Goal: Task Accomplishment & Management: Use online tool/utility

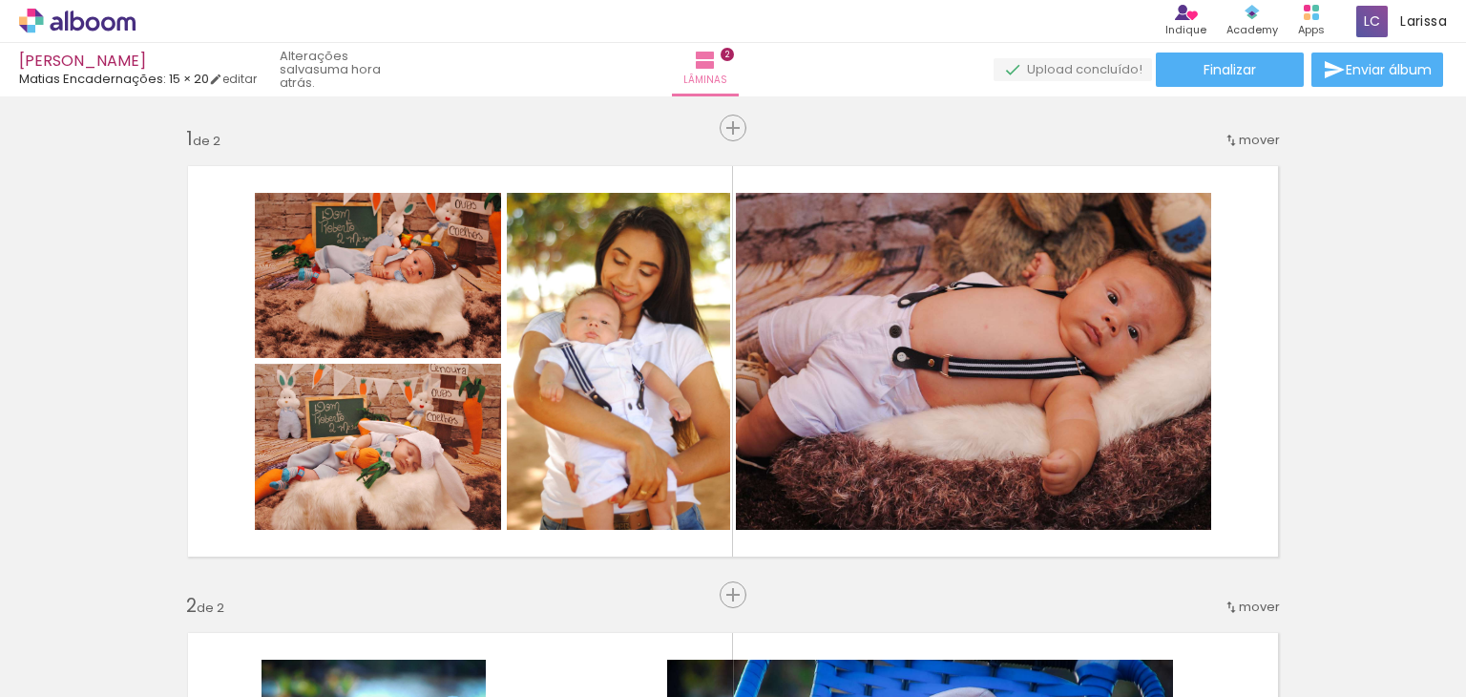
scroll to position [994, 0]
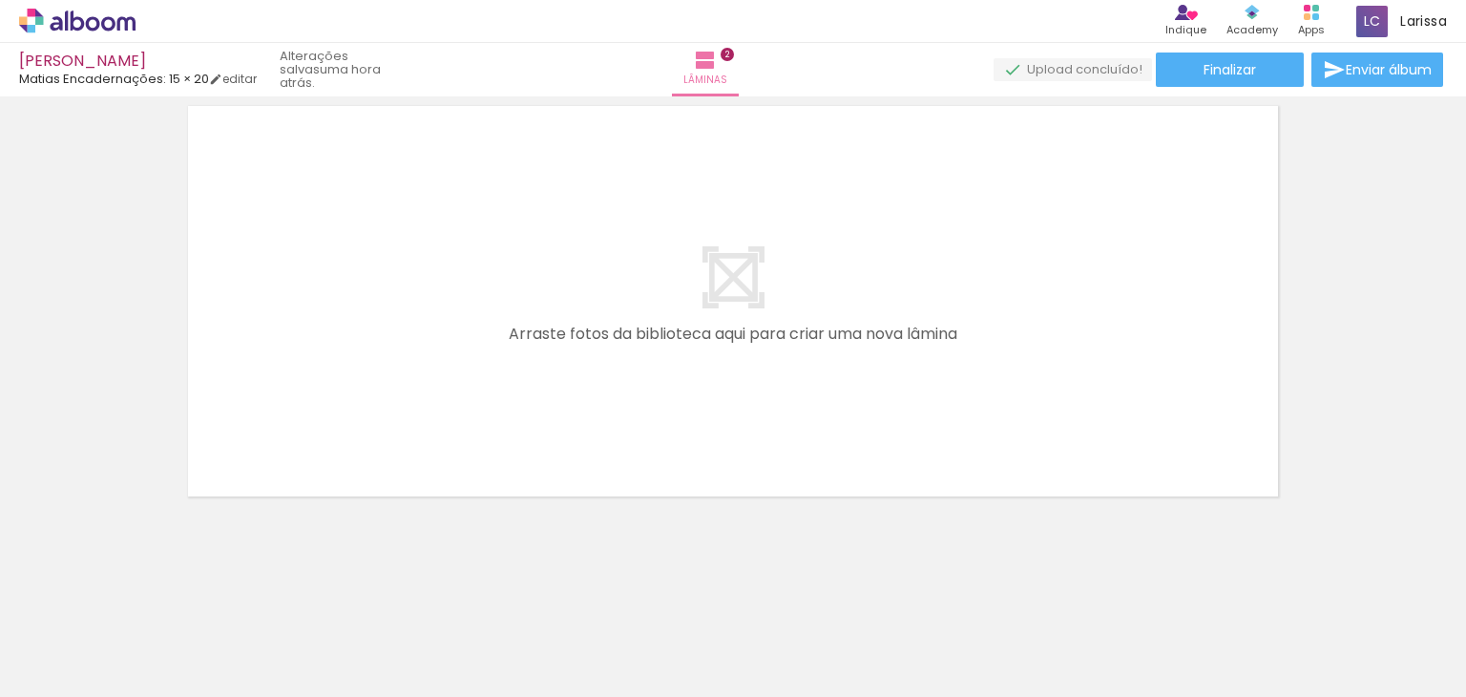
click at [55, 676] on span "Adicionar Fotos" at bounding box center [67, 671] width 57 height 21
click at [0, 0] on input "file" at bounding box center [0, 0] width 0 height 0
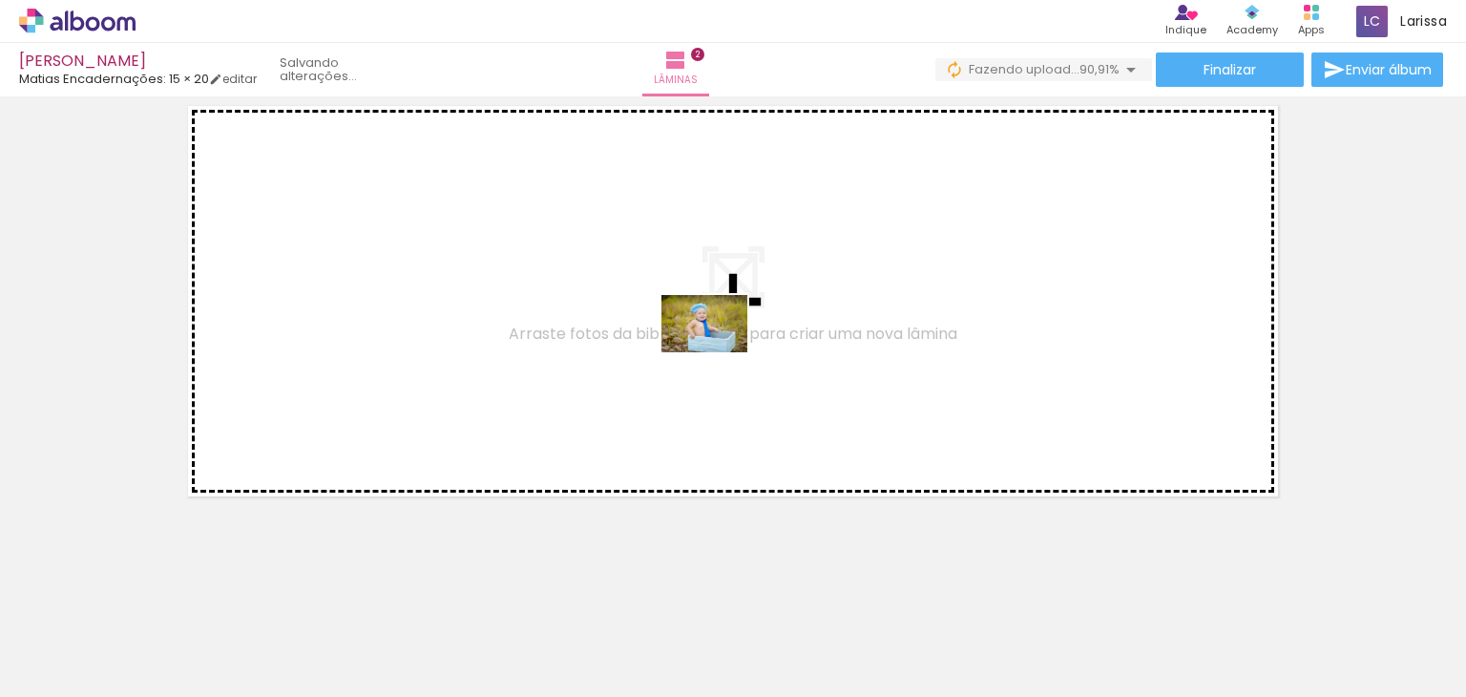
drag, startPoint x: 1281, startPoint y: 640, endPoint x: 634, endPoint y: 309, distance: 726.6
click at [634, 309] on quentale-workspace at bounding box center [733, 348] width 1466 height 697
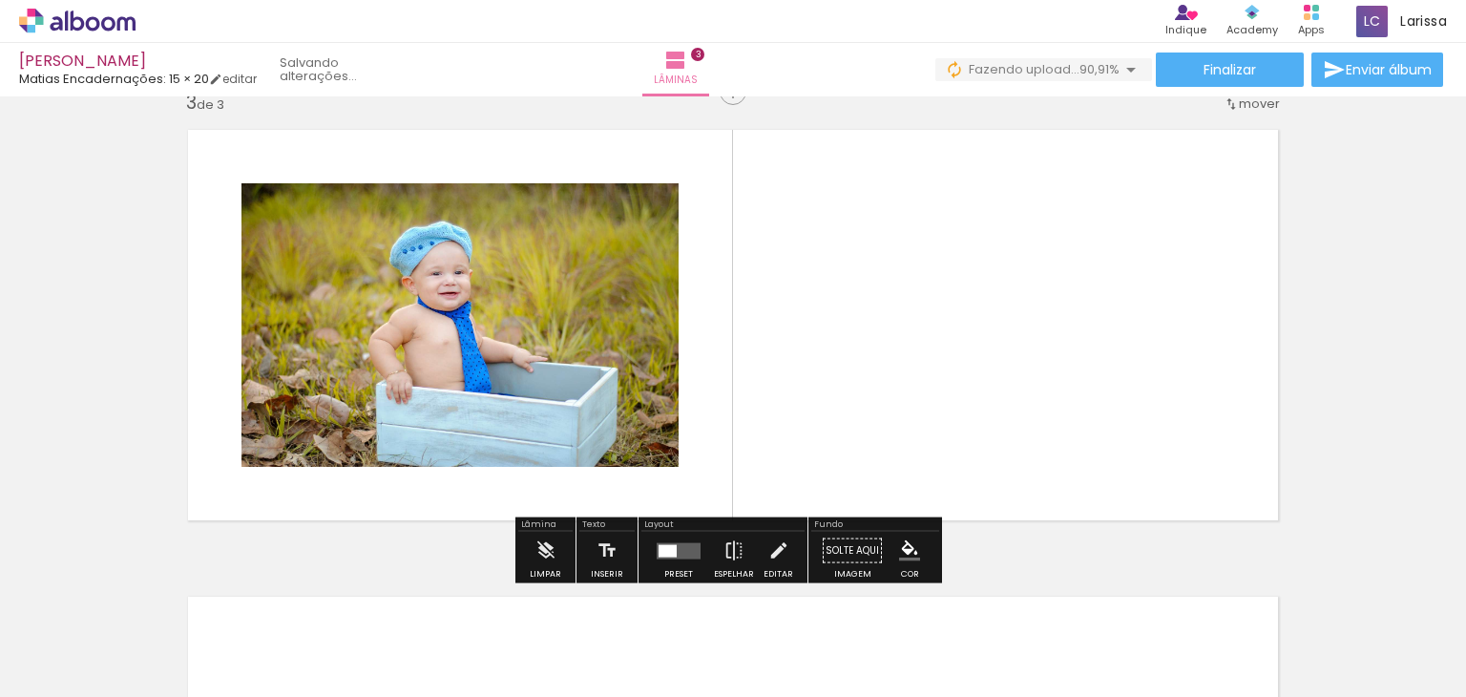
scroll to position [958, 0]
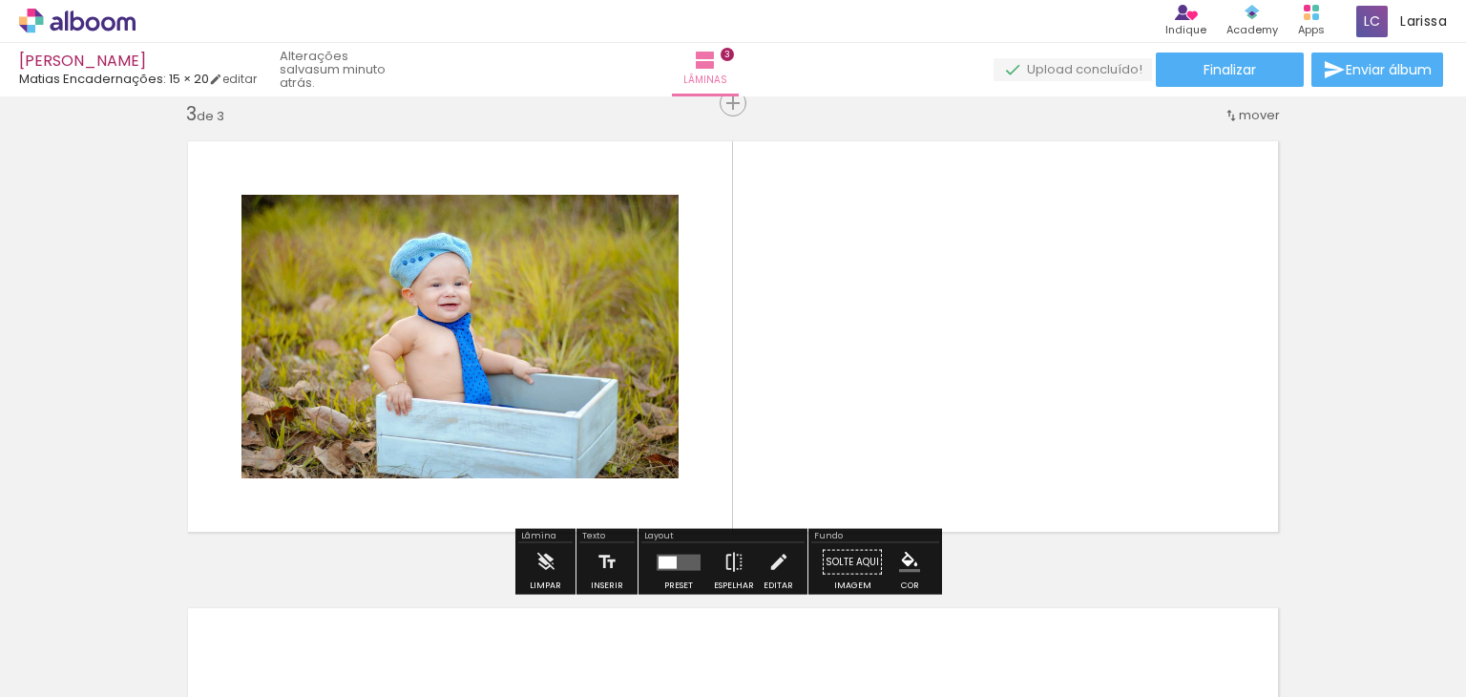
click at [80, 663] on span "Adicionar Fotos" at bounding box center [67, 671] width 57 height 21
click at [0, 0] on input "file" at bounding box center [0, 0] width 0 height 0
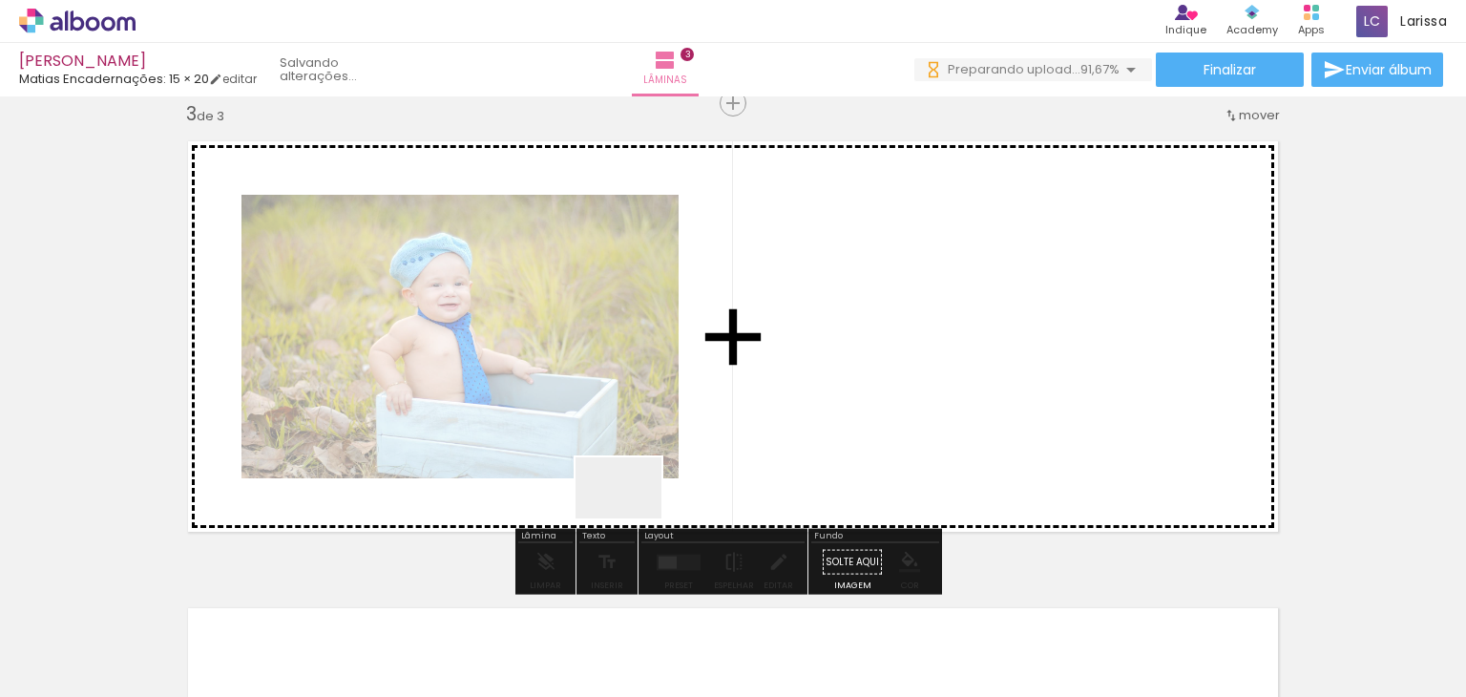
drag, startPoint x: 1367, startPoint y: 637, endPoint x: 578, endPoint y: 503, distance: 800.7
click at [578, 503] on quentale-workspace at bounding box center [733, 348] width 1466 height 697
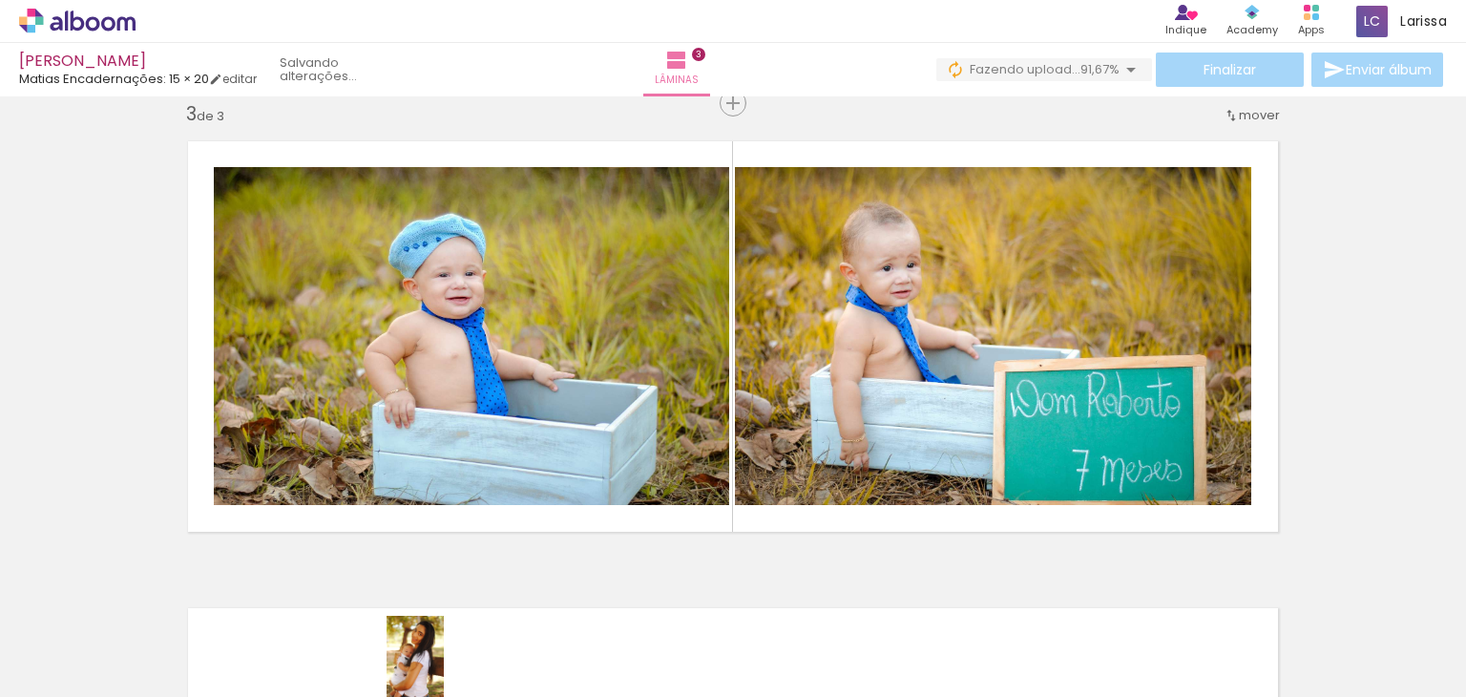
drag, startPoint x: 435, startPoint y: 639, endPoint x: 444, endPoint y: 673, distance: 35.4
click at [436, 673] on div at bounding box center [404, 632] width 63 height 95
click at [435, 603] on div at bounding box center [404, 632] width 63 height 95
click at [370, 600] on iron-icon at bounding box center [363, 594] width 20 height 20
click at [368, 594] on iron-icon at bounding box center [363, 594] width 20 height 20
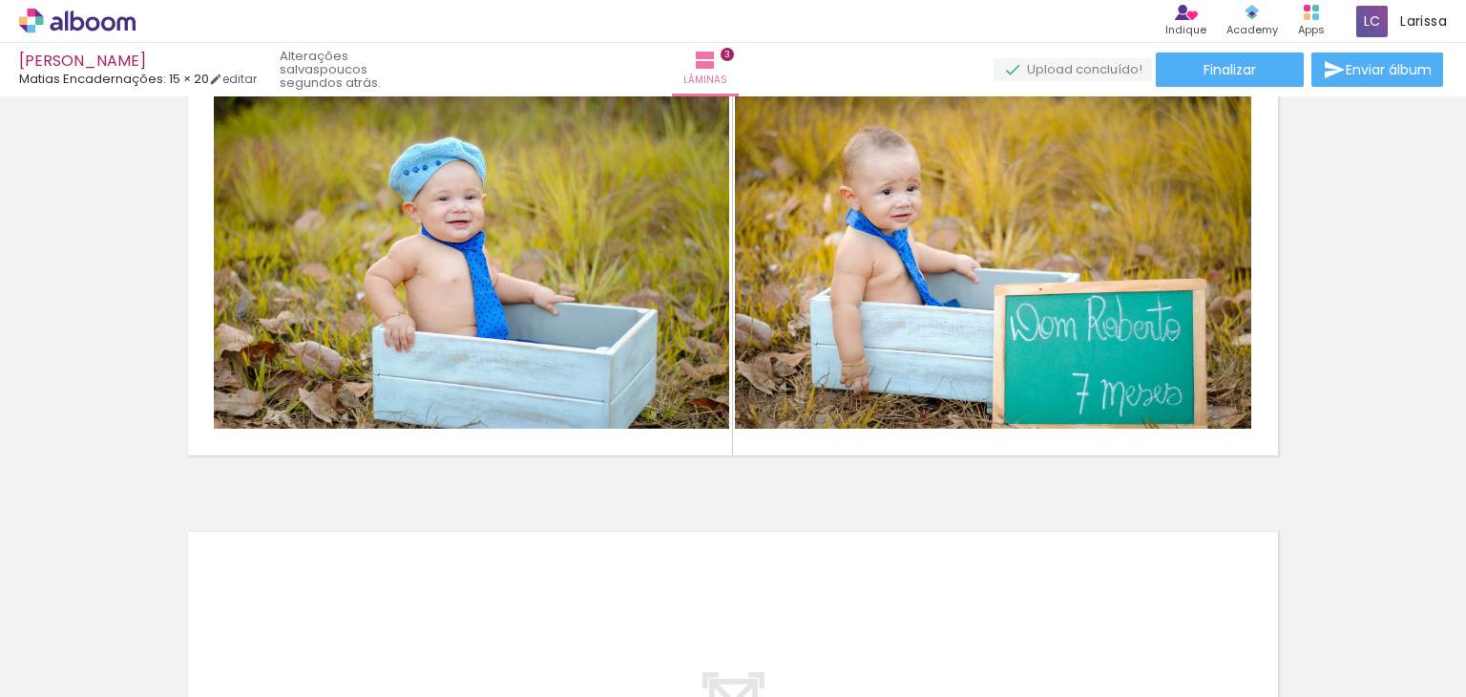
scroll to position [1016, 0]
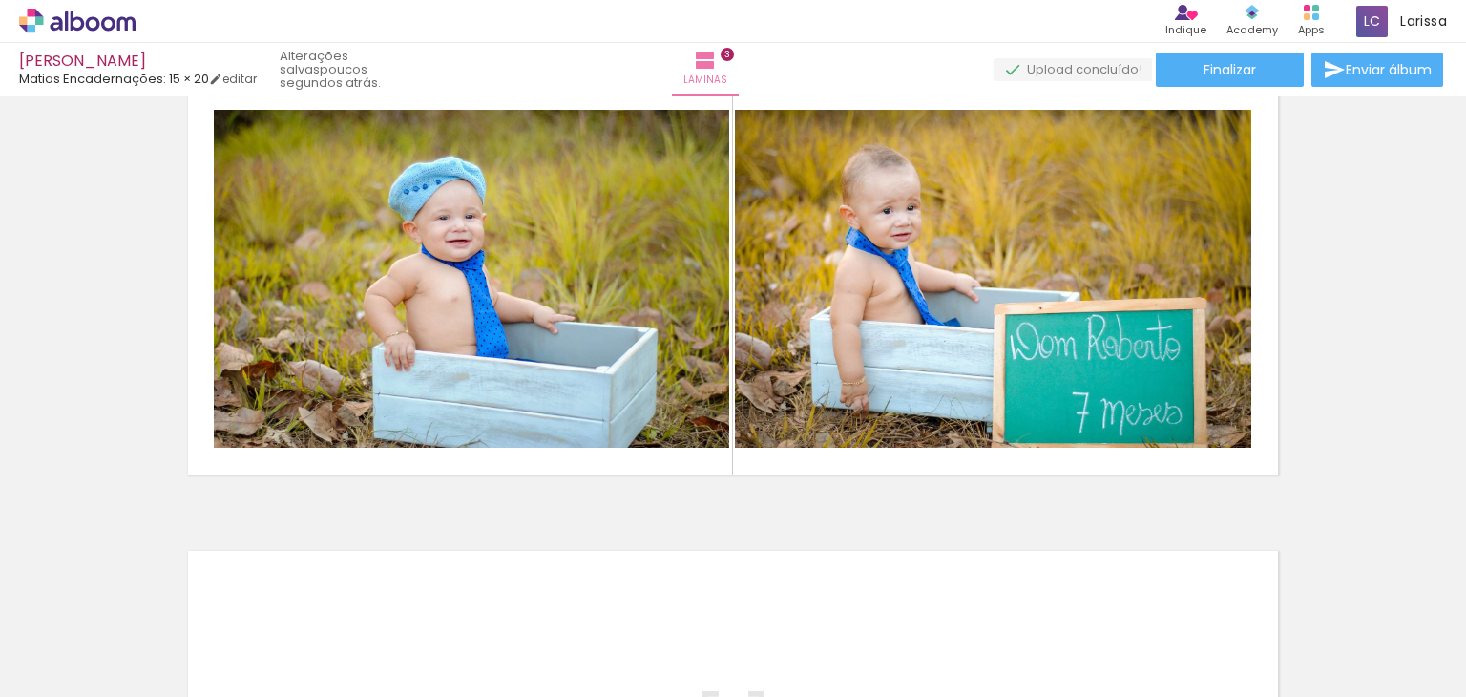
click at [694, 604] on paper-icon-button at bounding box center [684, 594] width 24 height 24
click at [909, 604] on paper-icon-button at bounding box center [898, 594] width 24 height 24
click at [694, 604] on paper-icon-button at bounding box center [684, 594] width 24 height 24
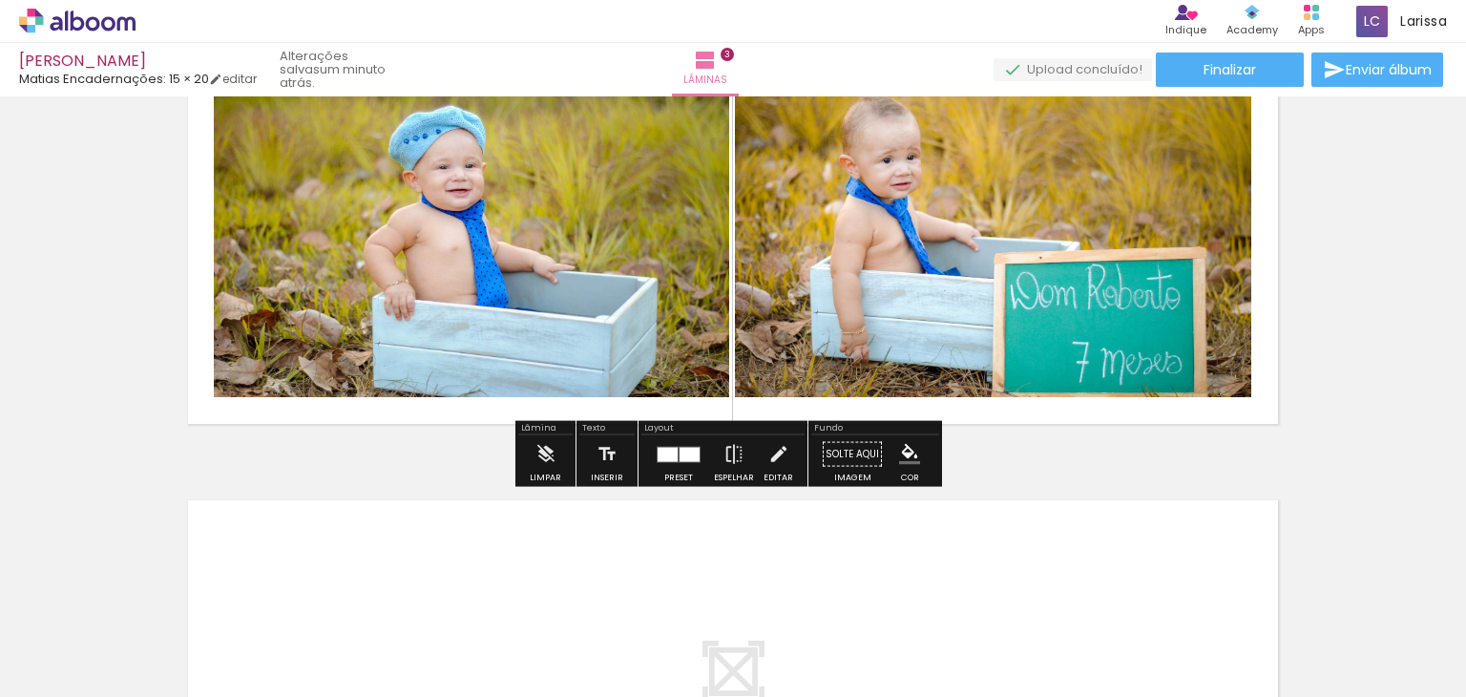
scroll to position [1020, 0]
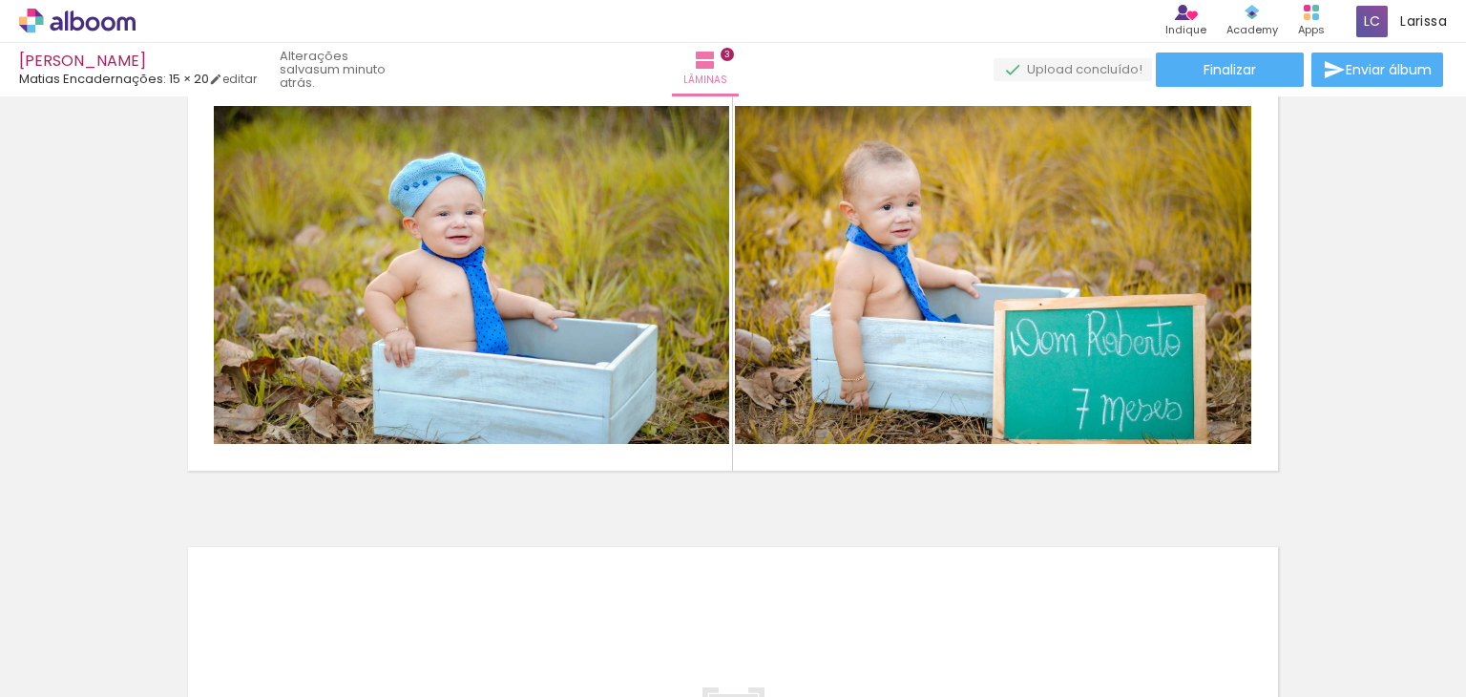
click at [57, 665] on span "Adicionar Fotos" at bounding box center [67, 671] width 57 height 21
click at [0, 0] on input "file" at bounding box center [0, 0] width 0 height 0
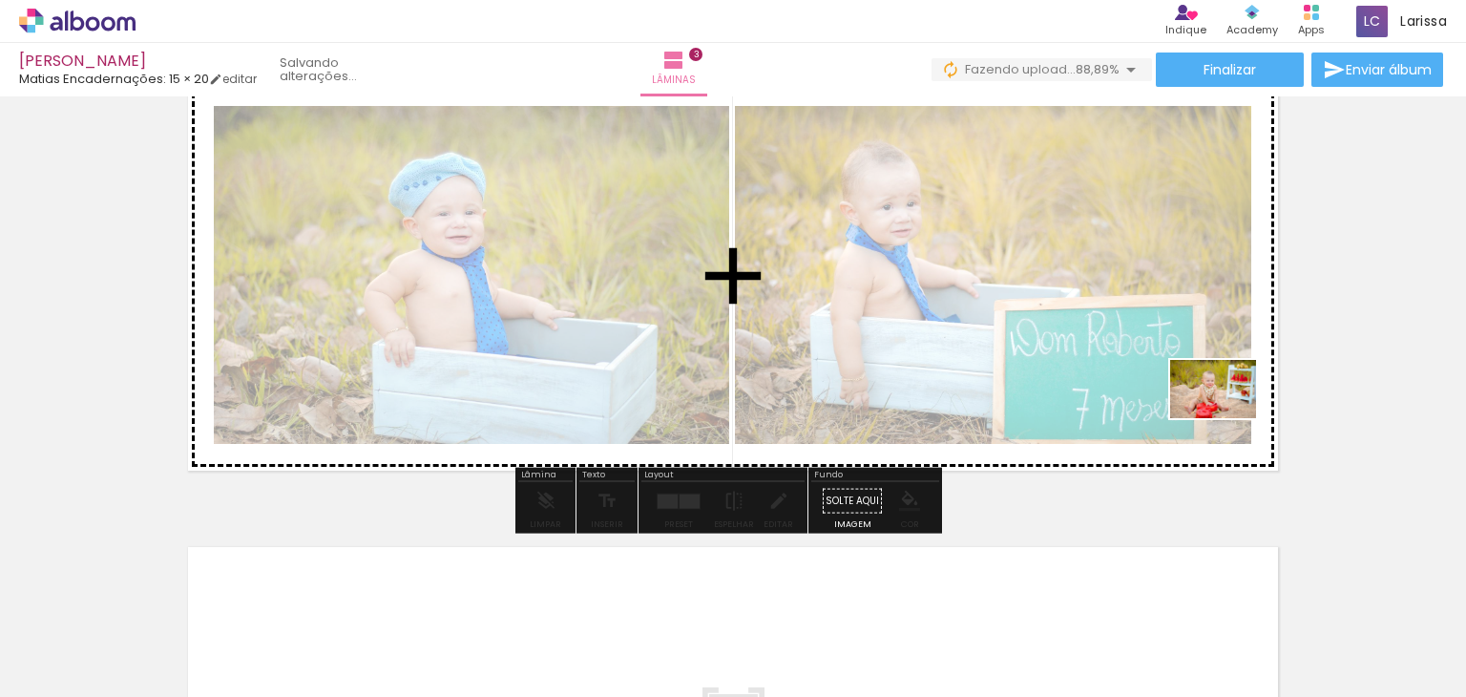
drag, startPoint x: 1073, startPoint y: 643, endPoint x: 1240, endPoint y: 402, distance: 293.7
click at [1240, 402] on quentale-workspace at bounding box center [733, 348] width 1466 height 697
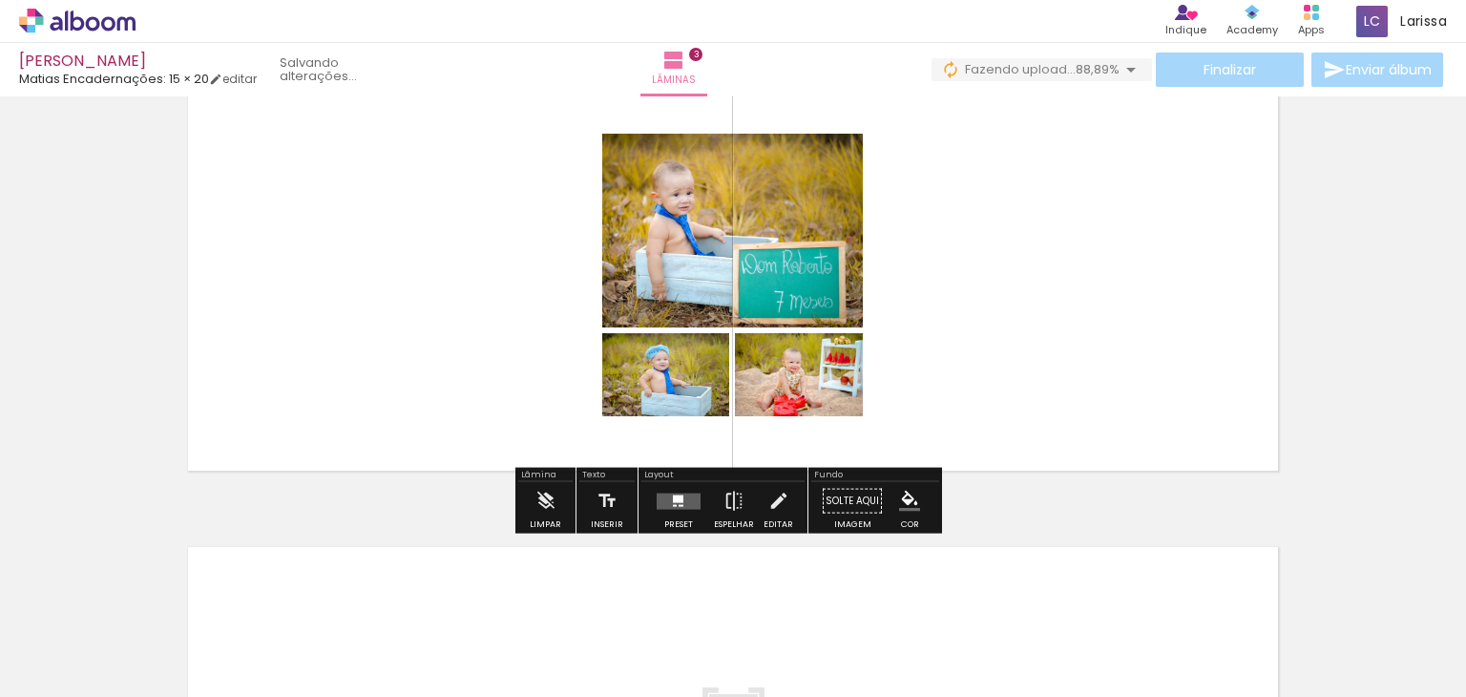
click at [57, 673] on span "Adicionar Fotos" at bounding box center [67, 671] width 57 height 21
click at [0, 0] on input "file" at bounding box center [0, 0] width 0 height 0
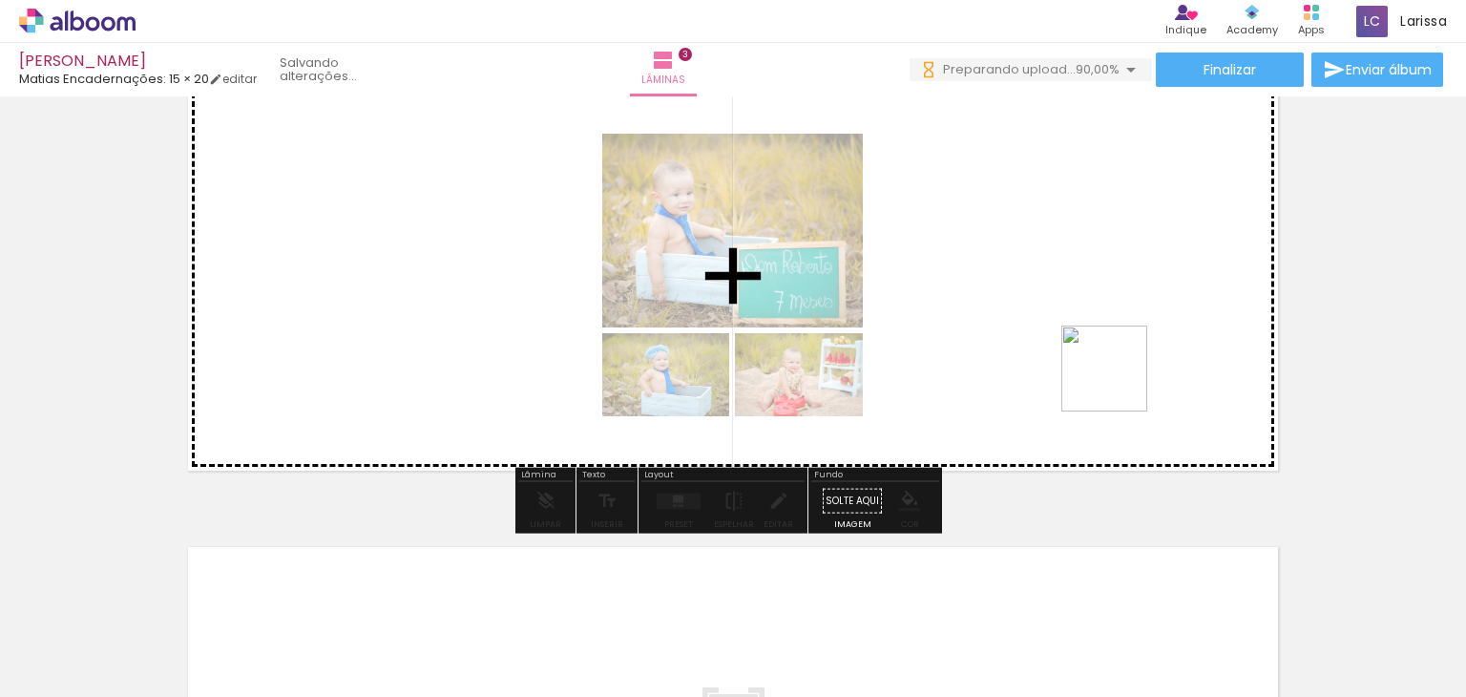
drag, startPoint x: 1154, startPoint y: 640, endPoint x: 1119, endPoint y: 383, distance: 259.2
click at [1119, 383] on quentale-workspace at bounding box center [733, 348] width 1466 height 697
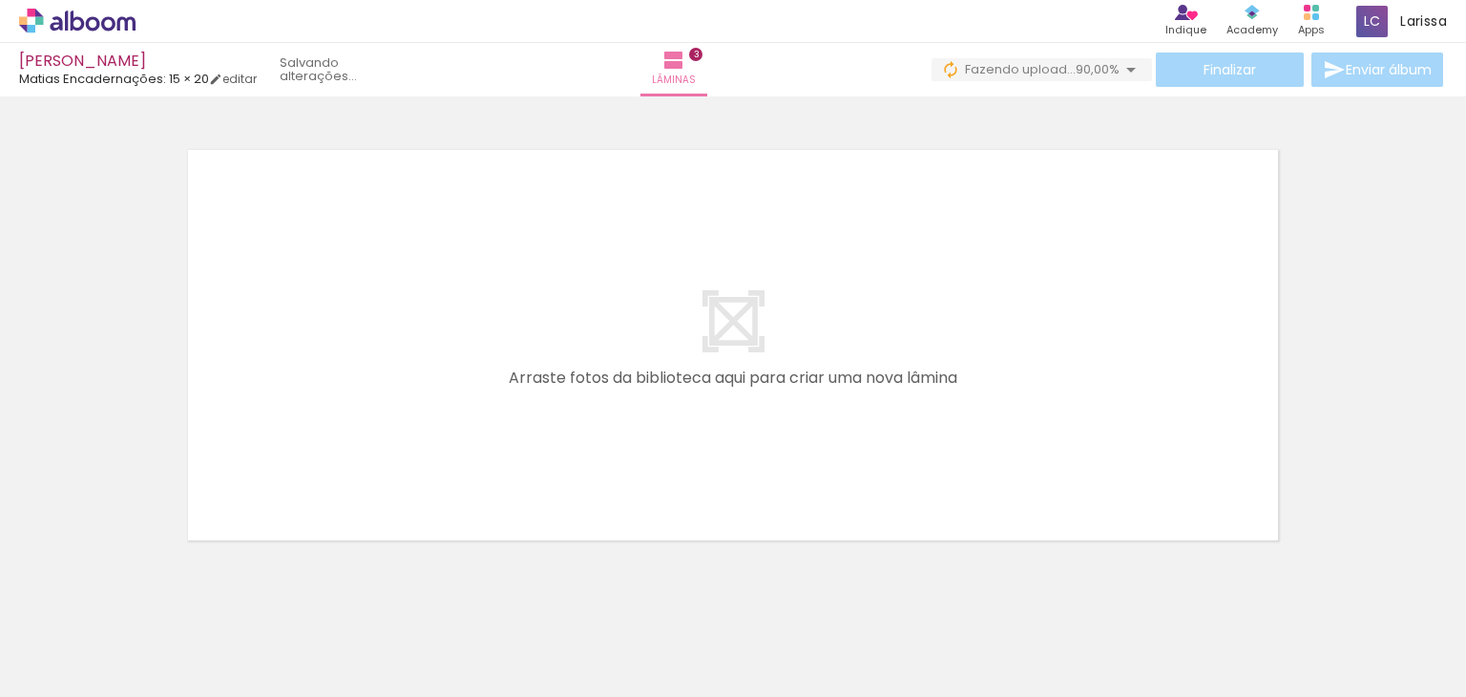
scroll to position [1461, 0]
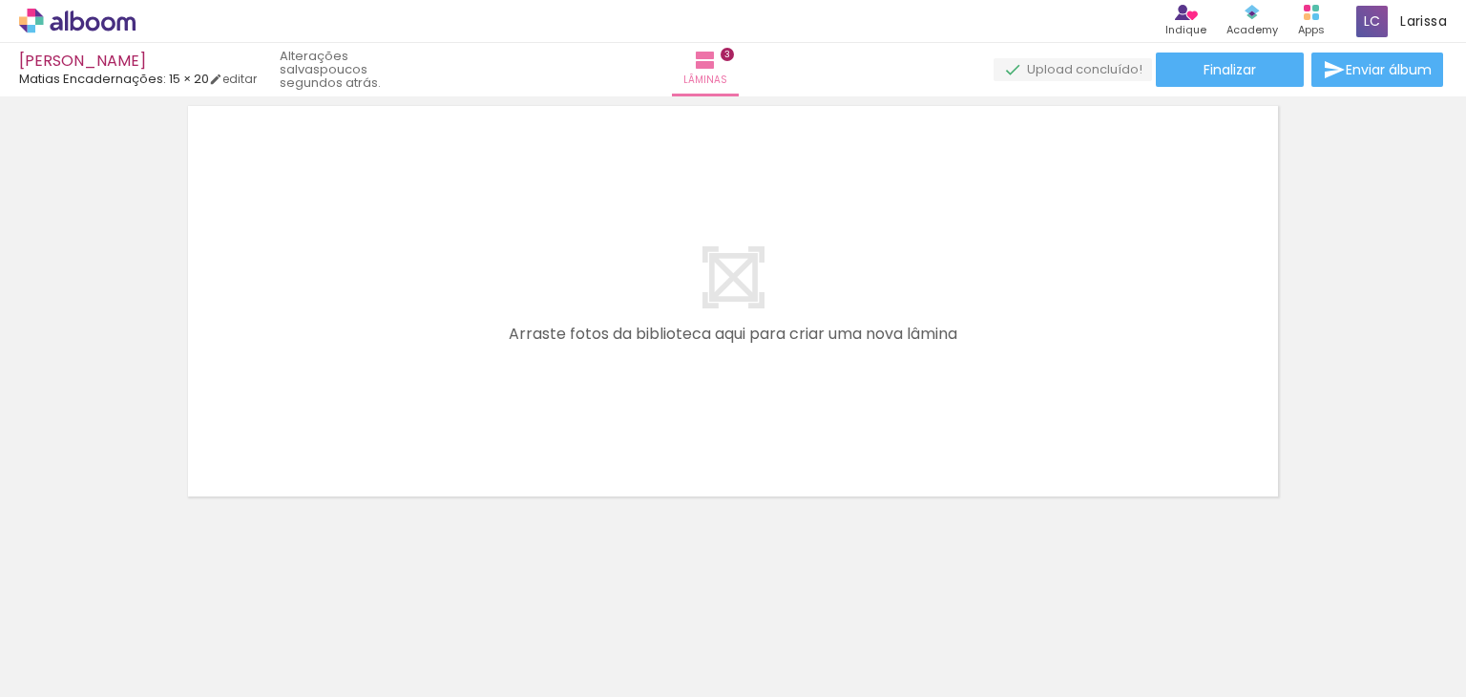
click at [73, 661] on span "Adicionar Fotos" at bounding box center [67, 671] width 57 height 21
click at [0, 0] on input "file" at bounding box center [0, 0] width 0 height 0
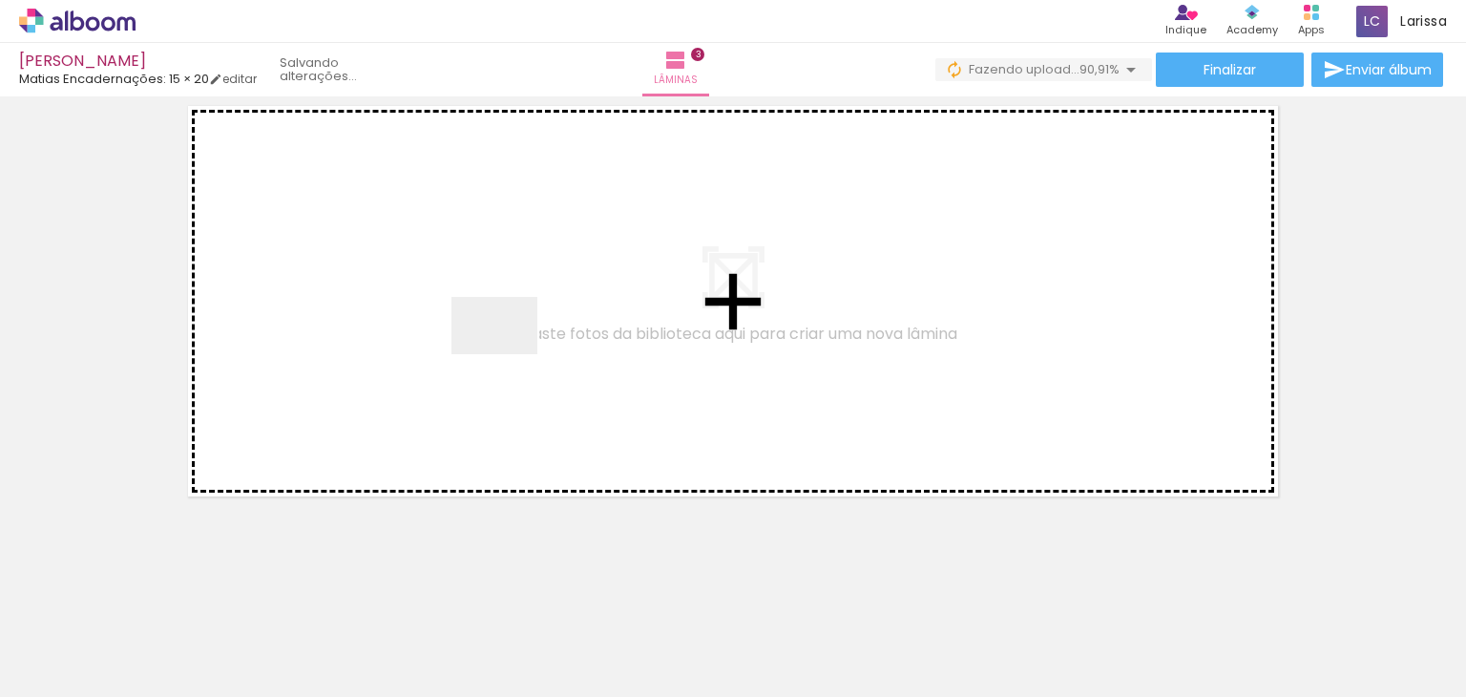
drag, startPoint x: 1263, startPoint y: 630, endPoint x: 499, endPoint y: 345, distance: 815.3
click at [499, 345] on quentale-workspace at bounding box center [733, 348] width 1466 height 697
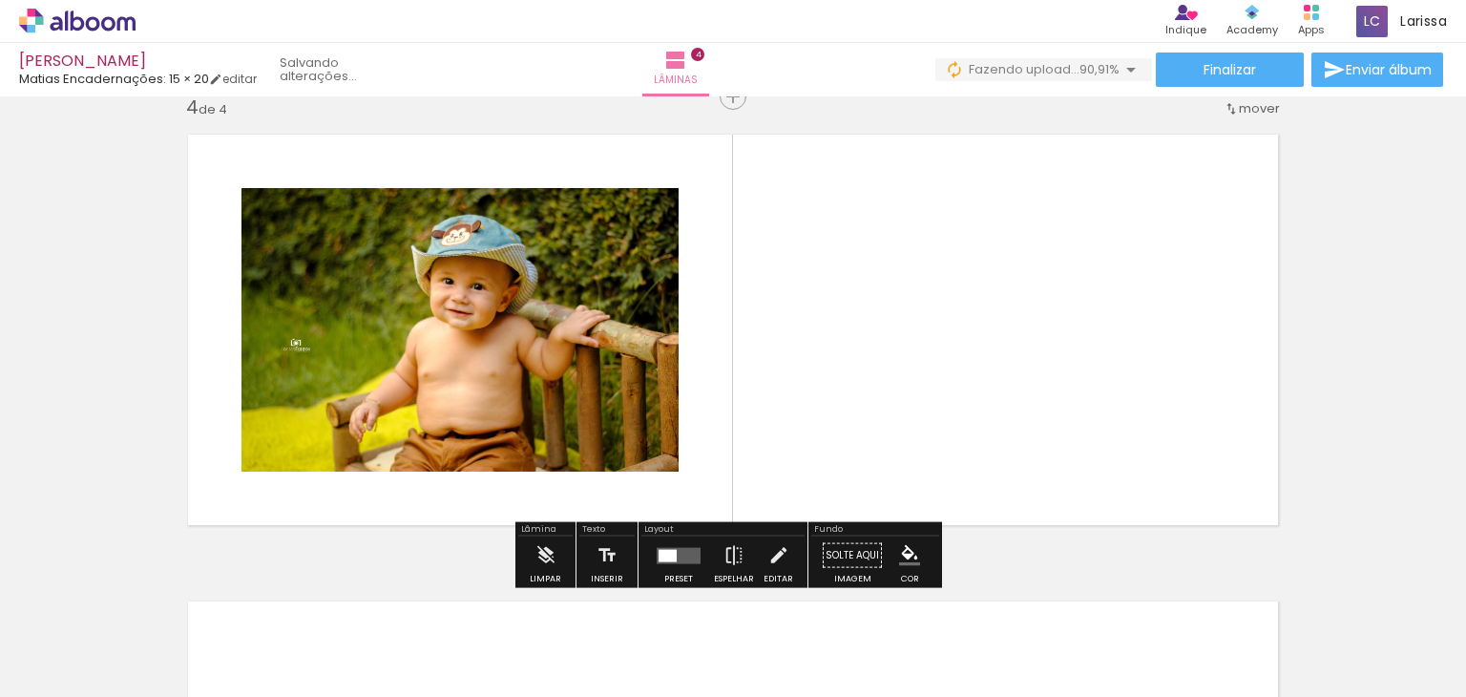
scroll to position [1424, 0]
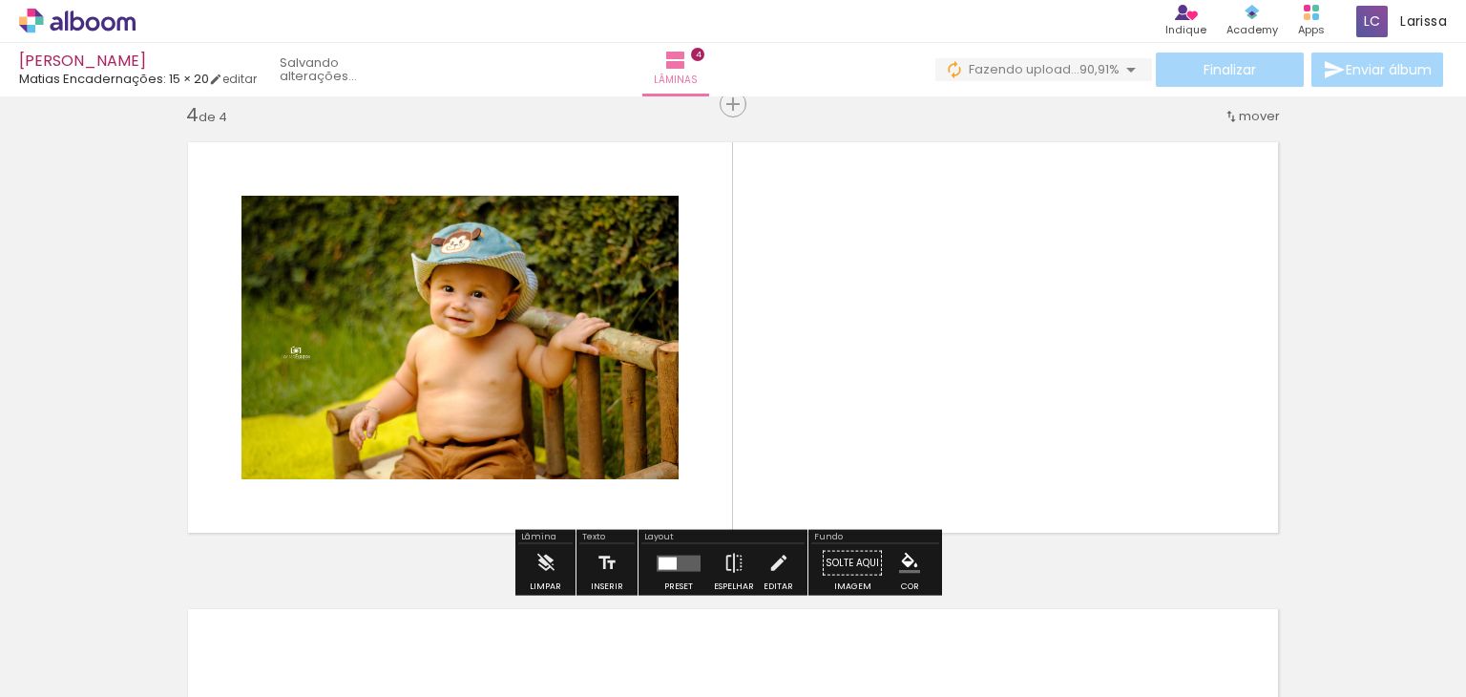
click at [76, 665] on span "Adicionar Fotos" at bounding box center [67, 671] width 57 height 21
click at [0, 0] on input "file" at bounding box center [0, 0] width 0 height 0
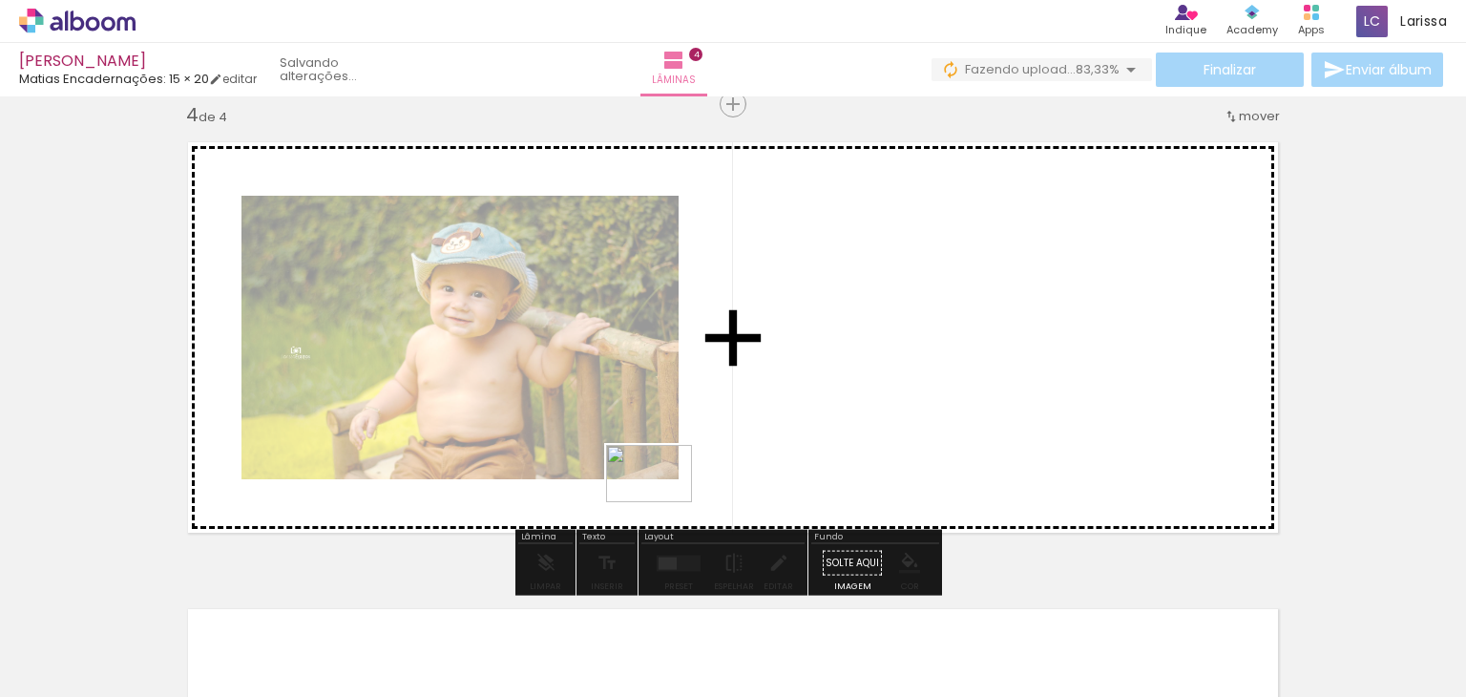
drag, startPoint x: 1378, startPoint y: 650, endPoint x: 608, endPoint y: 451, distance: 795.8
click at [608, 451] on quentale-workspace at bounding box center [733, 348] width 1466 height 697
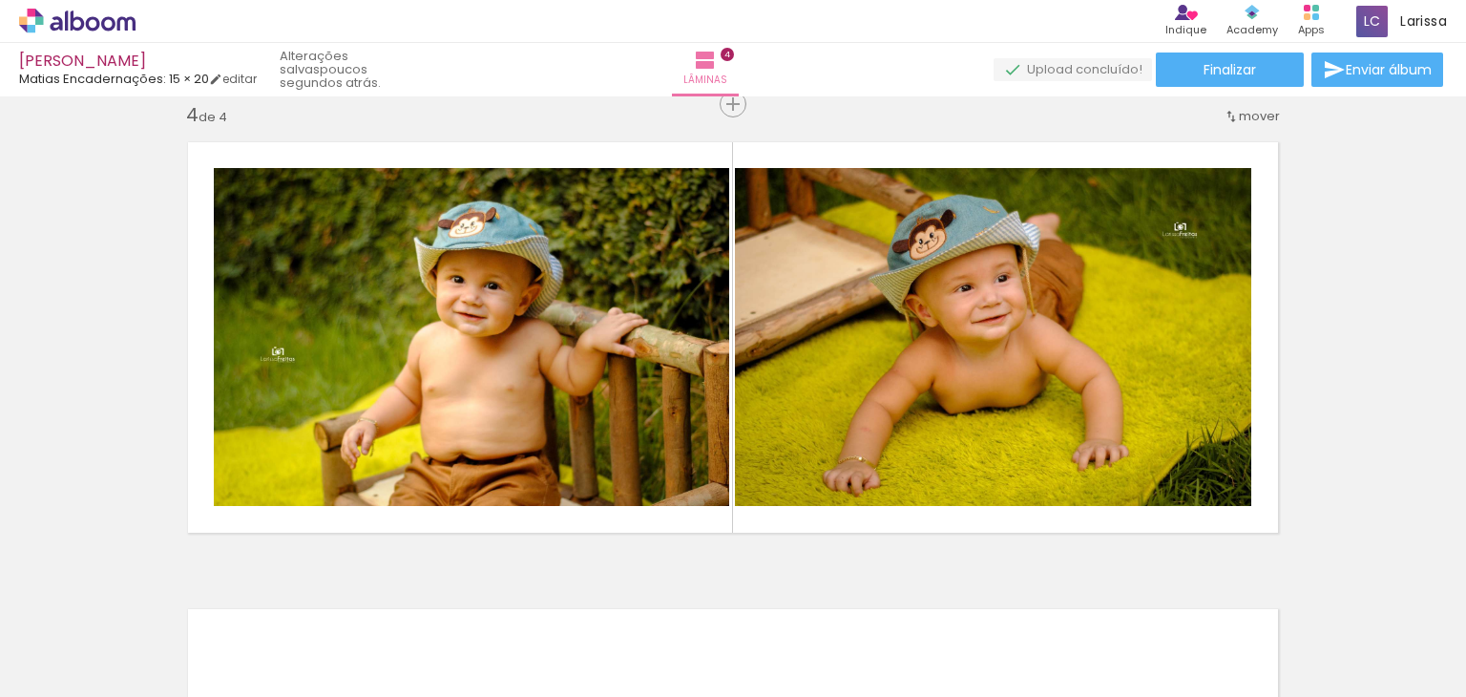
click at [70, 684] on paper-button "Adicionar Fotos" at bounding box center [58, 671] width 93 height 31
click at [0, 0] on input "file" at bounding box center [0, 0] width 0 height 0
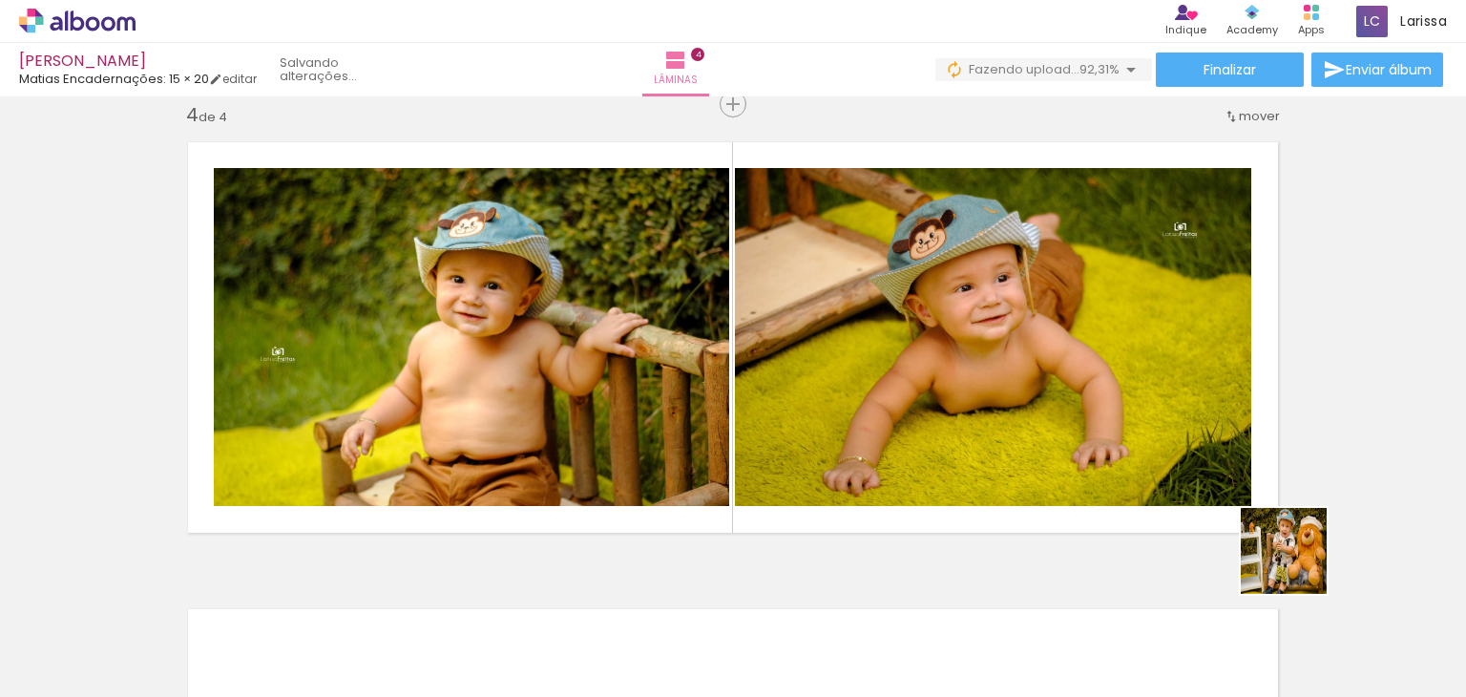
drag, startPoint x: 1422, startPoint y: 648, endPoint x: 1235, endPoint y: 466, distance: 261.2
click at [1235, 466] on quentale-workspace at bounding box center [733, 348] width 1466 height 697
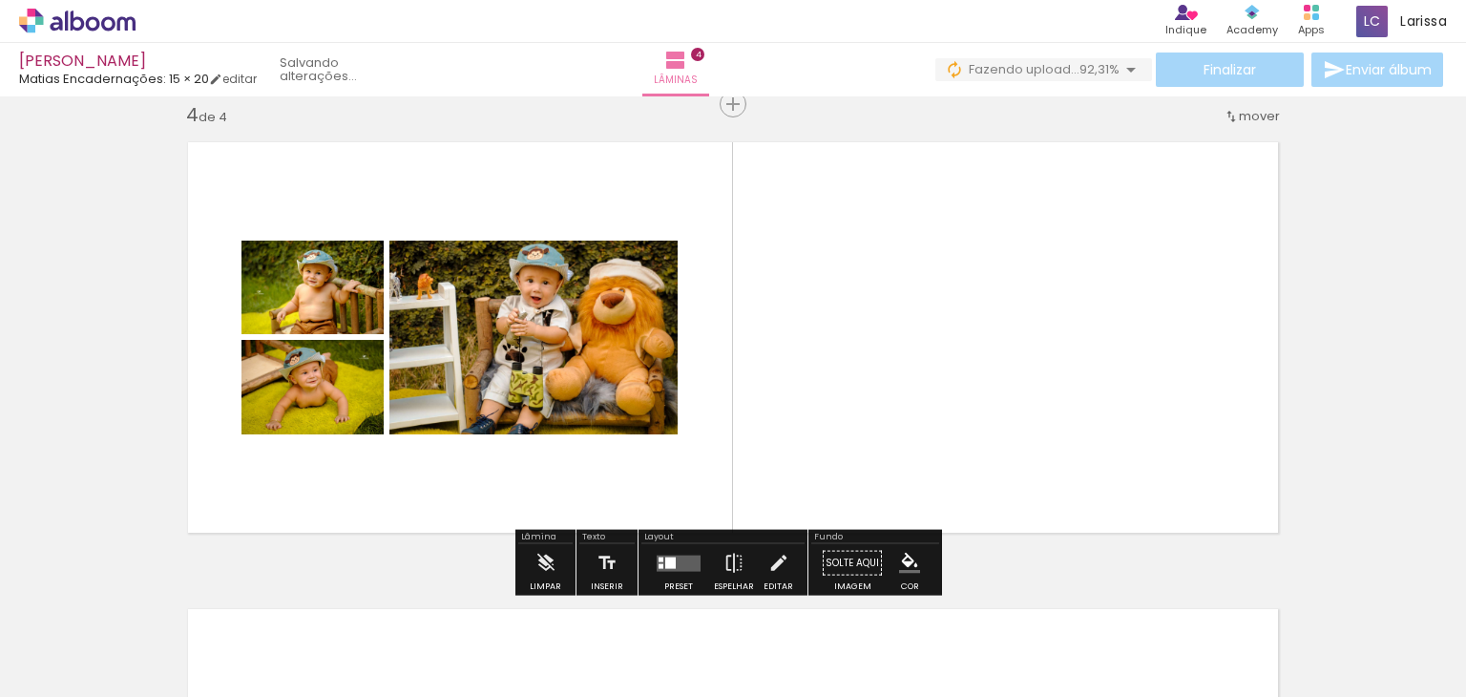
click at [75, 676] on span "Adicionar Fotos" at bounding box center [67, 671] width 57 height 21
click at [0, 0] on input "file" at bounding box center [0, 0] width 0 height 0
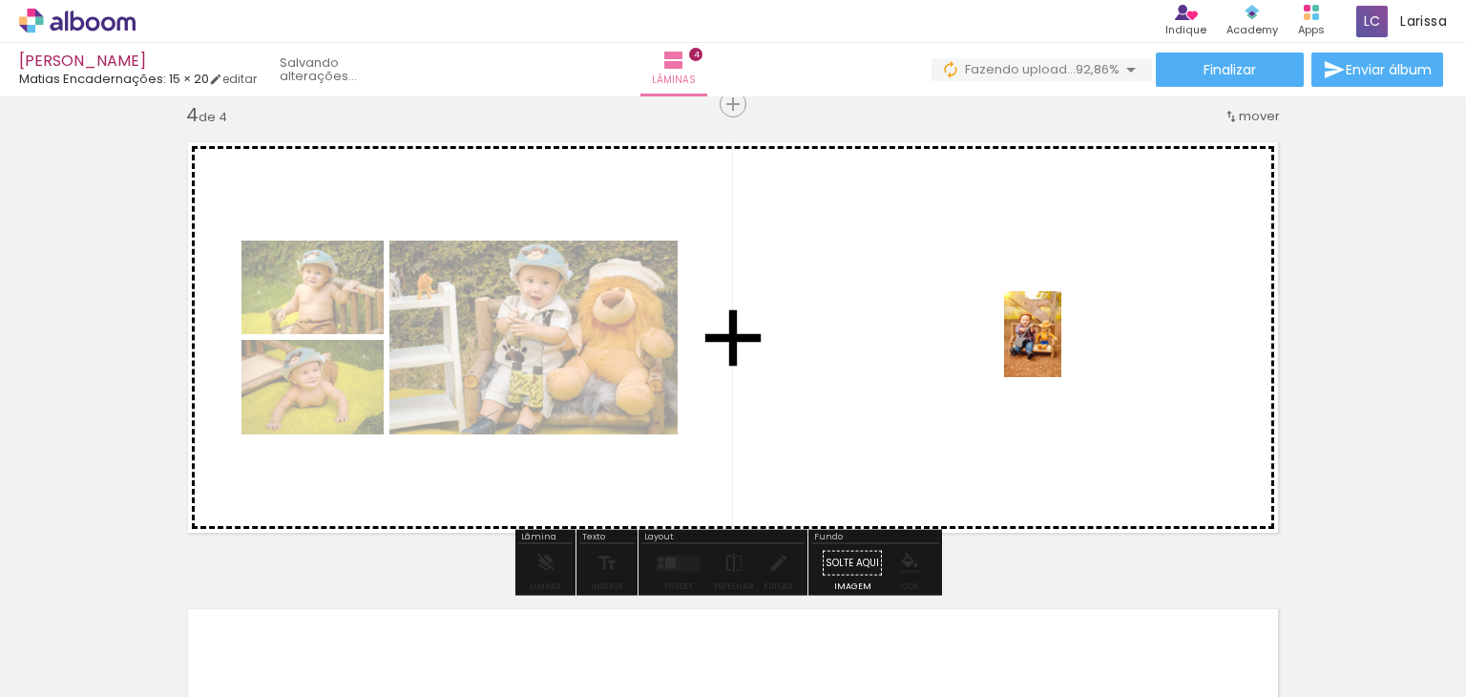
drag, startPoint x: 1416, startPoint y: 642, endPoint x: 1051, endPoint y: 337, distance: 475.7
click at [1051, 337] on quentale-workspace at bounding box center [733, 348] width 1466 height 697
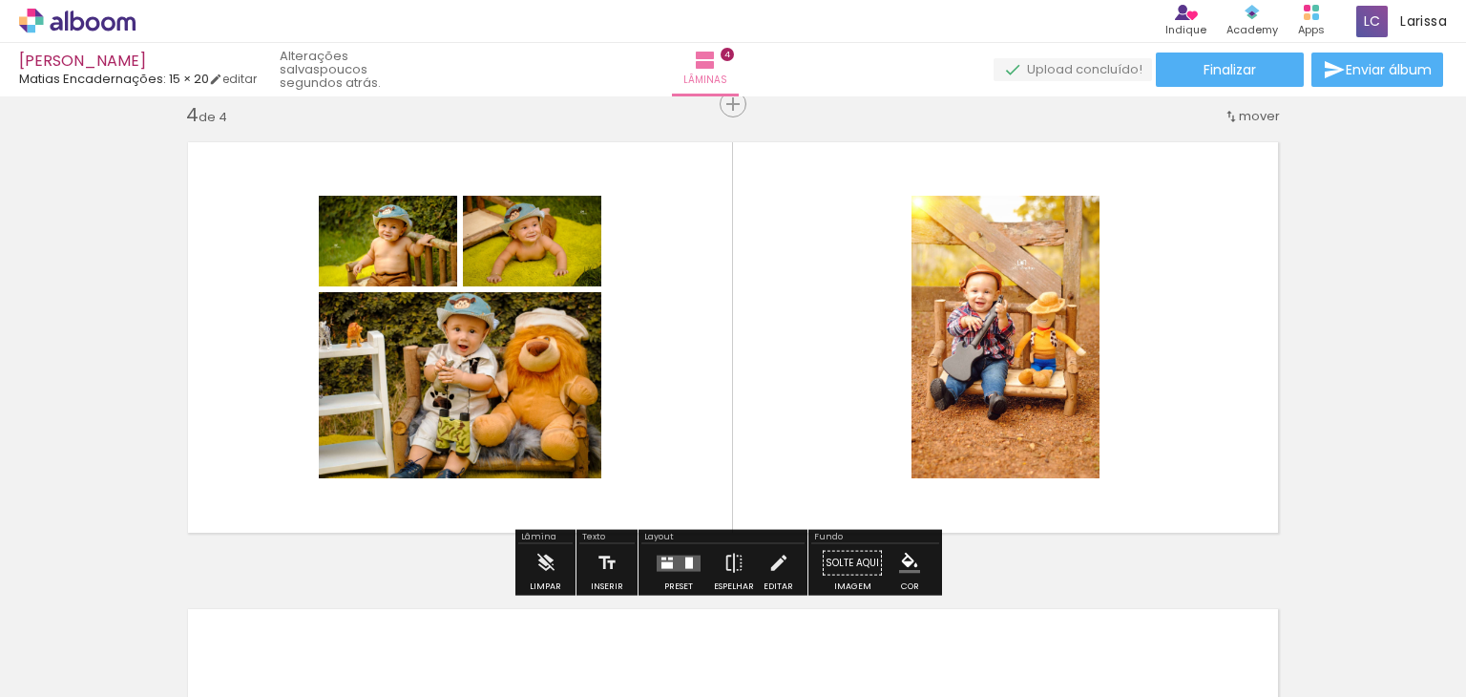
click at [61, 679] on span "Adicionar Fotos" at bounding box center [67, 671] width 57 height 21
click at [0, 0] on input "file" at bounding box center [0, 0] width 0 height 0
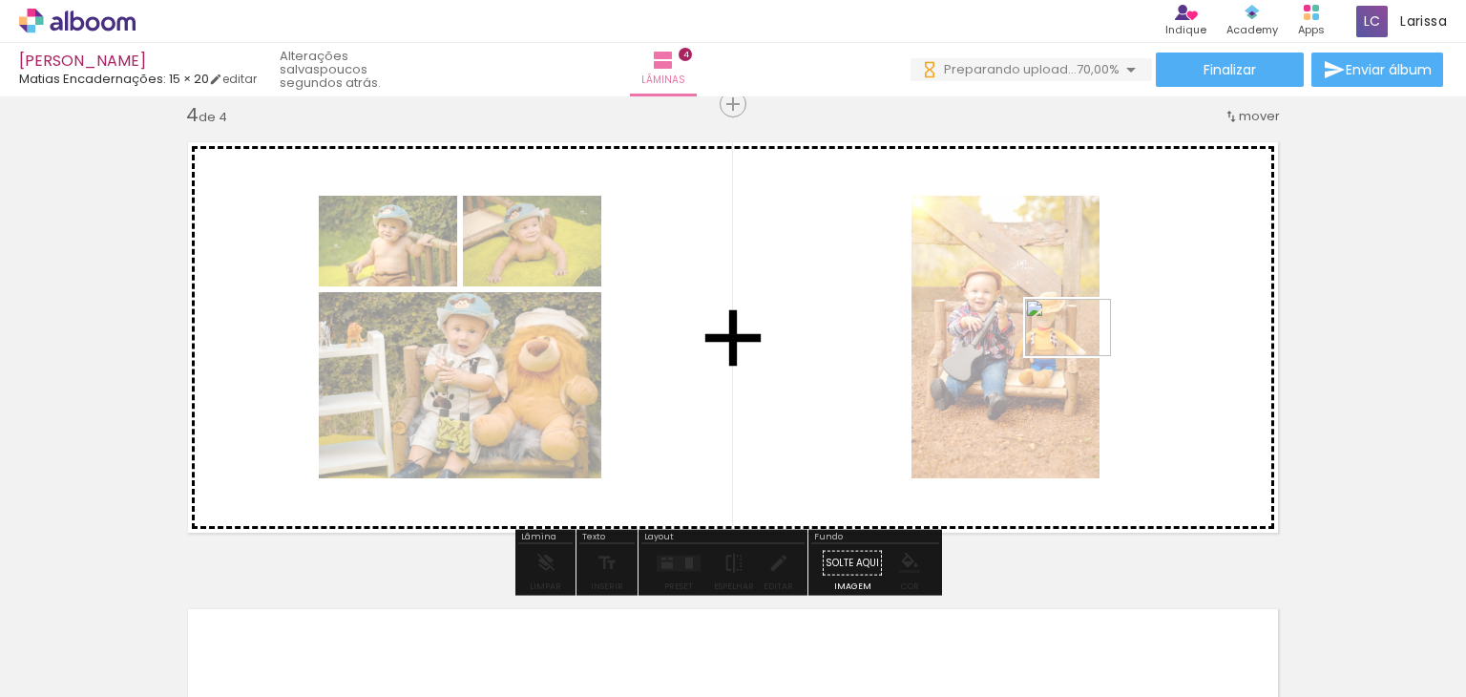
drag, startPoint x: 956, startPoint y: 654, endPoint x: 1083, endPoint y: 356, distance: 323.8
click at [1083, 356] on quentale-workspace at bounding box center [733, 348] width 1466 height 697
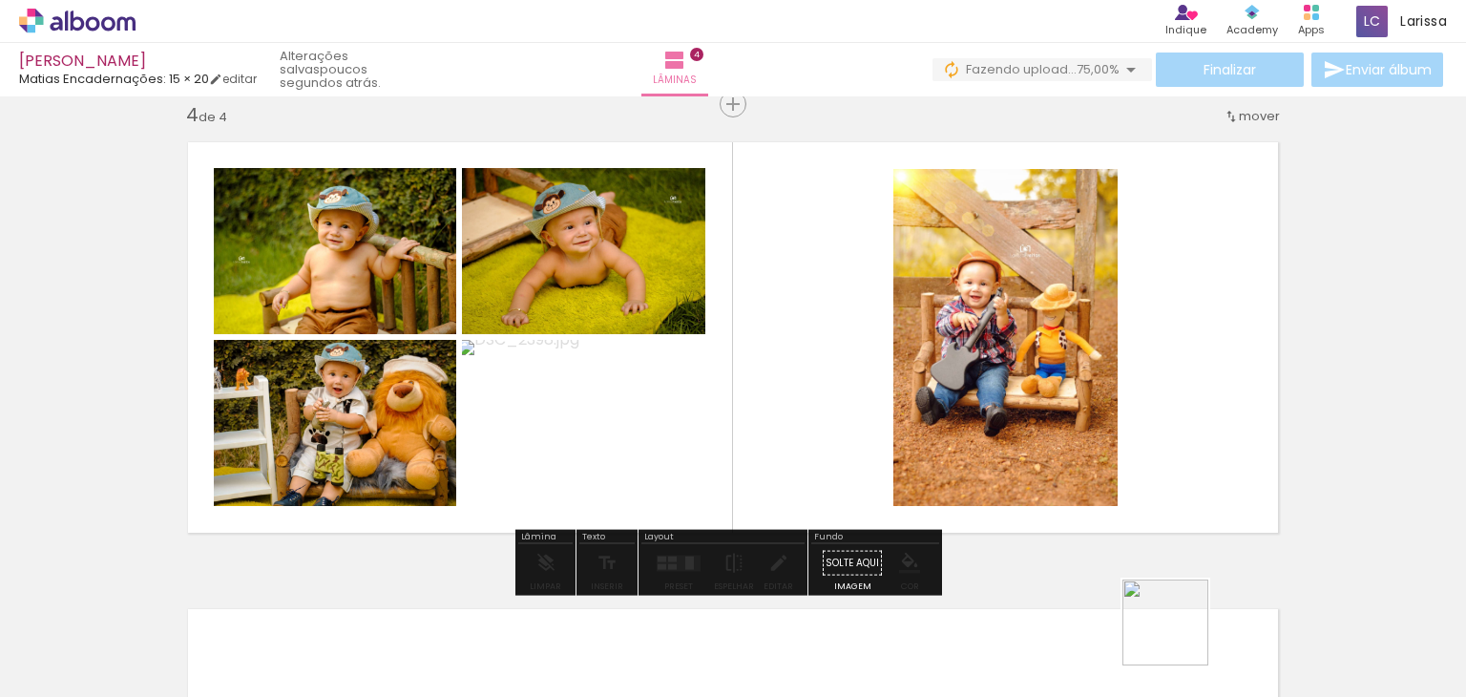
drag, startPoint x: 1180, startPoint y: 646, endPoint x: 1195, endPoint y: 402, distance: 244.9
click at [1195, 402] on quentale-workspace at bounding box center [733, 348] width 1466 height 697
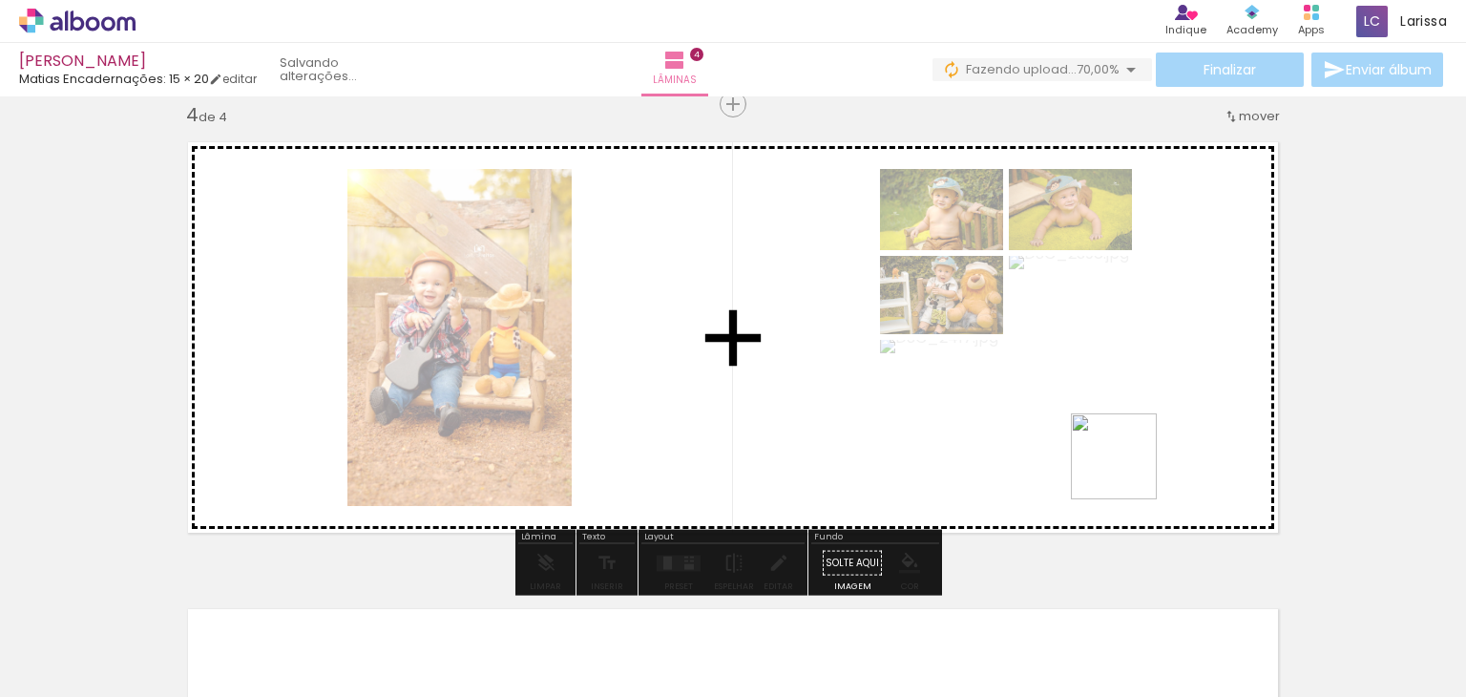
drag, startPoint x: 1084, startPoint y: 662, endPoint x: 1144, endPoint y: 407, distance: 261.7
click at [1144, 407] on quentale-workspace at bounding box center [733, 348] width 1466 height 697
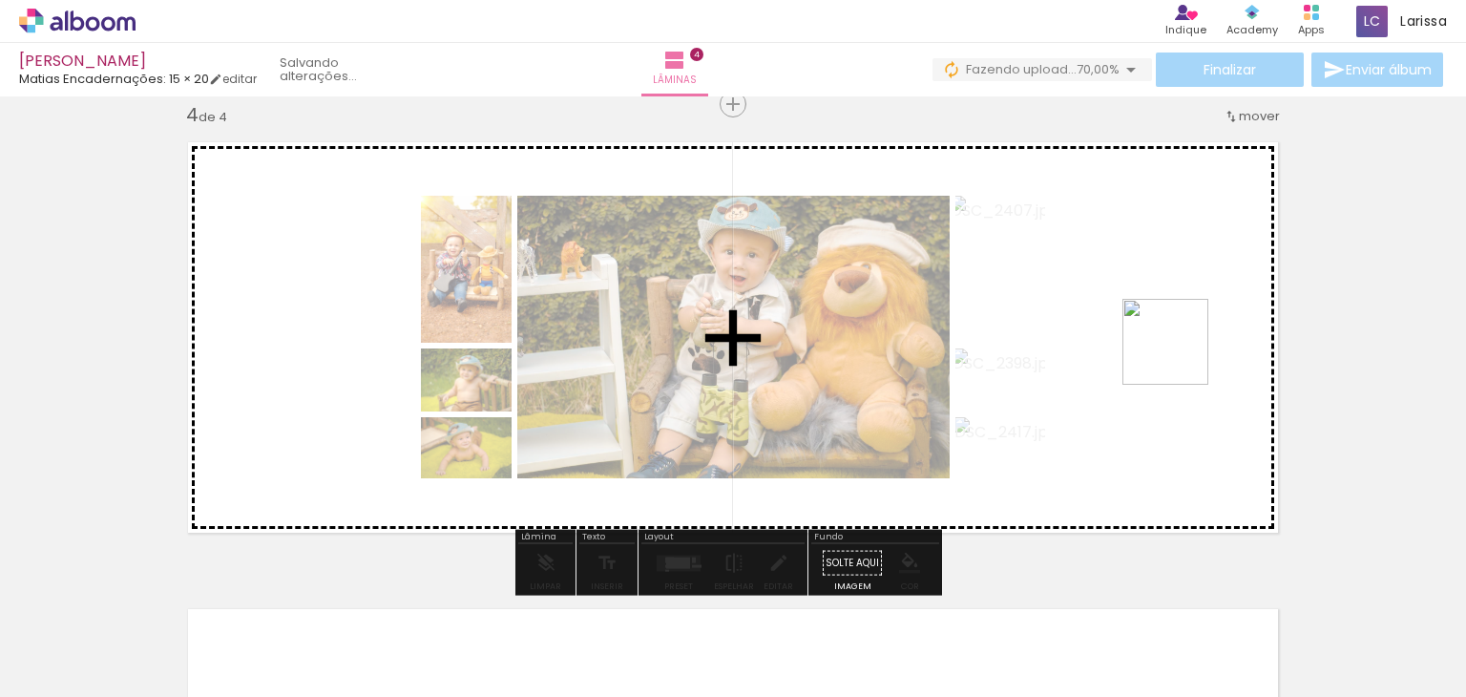
drag, startPoint x: 1295, startPoint y: 646, endPoint x: 1178, endPoint y: 344, distance: 324.6
click at [1178, 344] on quentale-workspace at bounding box center [733, 348] width 1466 height 697
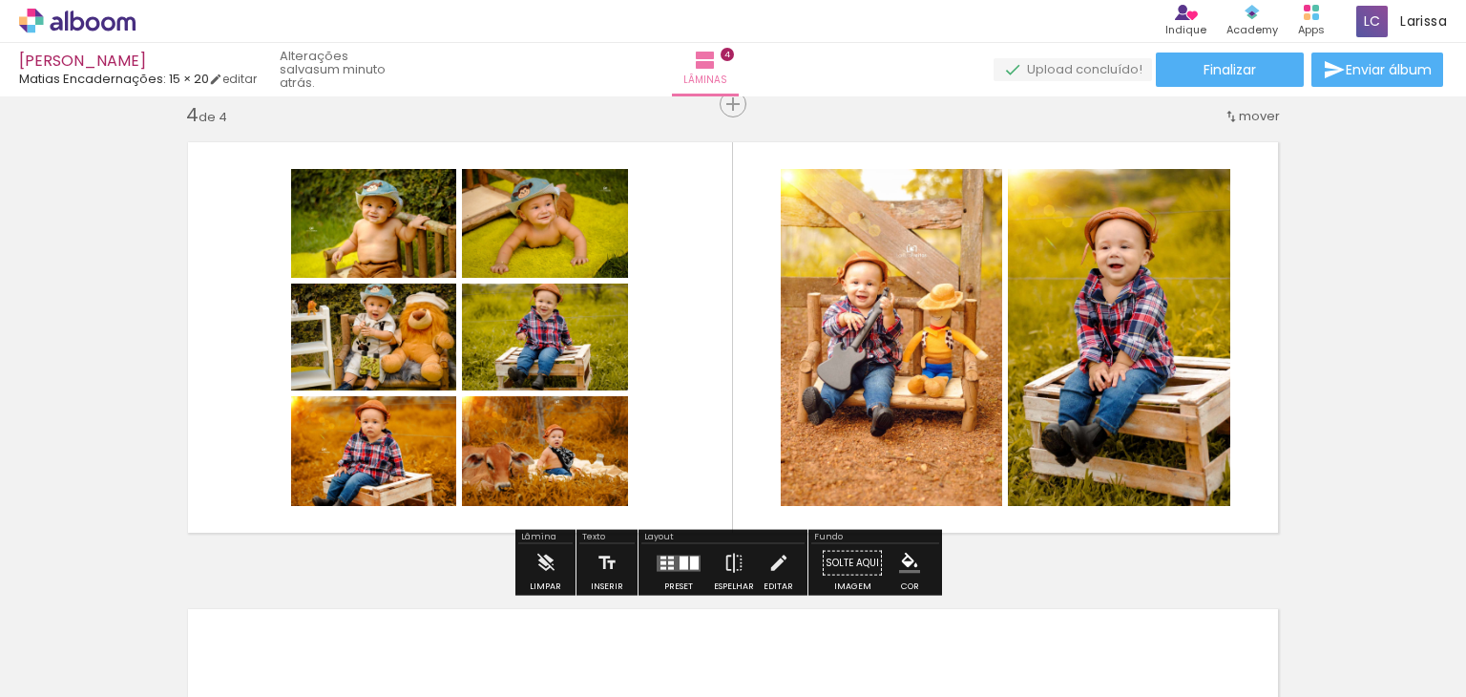
click at [519, 338] on div at bounding box center [523, 333] width 23 height 19
click at [512, 331] on div at bounding box center [523, 333] width 23 height 19
click at [558, 337] on quentale-photo at bounding box center [545, 337] width 166 height 107
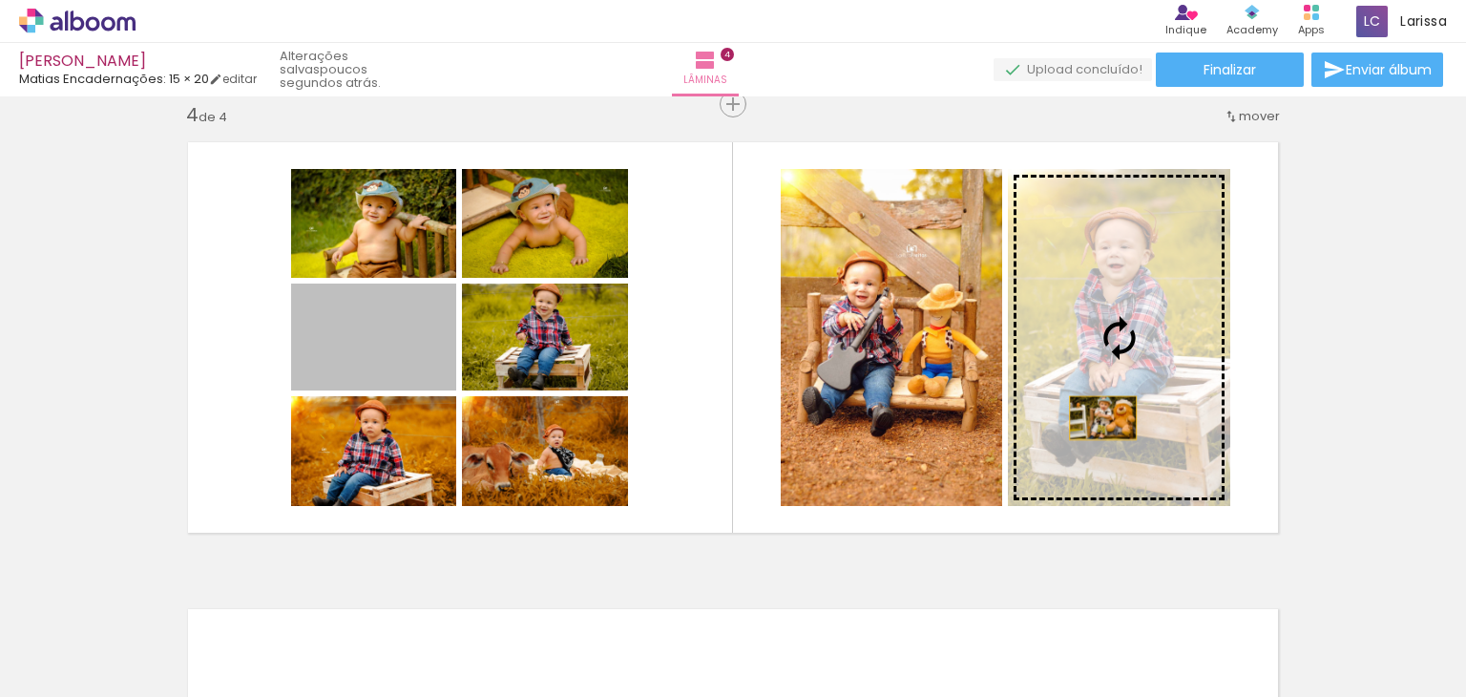
drag, startPoint x: 389, startPoint y: 347, endPoint x: 1134, endPoint y: 426, distance: 748.7
click at [0, 0] on slot at bounding box center [0, 0] width 0 height 0
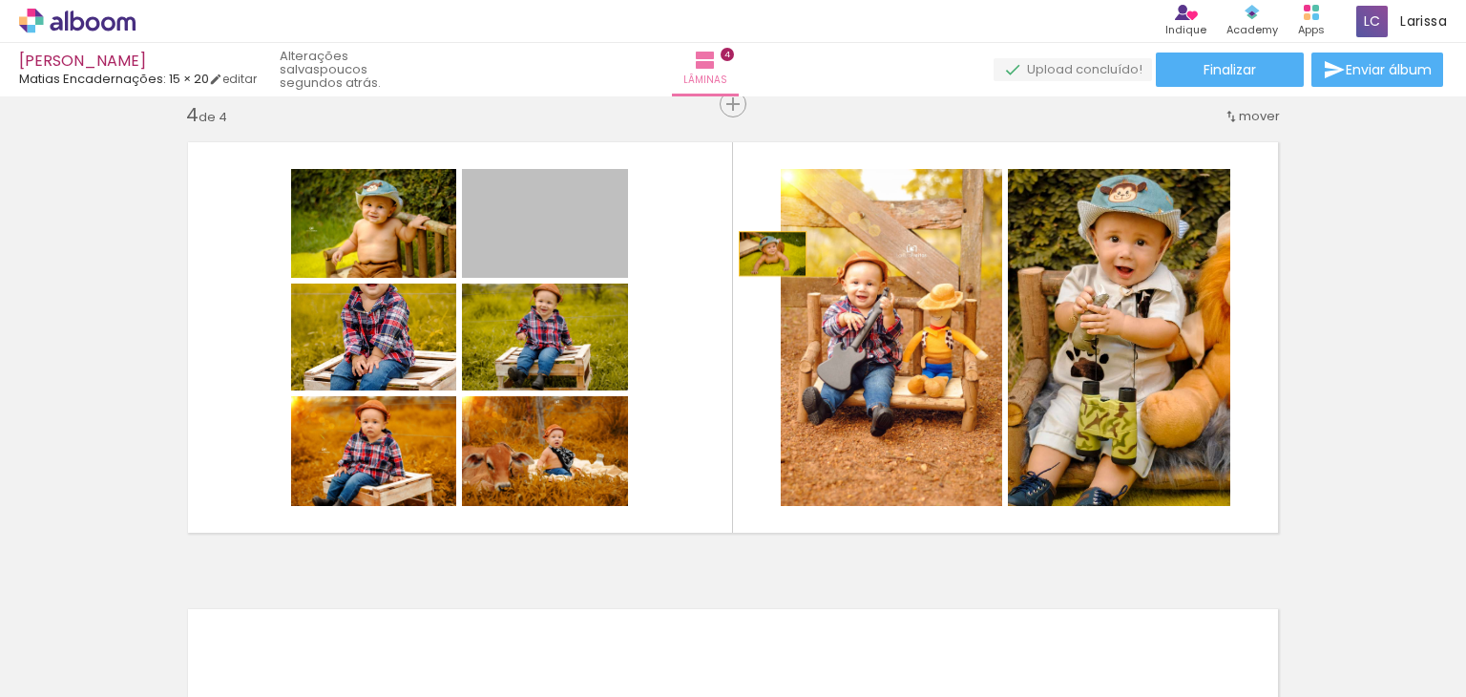
drag, startPoint x: 559, startPoint y: 224, endPoint x: 1029, endPoint y: 310, distance: 477.5
click at [0, 0] on slot at bounding box center [0, 0] width 0 height 0
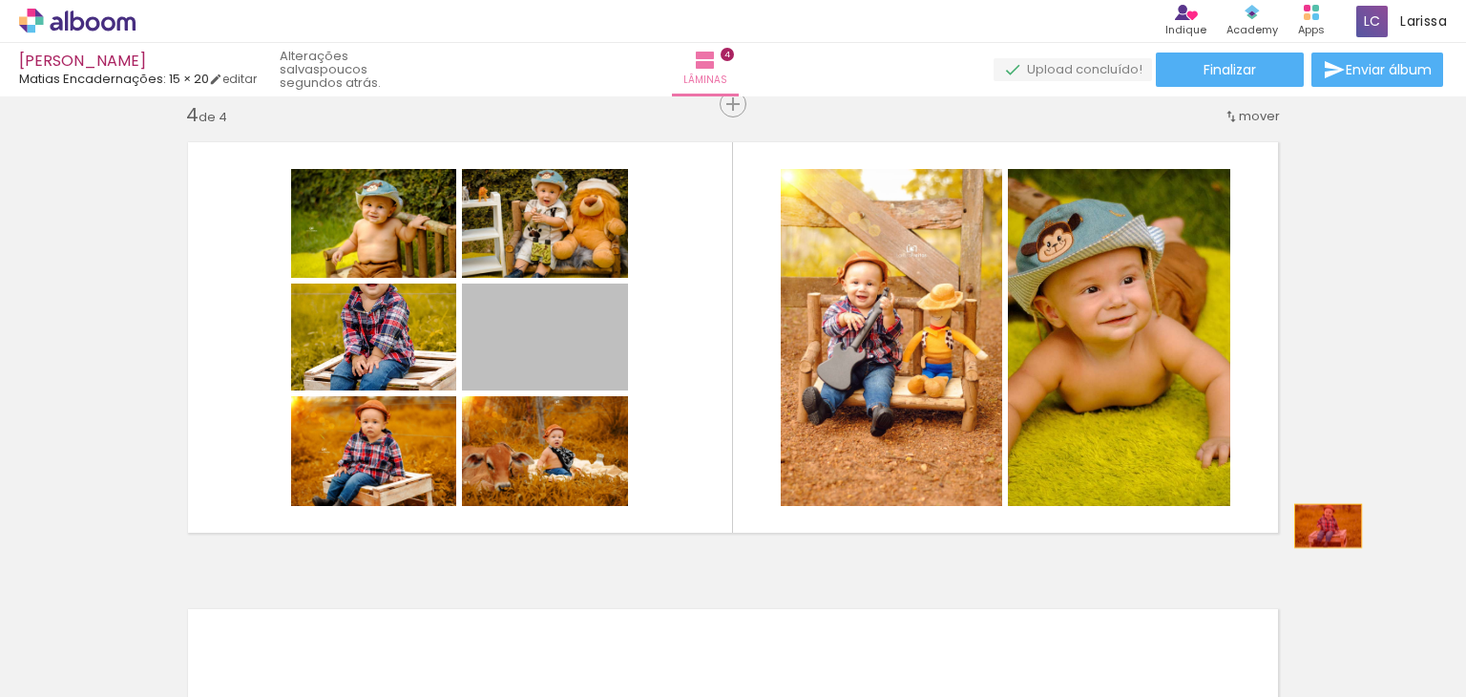
drag, startPoint x: 550, startPoint y: 326, endPoint x: 1327, endPoint y: 528, distance: 803.0
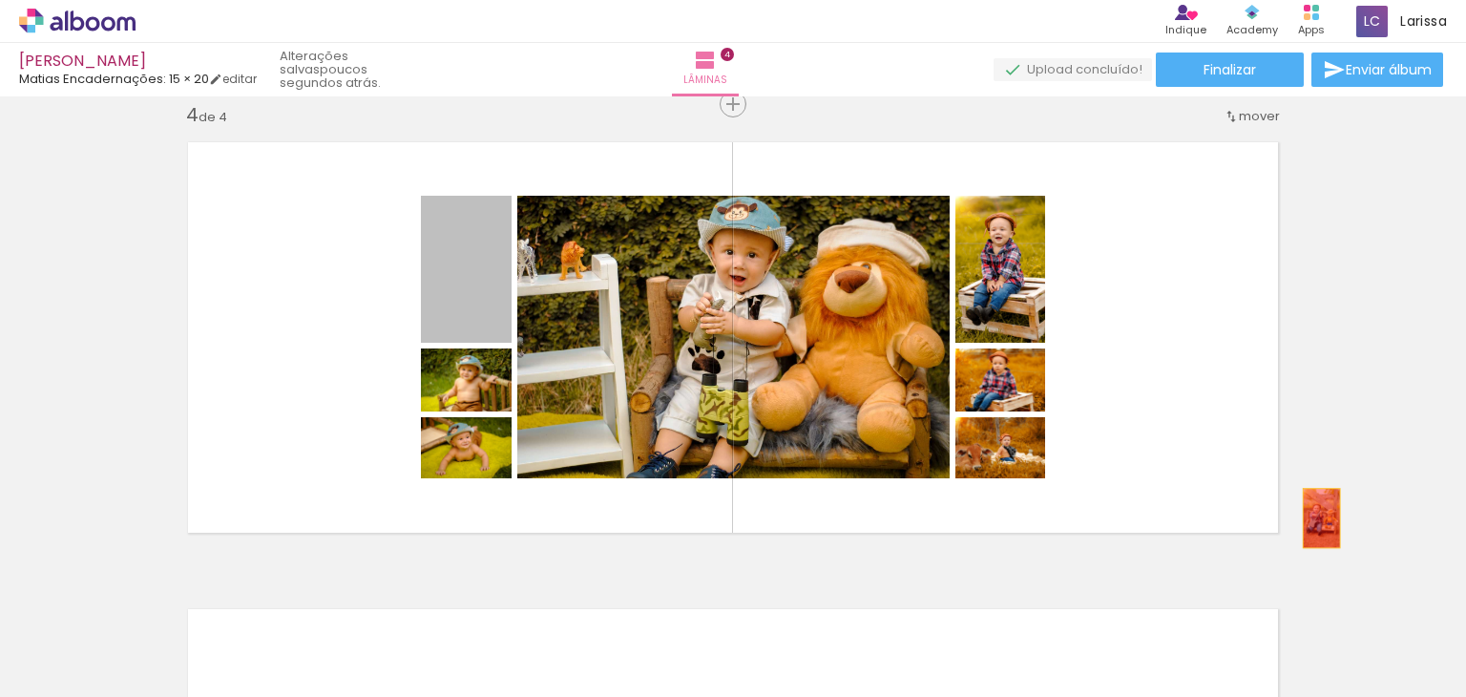
drag, startPoint x: 473, startPoint y: 285, endPoint x: 1331, endPoint y: 520, distance: 889.7
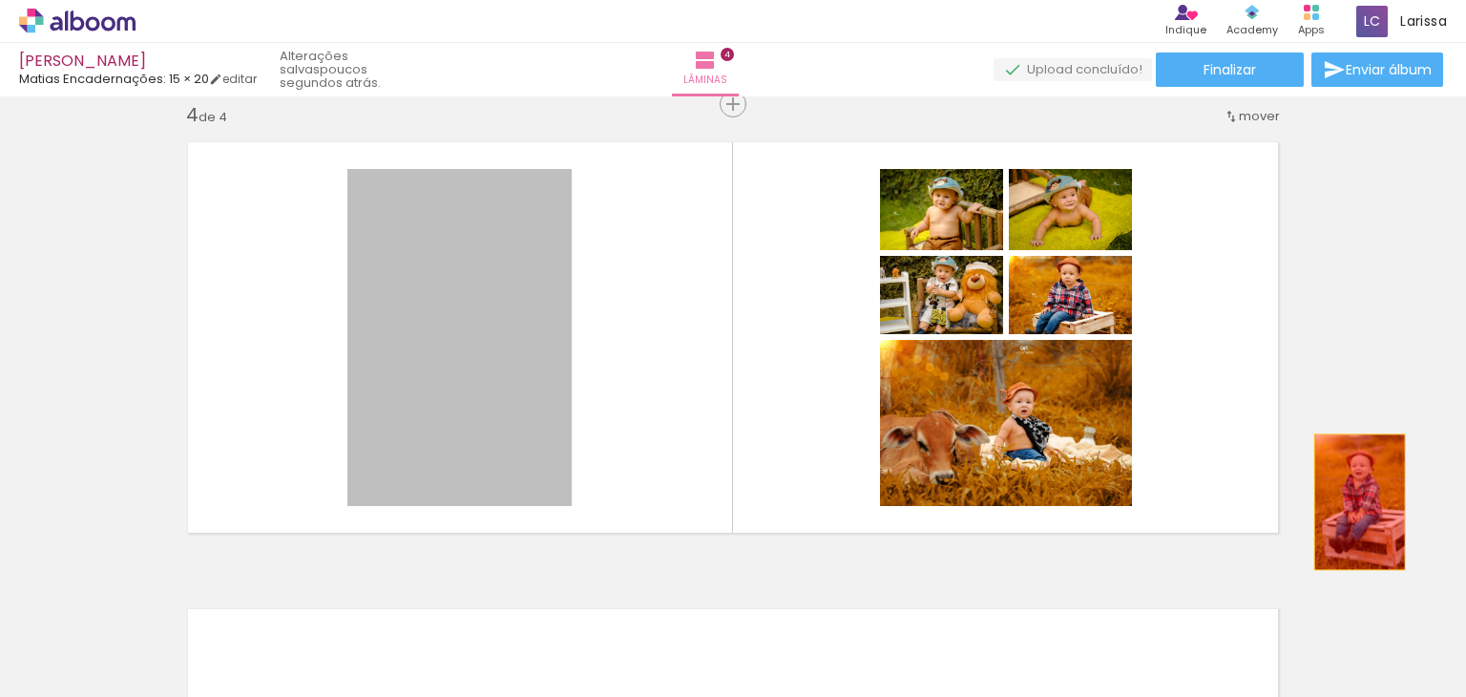
drag, startPoint x: 504, startPoint y: 318, endPoint x: 1435, endPoint y: 495, distance: 947.5
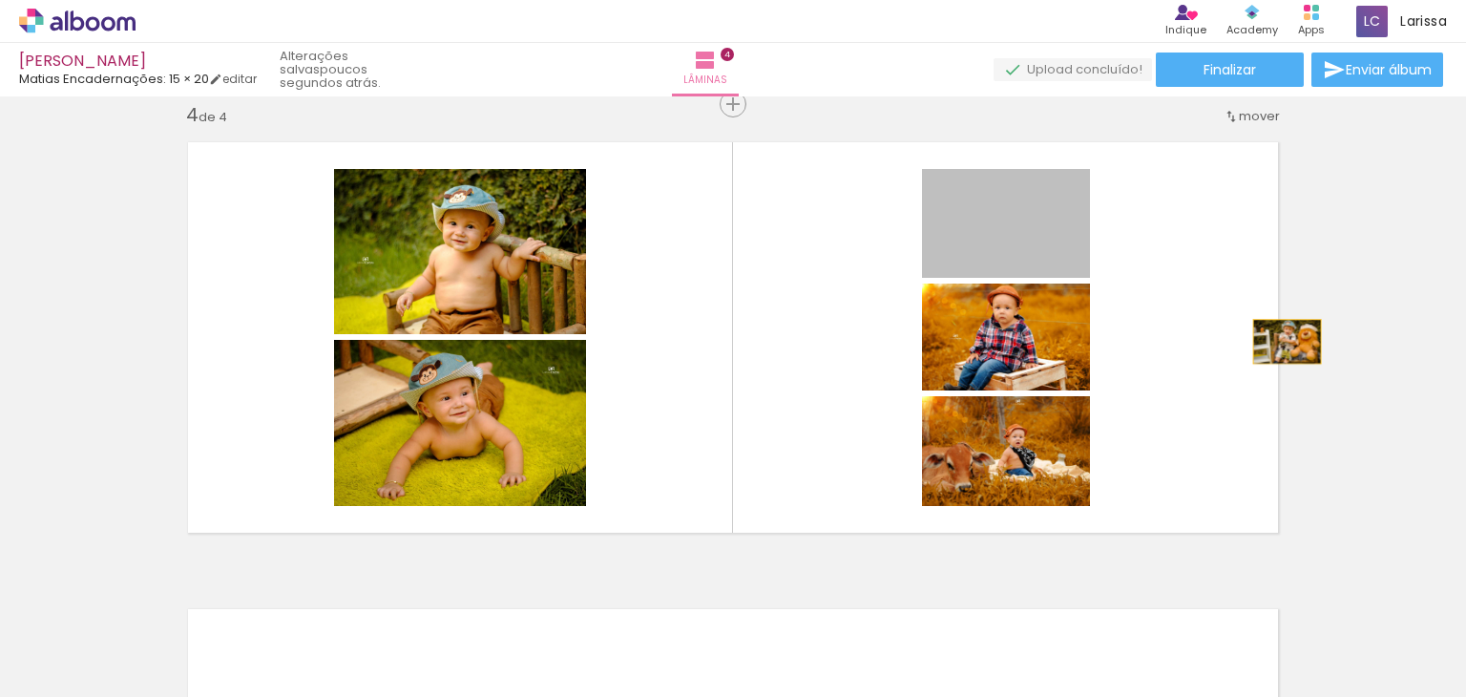
drag, startPoint x: 1035, startPoint y: 222, endPoint x: 1382, endPoint y: 396, distance: 388.5
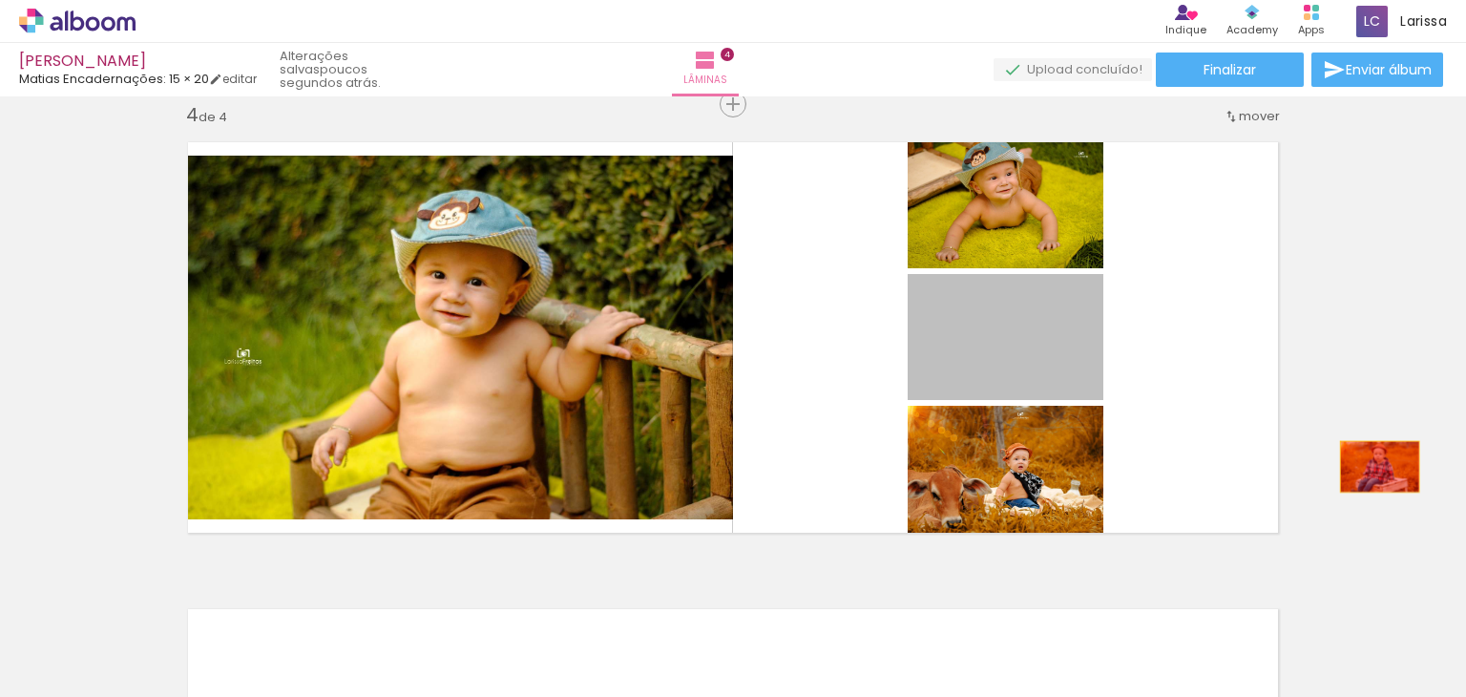
drag, startPoint x: 1003, startPoint y: 335, endPoint x: 1375, endPoint y: 467, distance: 394.0
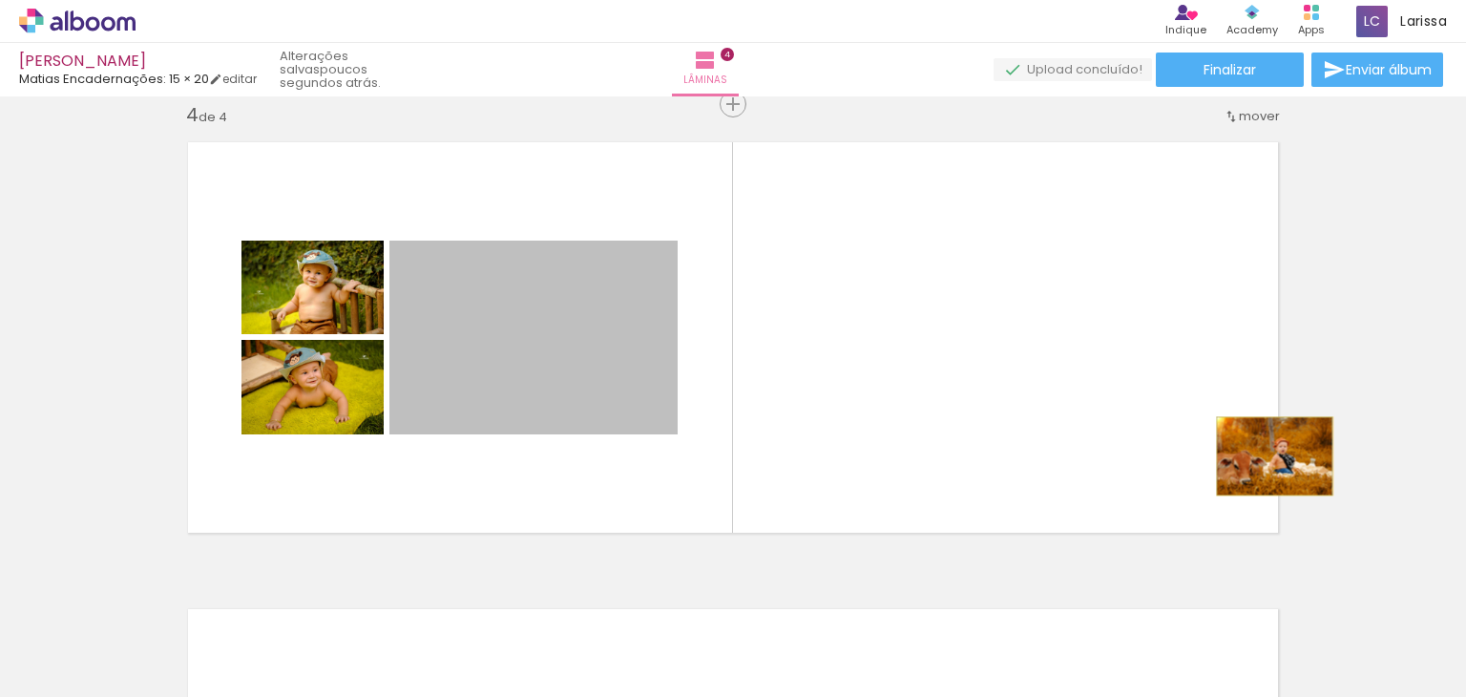
drag, startPoint x: 615, startPoint y: 308, endPoint x: 1335, endPoint y: 479, distance: 739.8
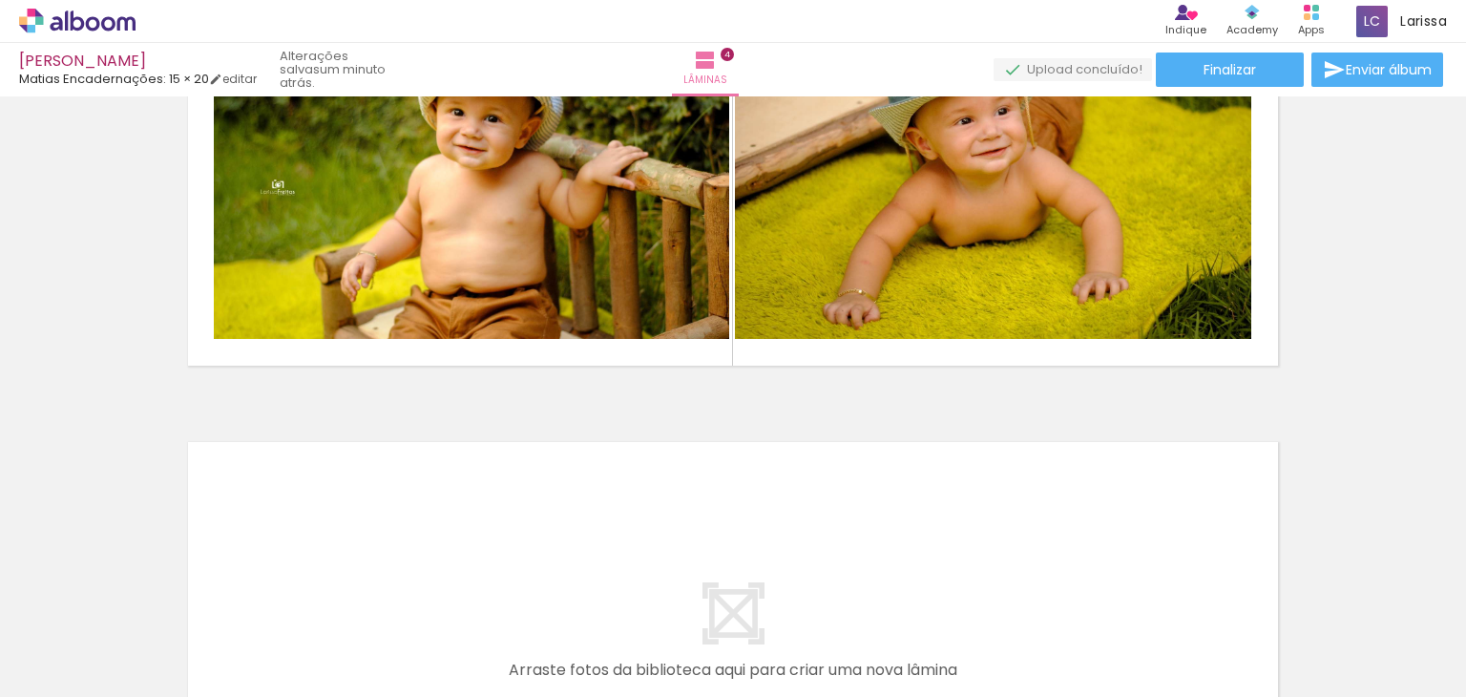
scroll to position [1554, 0]
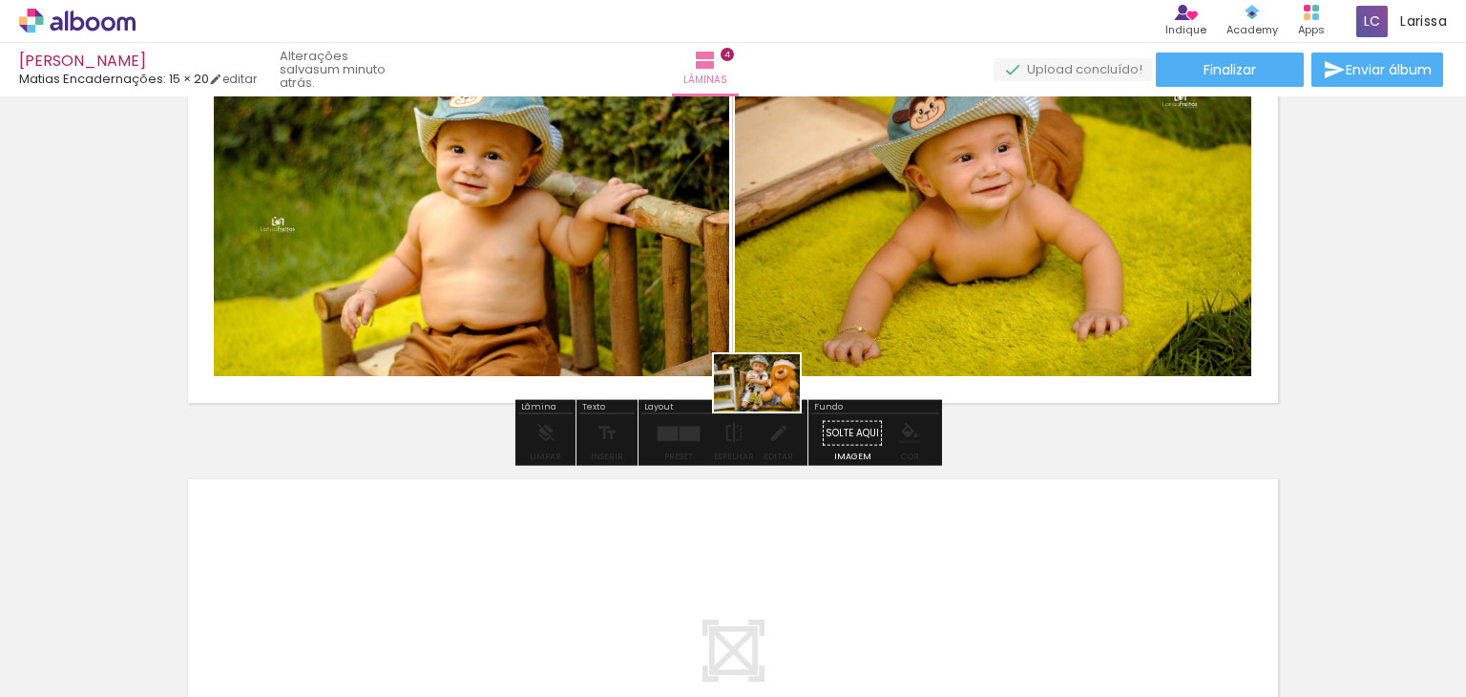
drag, startPoint x: 660, startPoint y: 658, endPoint x: 794, endPoint y: 372, distance: 315.6
click at [794, 372] on quentale-workspace at bounding box center [733, 348] width 1466 height 697
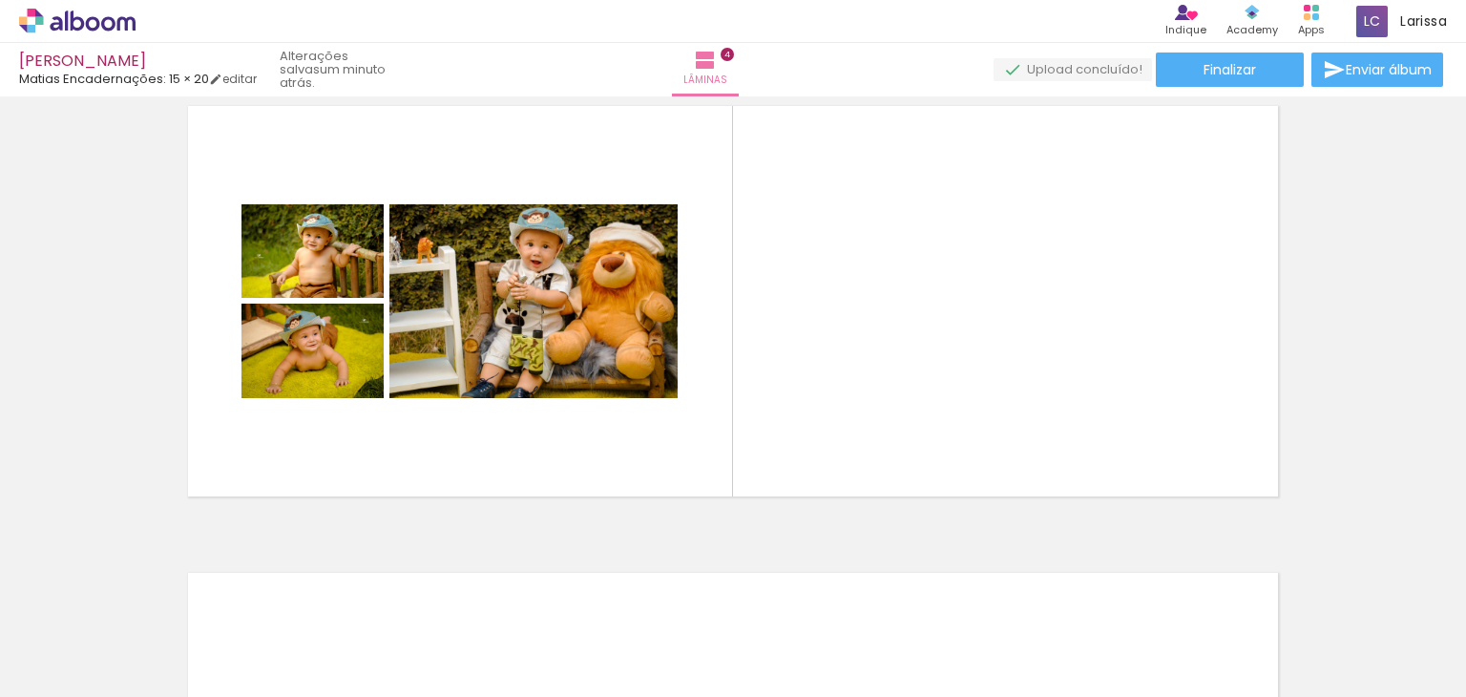
scroll to position [1474, 0]
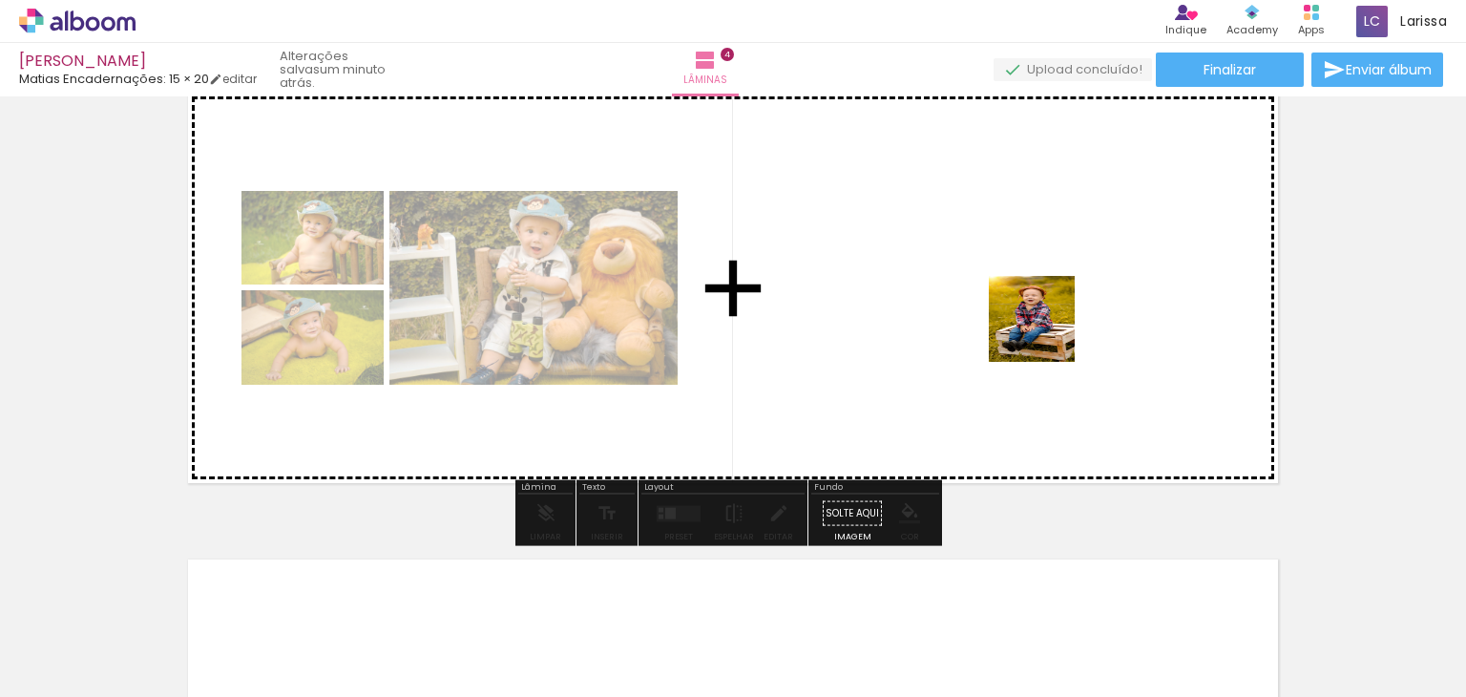
drag, startPoint x: 1083, startPoint y: 652, endPoint x: 1046, endPoint y: 326, distance: 327.5
click at [1046, 326] on quentale-workspace at bounding box center [733, 348] width 1466 height 697
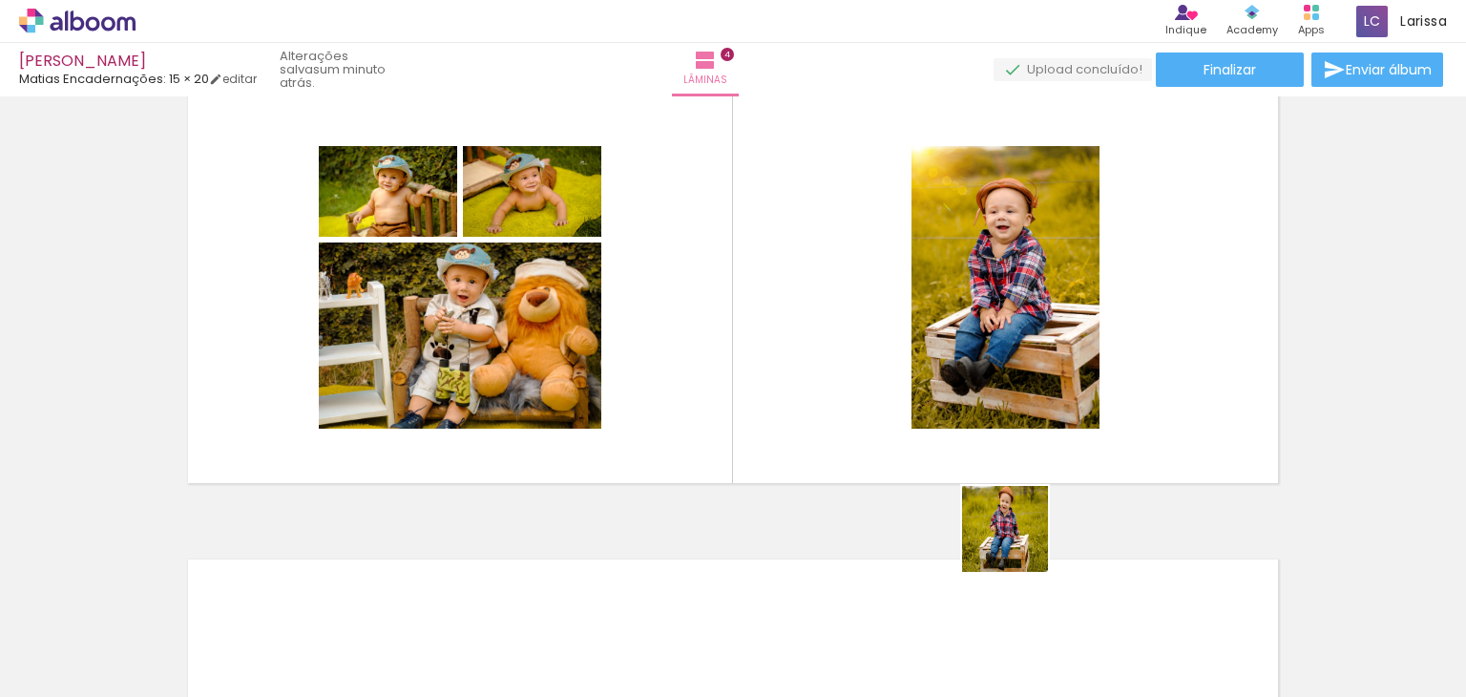
drag, startPoint x: 975, startPoint y: 645, endPoint x: 1104, endPoint y: 382, distance: 293.3
click at [1104, 382] on quentale-workspace at bounding box center [733, 348] width 1466 height 697
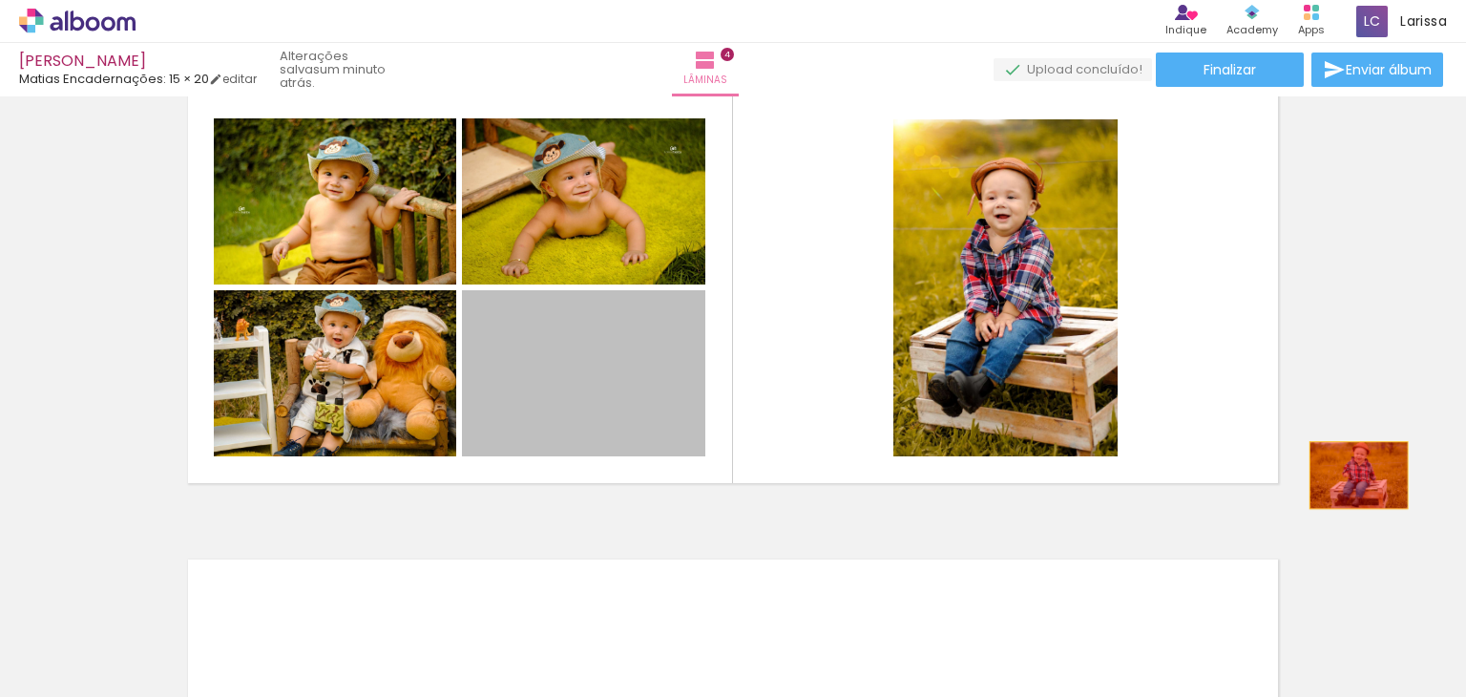
drag, startPoint x: 572, startPoint y: 362, endPoint x: 1352, endPoint y: 474, distance: 788.0
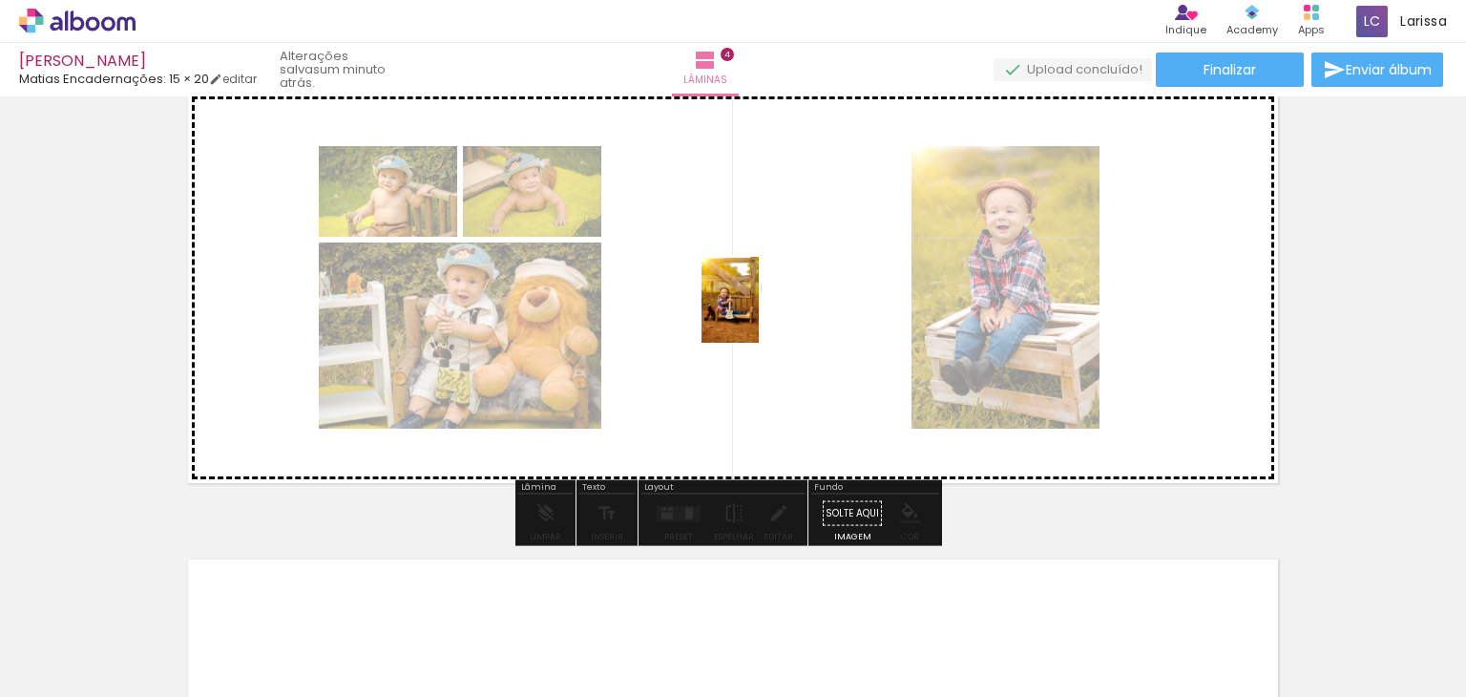
drag, startPoint x: 842, startPoint y: 647, endPoint x: 760, endPoint y: 314, distance: 343.1
click at [760, 314] on quentale-workspace at bounding box center [733, 348] width 1466 height 697
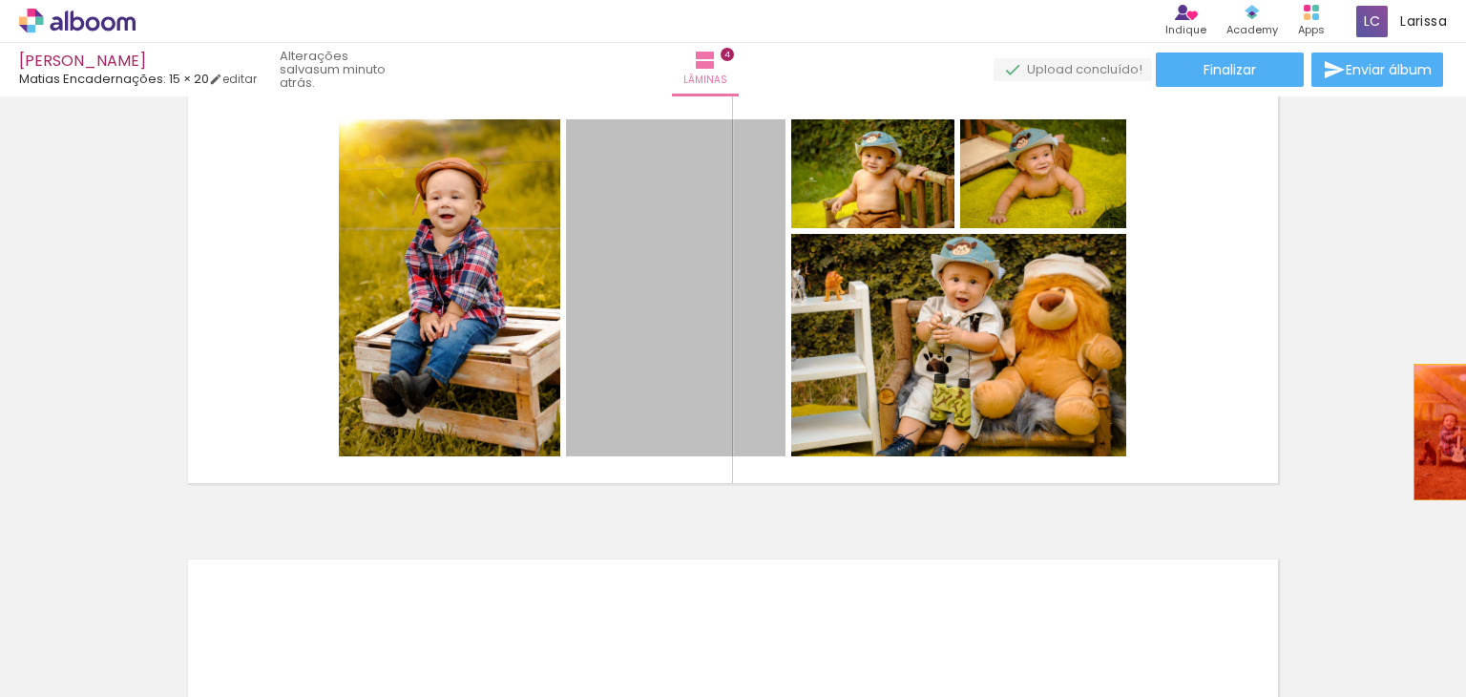
drag, startPoint x: 682, startPoint y: 256, endPoint x: 1453, endPoint y: 432, distance: 791.3
click at [1453, 432] on div "Inserir lâmina 1 de 4 Inserir lâmina 2 de 4 Inserir lâmina 3 de 4 Inserir lâmin…" at bounding box center [733, 396] width 1466 height 600
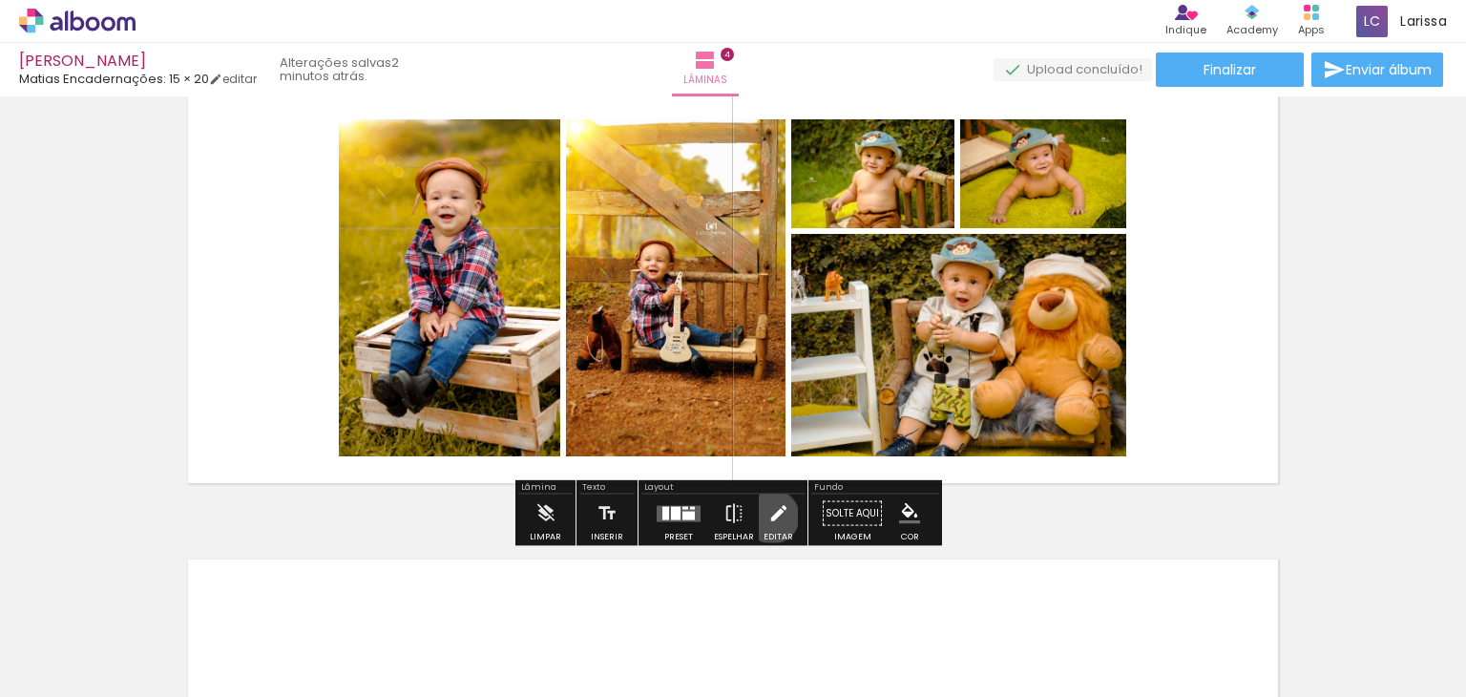
click at [768, 515] on iron-icon at bounding box center [778, 513] width 21 height 38
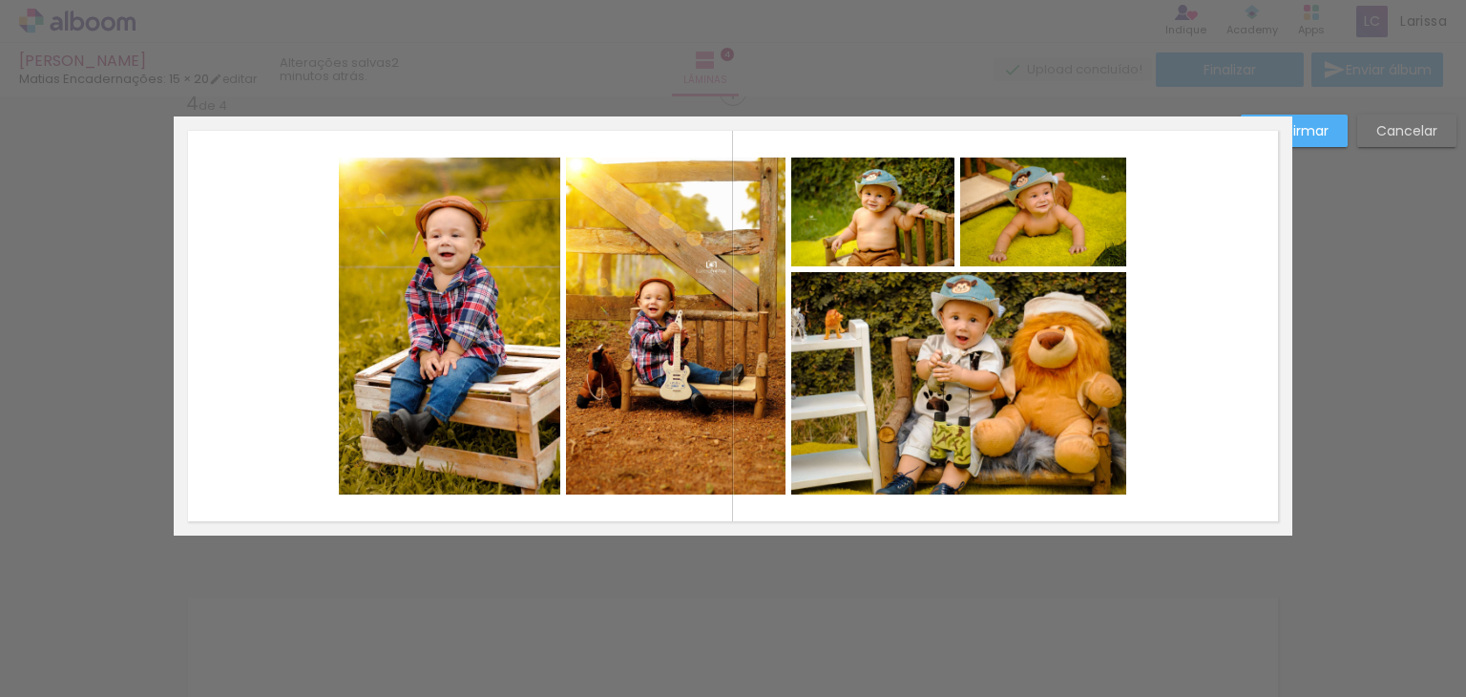
scroll to position [1424, 0]
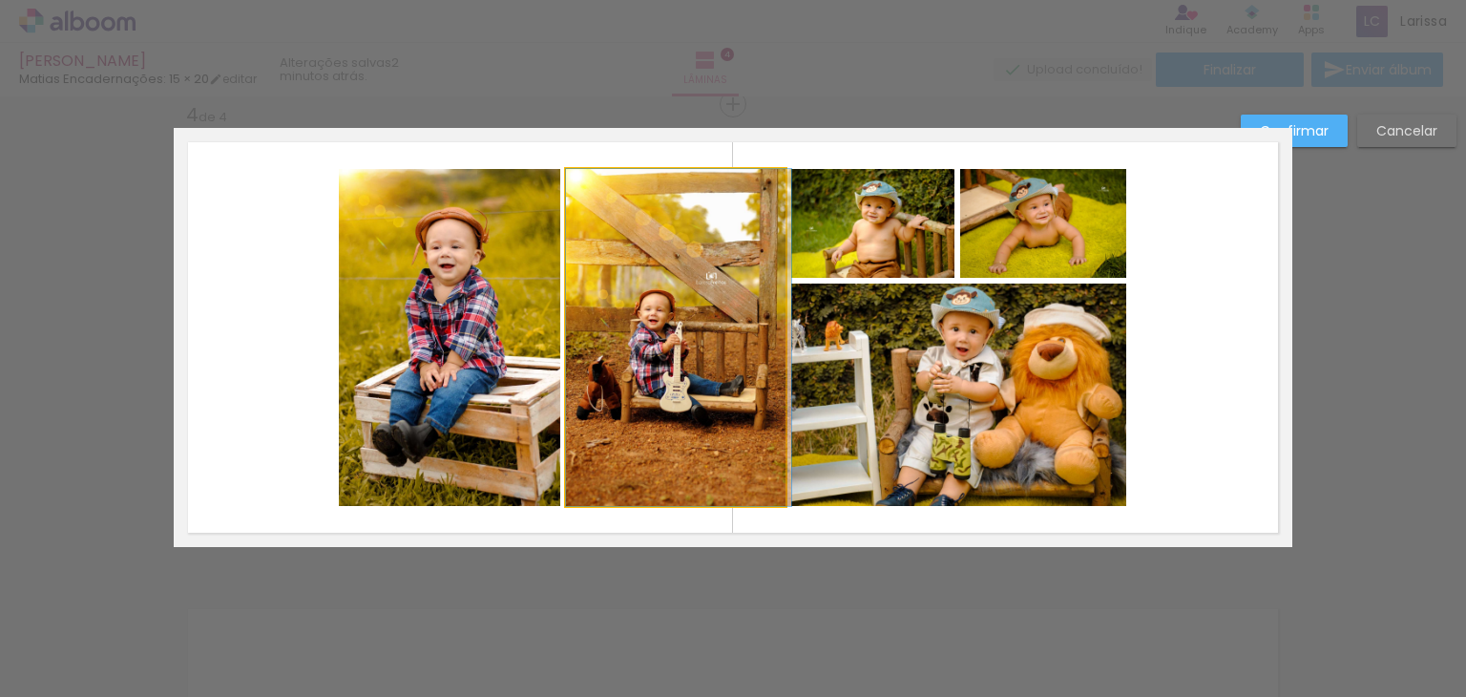
drag, startPoint x: 616, startPoint y: 312, endPoint x: 672, endPoint y: 334, distance: 60.4
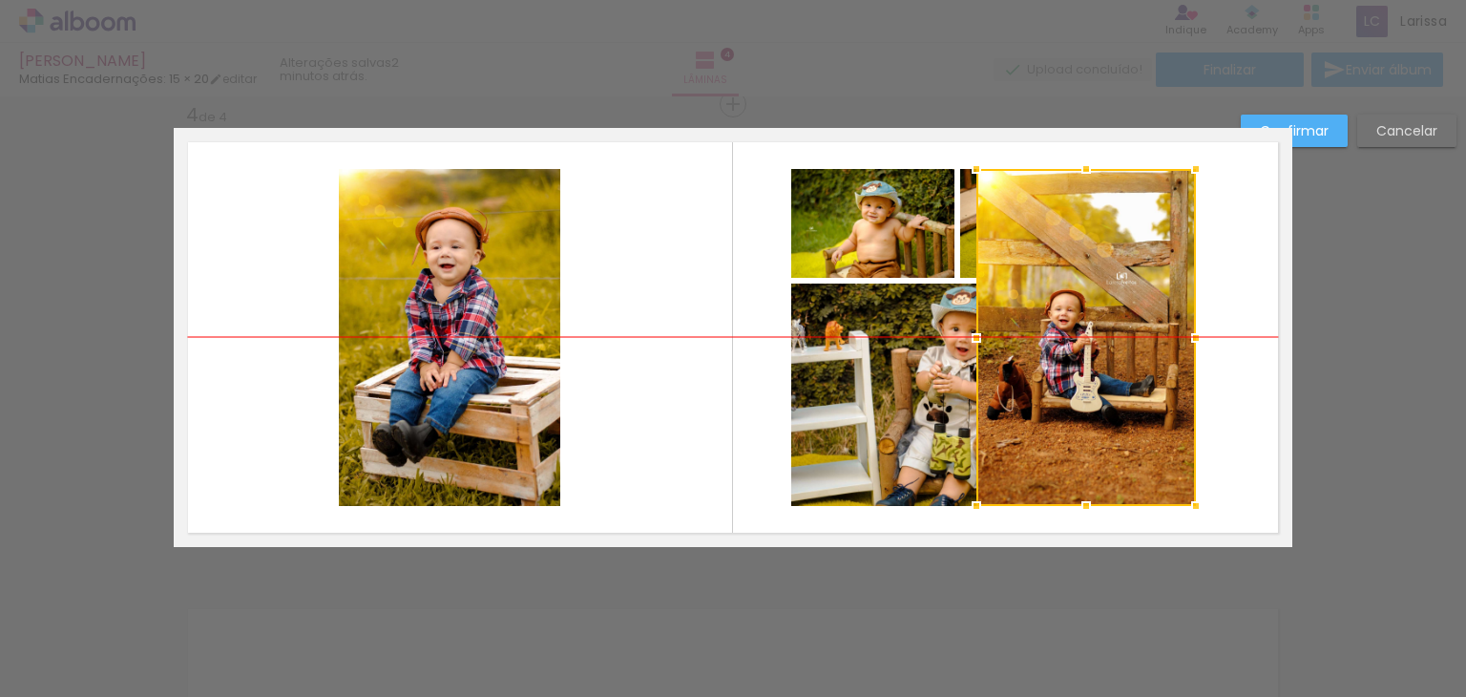
drag, startPoint x: 713, startPoint y: 348, endPoint x: 1124, endPoint y: 348, distance: 410.5
click at [1124, 348] on div at bounding box center [1087, 337] width 220 height 337
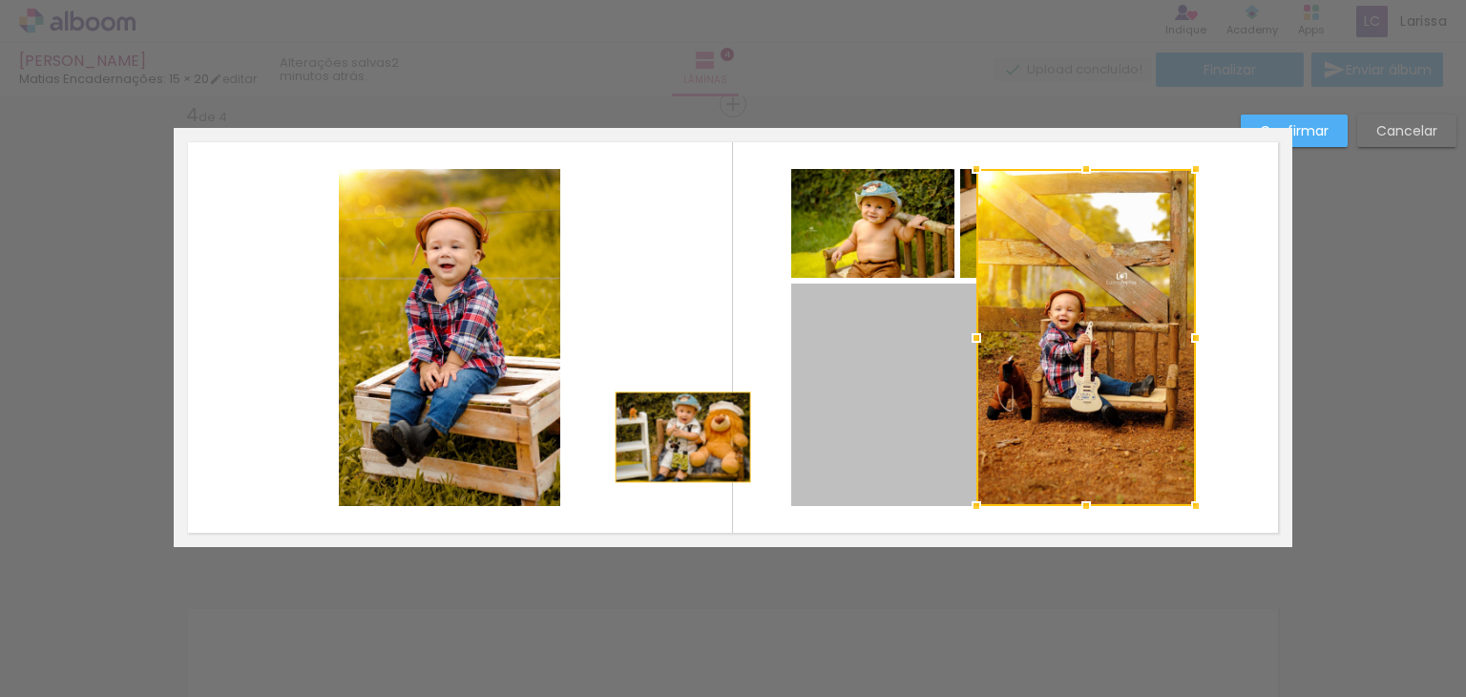
drag, startPoint x: 888, startPoint y: 355, endPoint x: 676, endPoint y: 436, distance: 226.9
click at [676, 436] on quentale-layouter at bounding box center [733, 337] width 1119 height 419
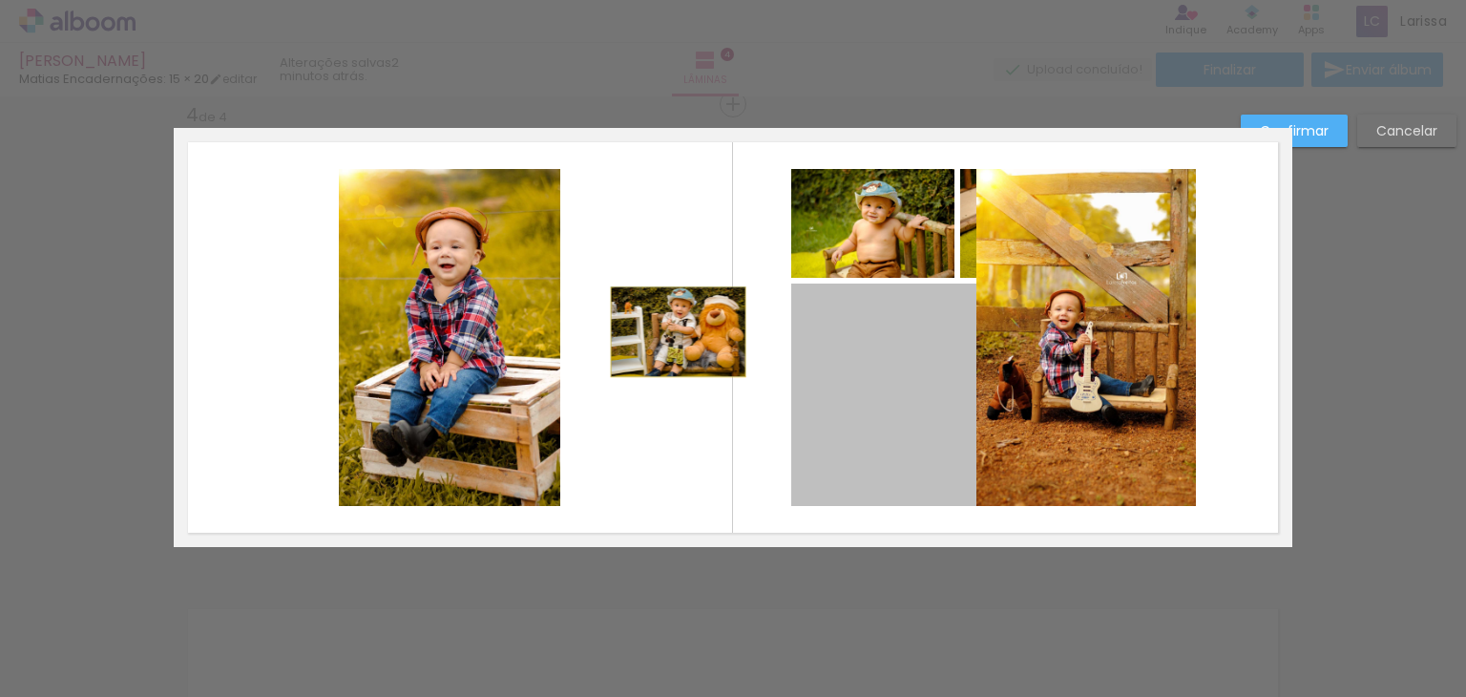
drag, startPoint x: 851, startPoint y: 404, endPoint x: 658, endPoint y: 291, distance: 224.1
click at [658, 291] on quentale-layouter at bounding box center [733, 337] width 1119 height 419
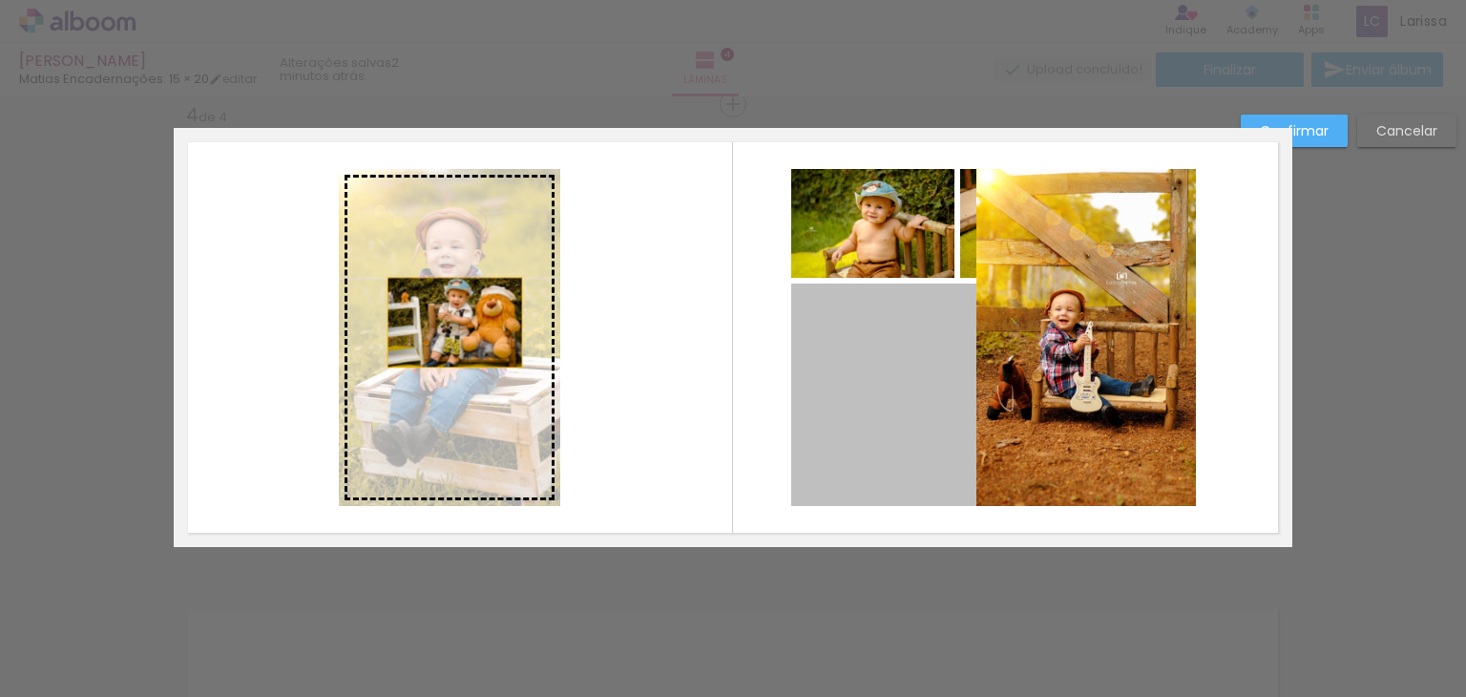
drag, startPoint x: 852, startPoint y: 347, endPoint x: 404, endPoint y: 296, distance: 451.6
click at [0, 0] on slot at bounding box center [0, 0] width 0 height 0
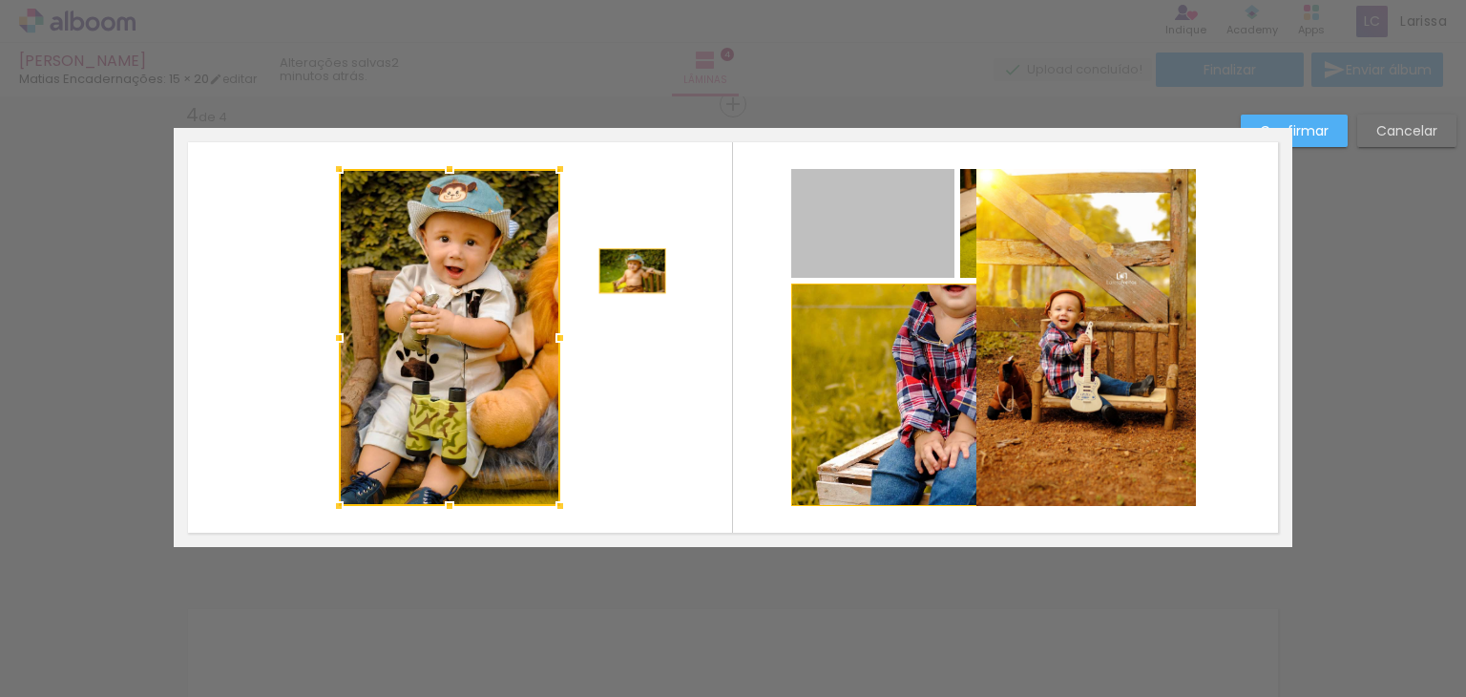
drag, startPoint x: 890, startPoint y: 232, endPoint x: 612, endPoint y: 263, distance: 279.6
click at [612, 263] on quentale-layouter at bounding box center [733, 337] width 1119 height 419
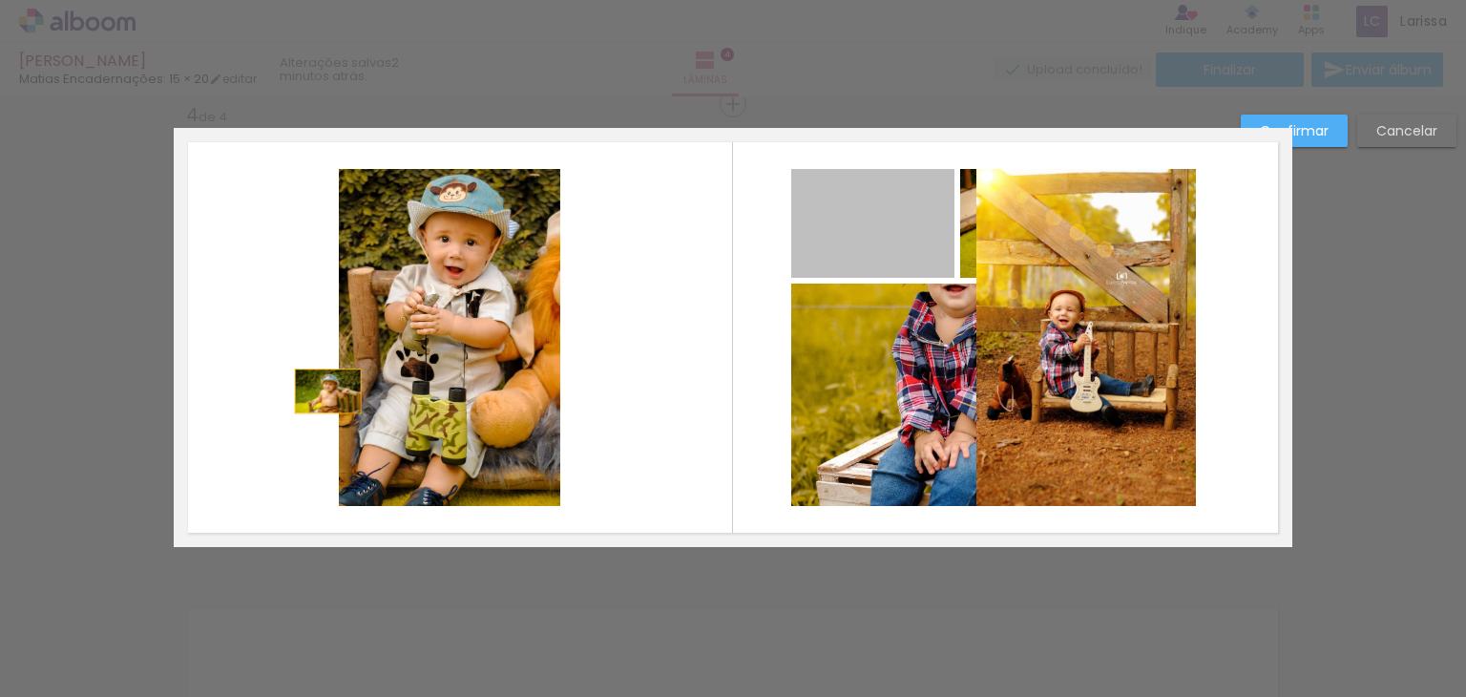
drag, startPoint x: 901, startPoint y: 217, endPoint x: 305, endPoint y: 374, distance: 616.1
click at [305, 374] on quentale-layouter at bounding box center [733, 337] width 1119 height 419
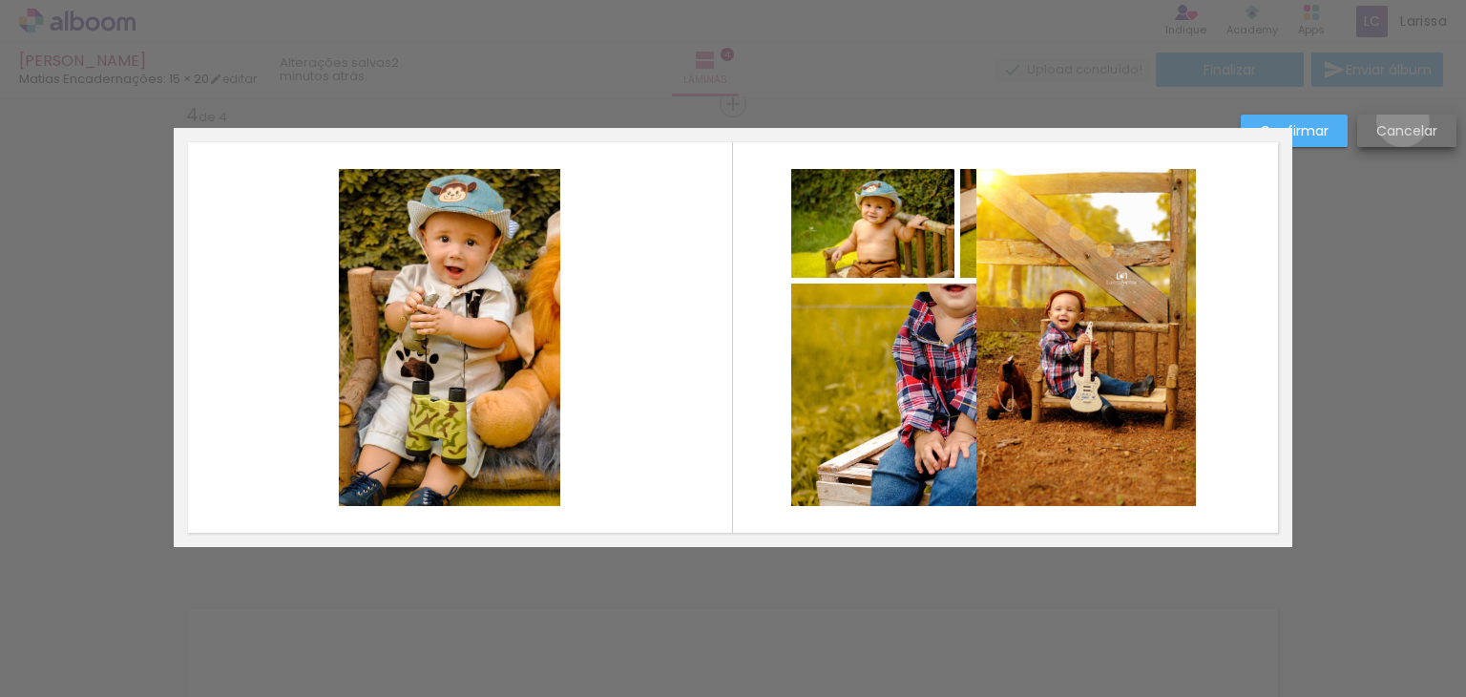
click at [0, 0] on slot "Cancelar" at bounding box center [0, 0] width 0 height 0
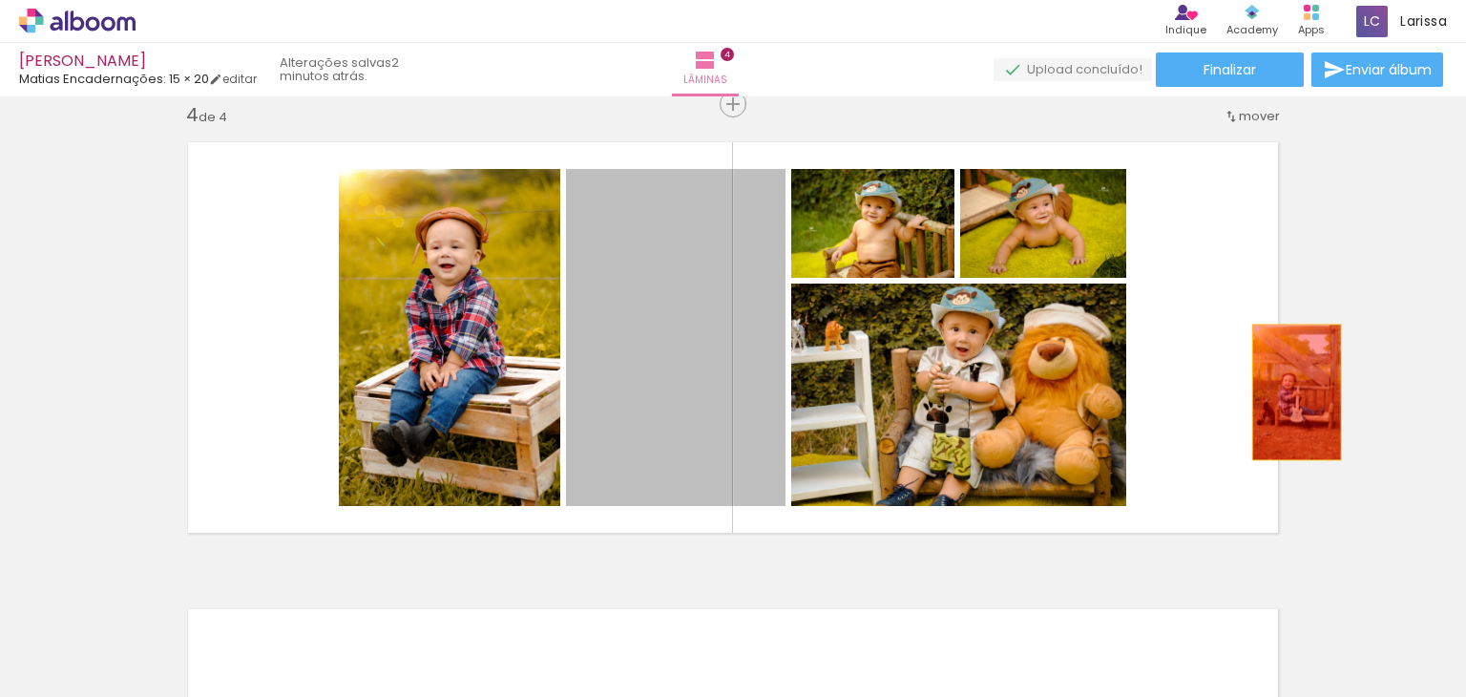
drag, startPoint x: 641, startPoint y: 266, endPoint x: 1348, endPoint y: 393, distance: 717.7
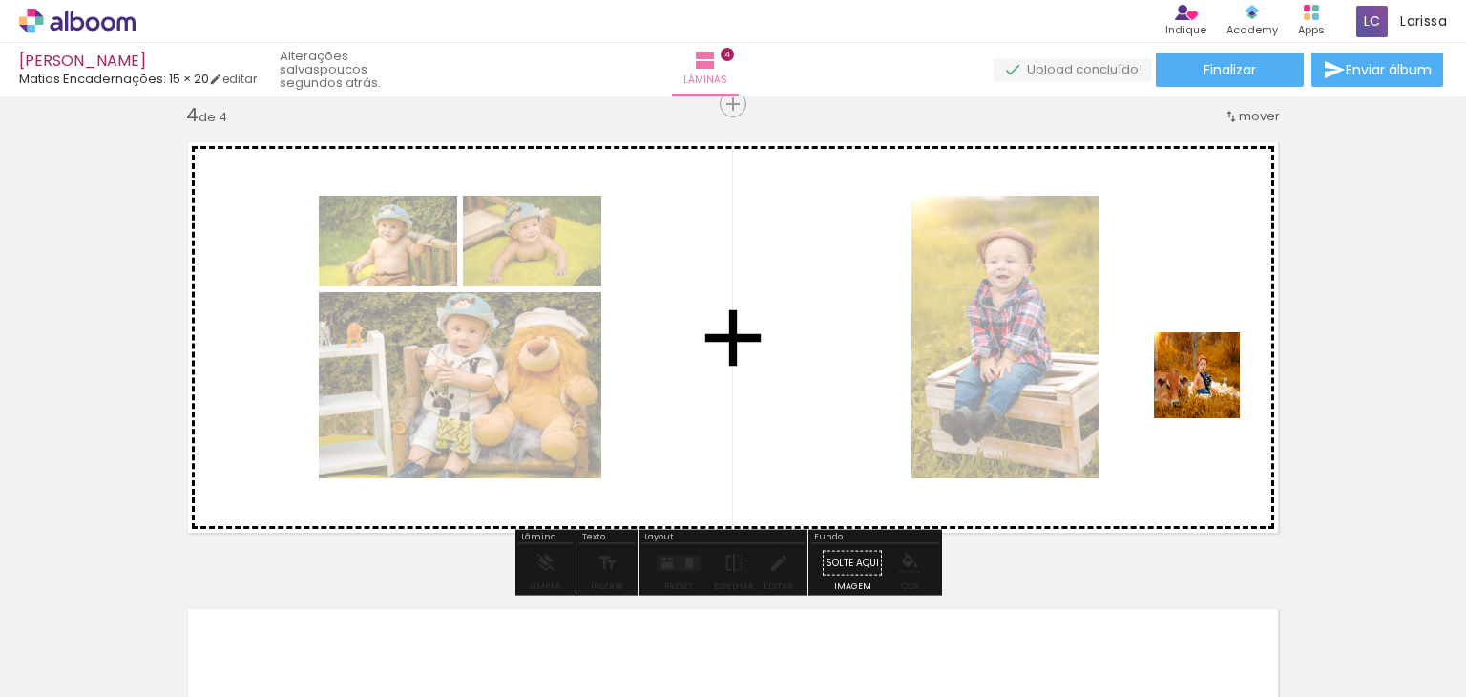
drag, startPoint x: 1308, startPoint y: 654, endPoint x: 1196, endPoint y: 317, distance: 355.0
click at [1196, 317] on quentale-workspace at bounding box center [733, 348] width 1466 height 697
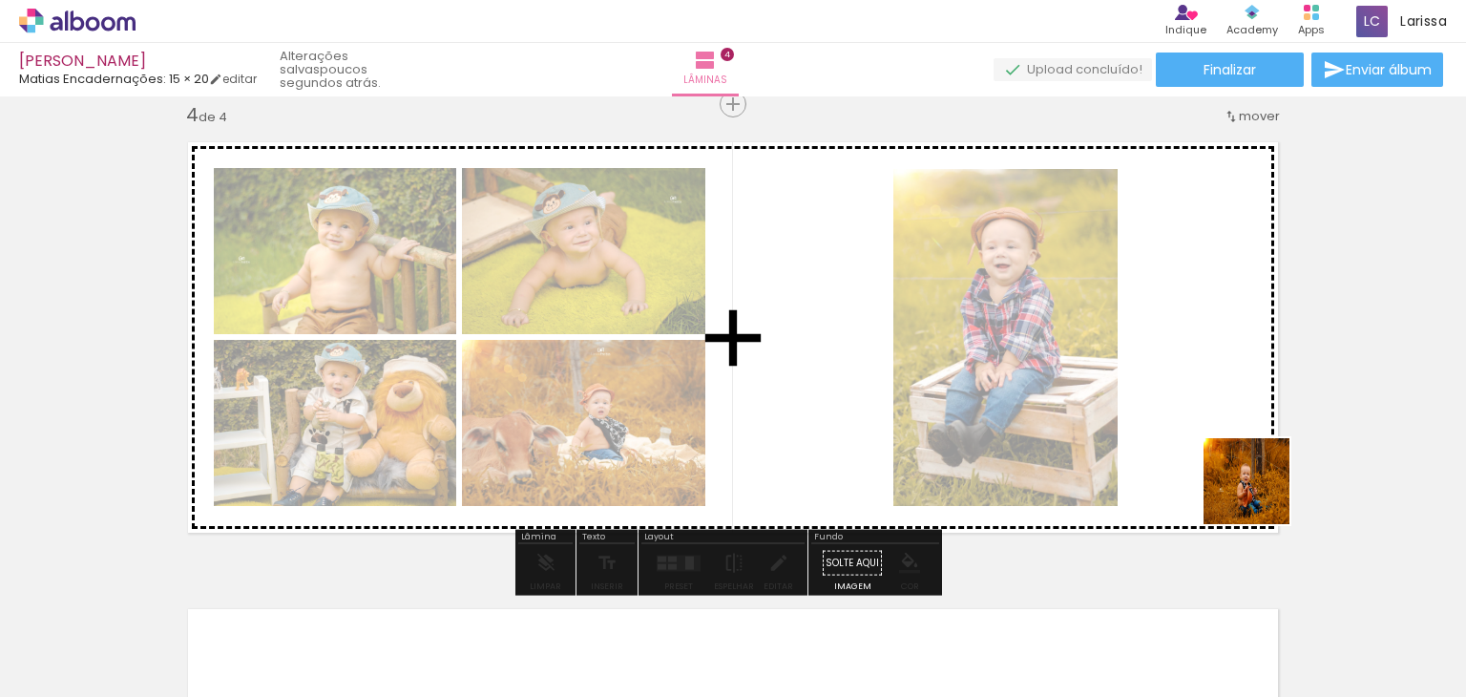
drag, startPoint x: 1389, startPoint y: 642, endPoint x: 1193, endPoint y: 371, distance: 334.4
click at [1193, 371] on quentale-workspace at bounding box center [733, 348] width 1466 height 697
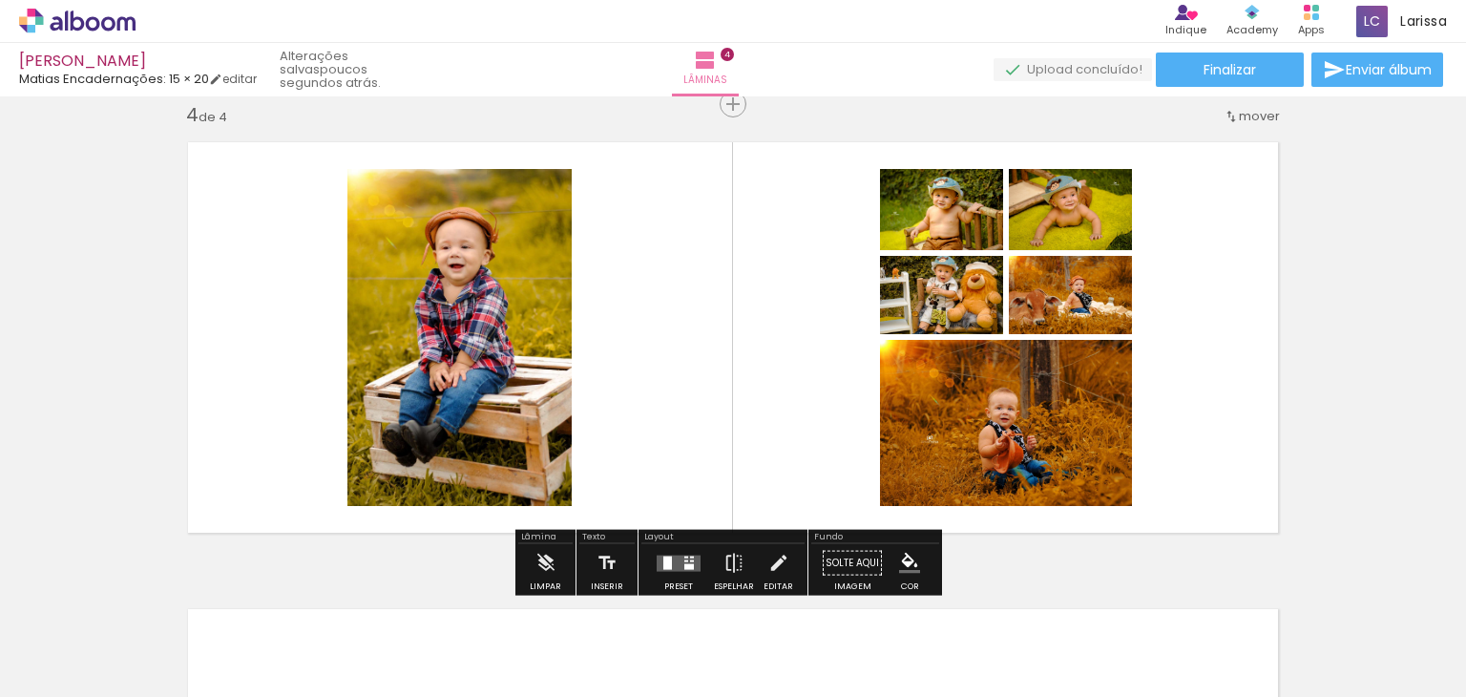
drag, startPoint x: 1195, startPoint y: 645, endPoint x: 1182, endPoint y: 397, distance: 248.6
click at [1182, 397] on quentale-workspace at bounding box center [733, 348] width 1466 height 697
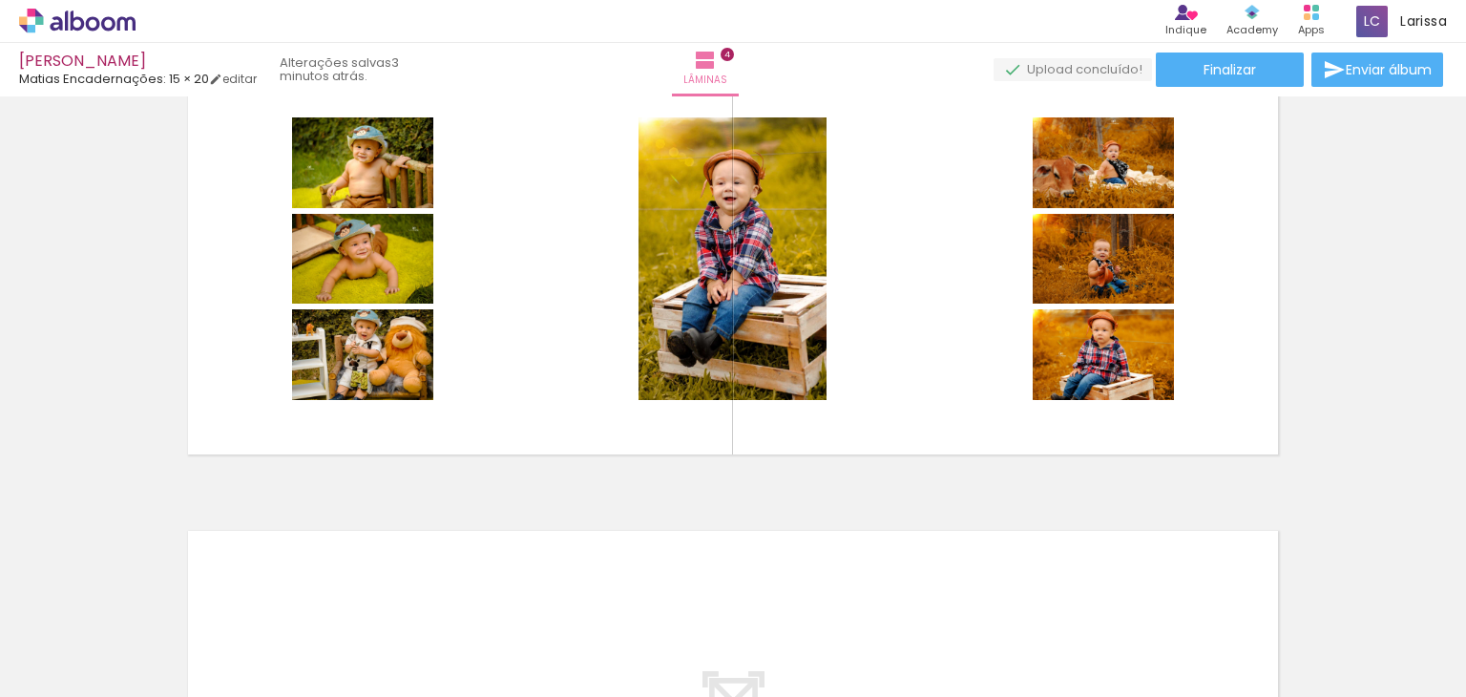
scroll to position [1512, 0]
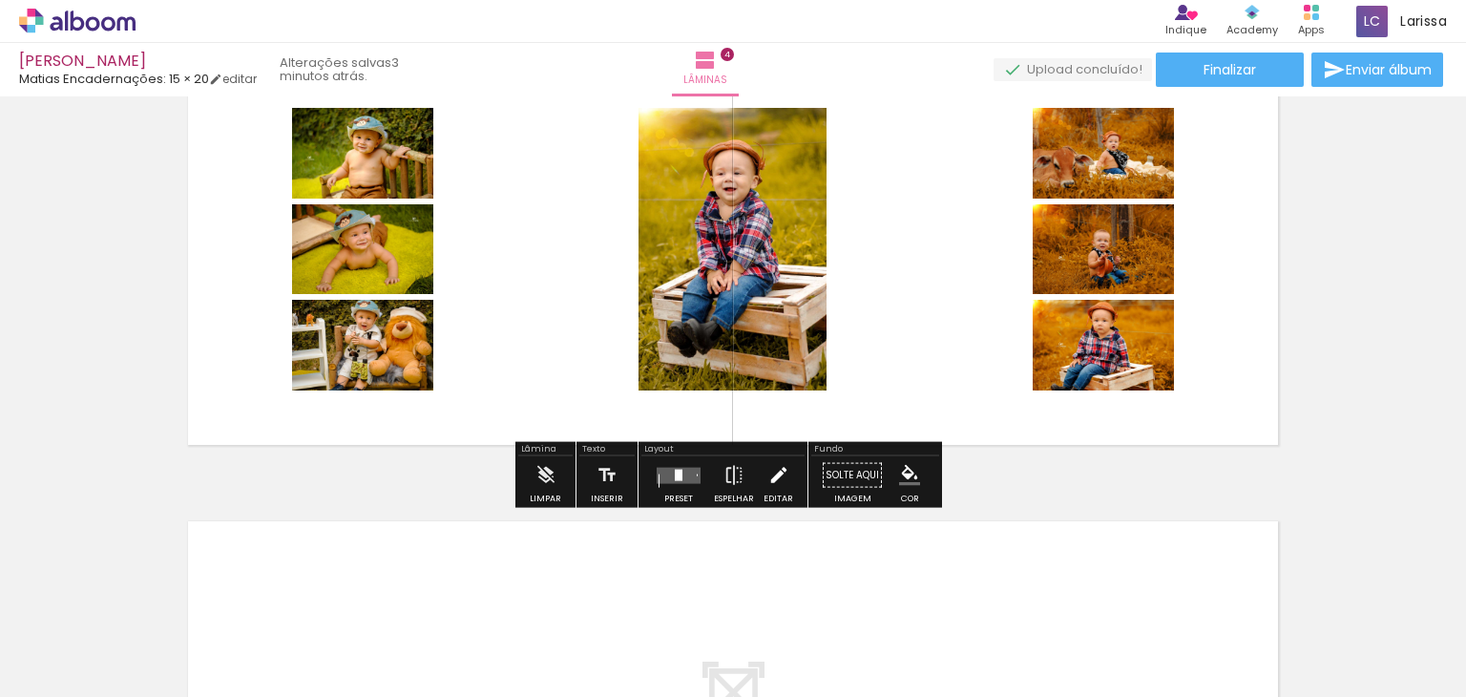
click at [777, 484] on iron-icon at bounding box center [778, 475] width 21 height 38
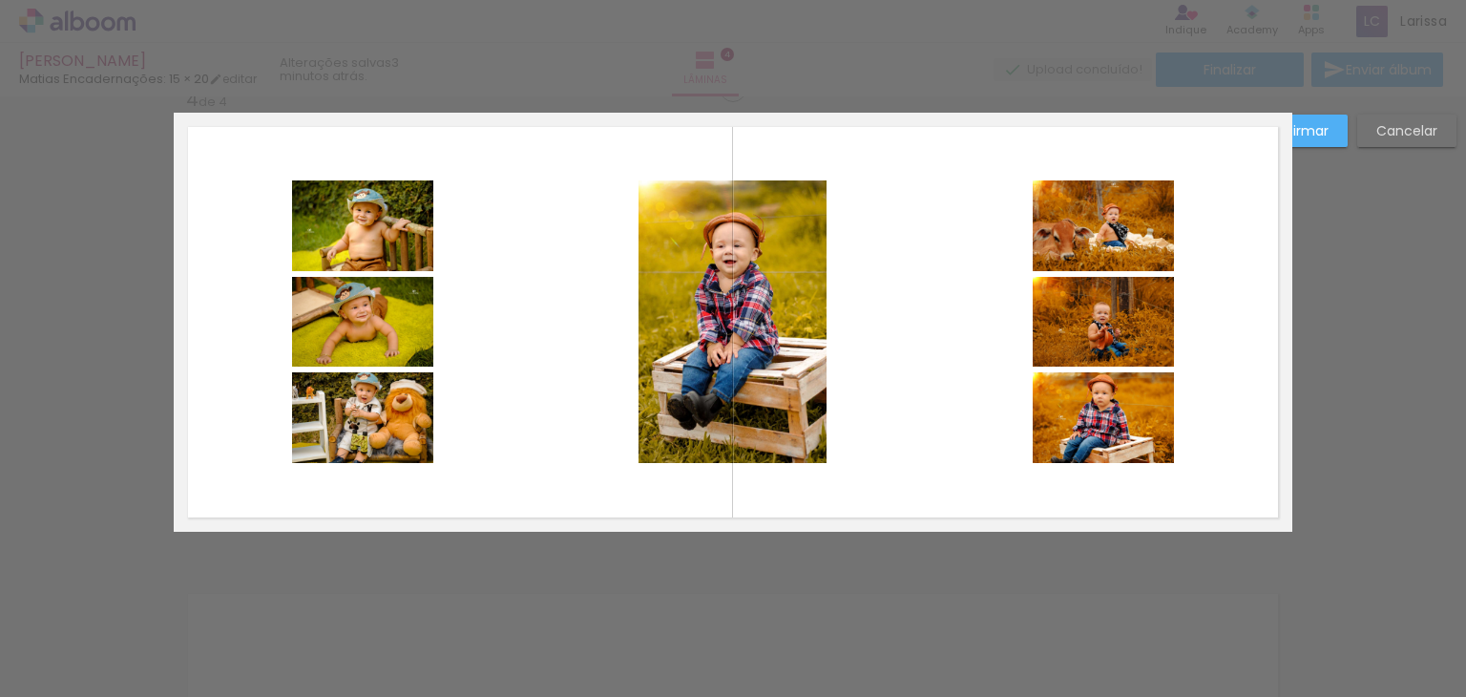
scroll to position [1424, 0]
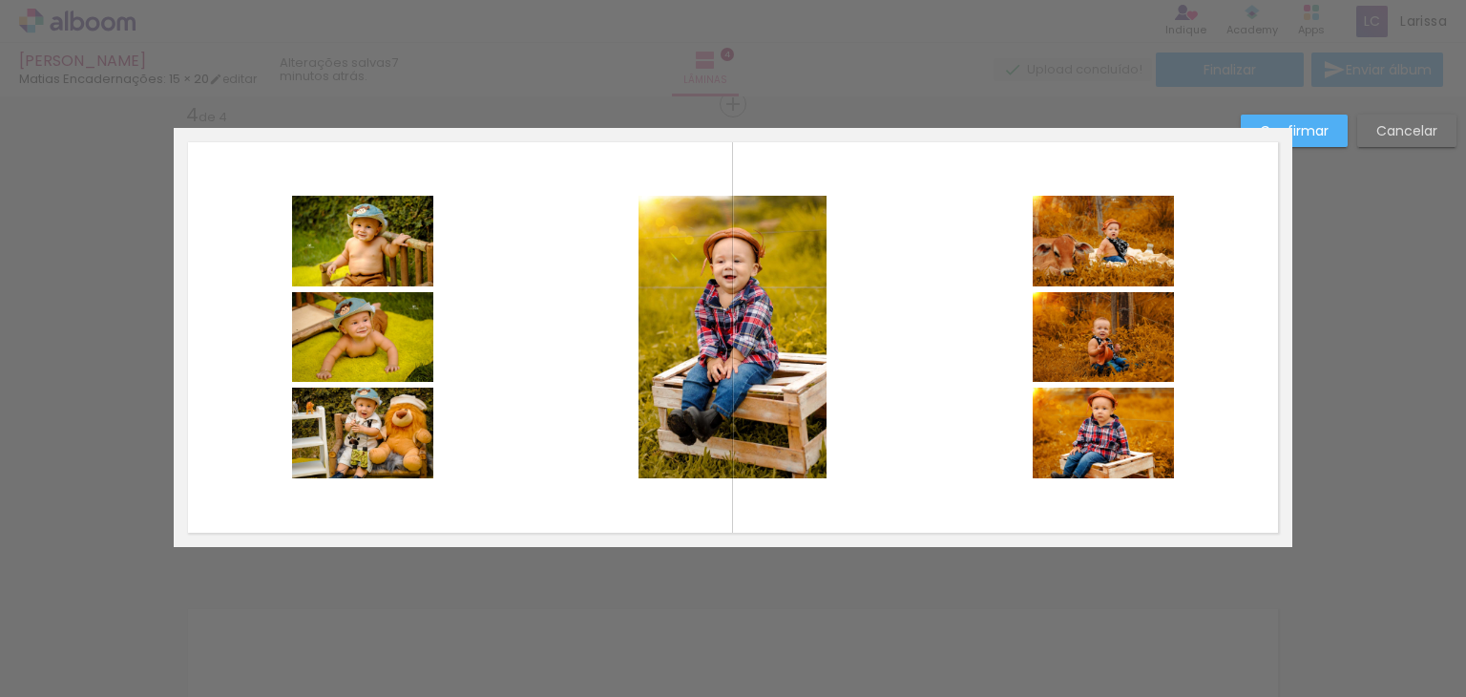
click at [0, 0] on slot "Confirmar" at bounding box center [0, 0] width 0 height 0
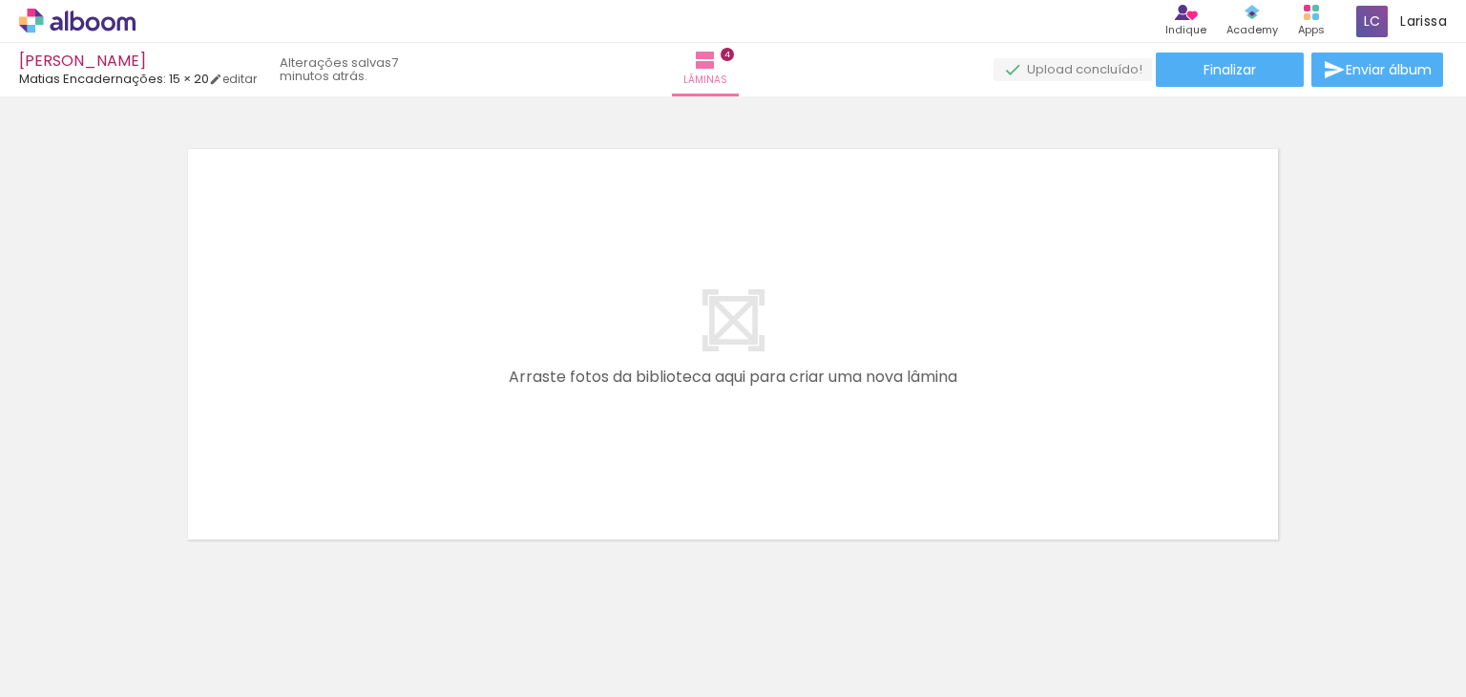
scroll to position [1927, 0]
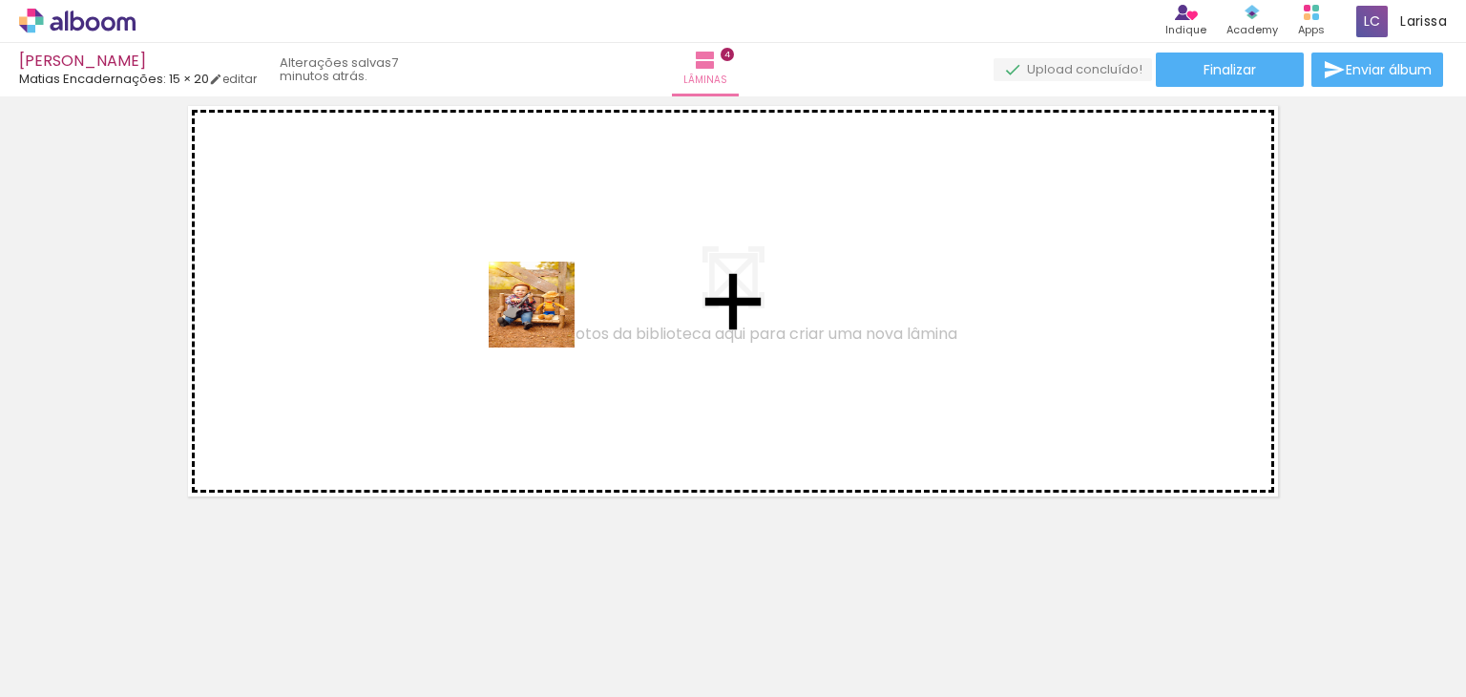
drag, startPoint x: 764, startPoint y: 645, endPoint x: 466, endPoint y: 197, distance: 538.5
click at [466, 197] on quentale-workspace at bounding box center [733, 348] width 1466 height 697
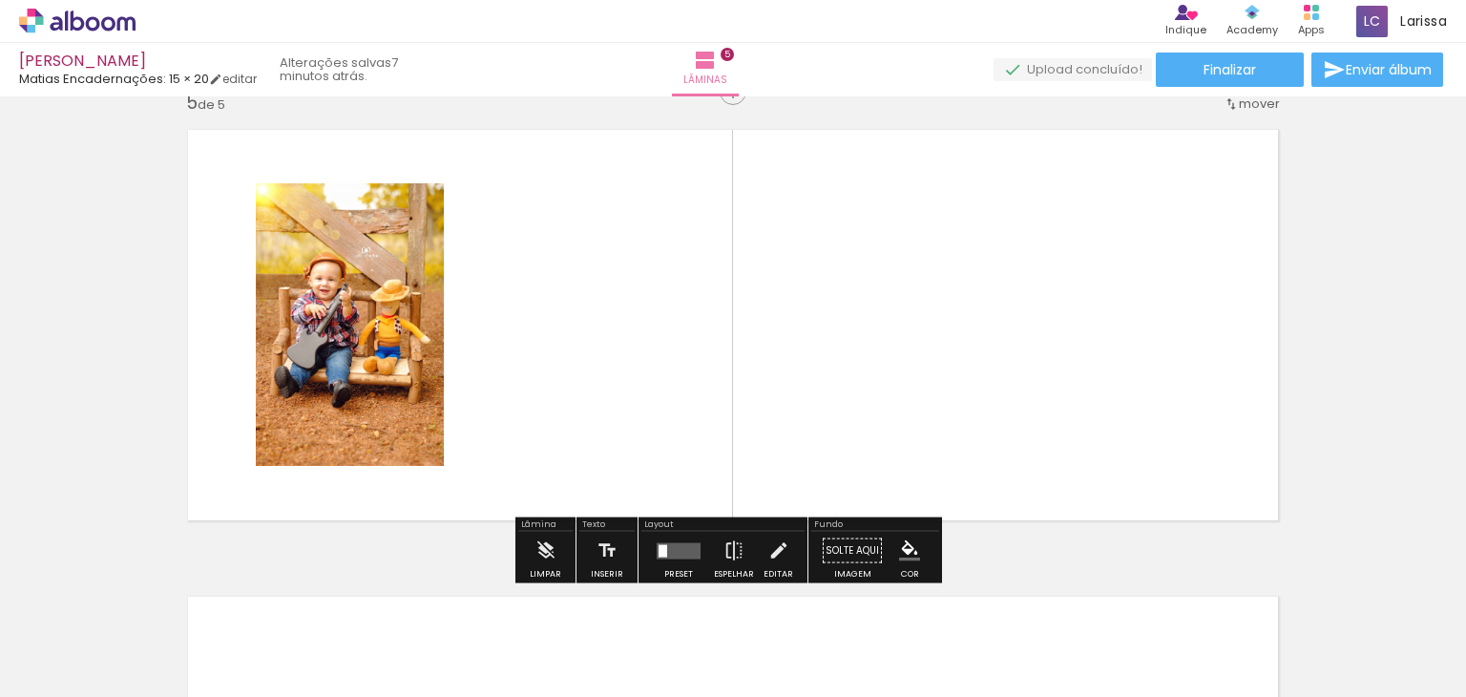
scroll to position [1891, 0]
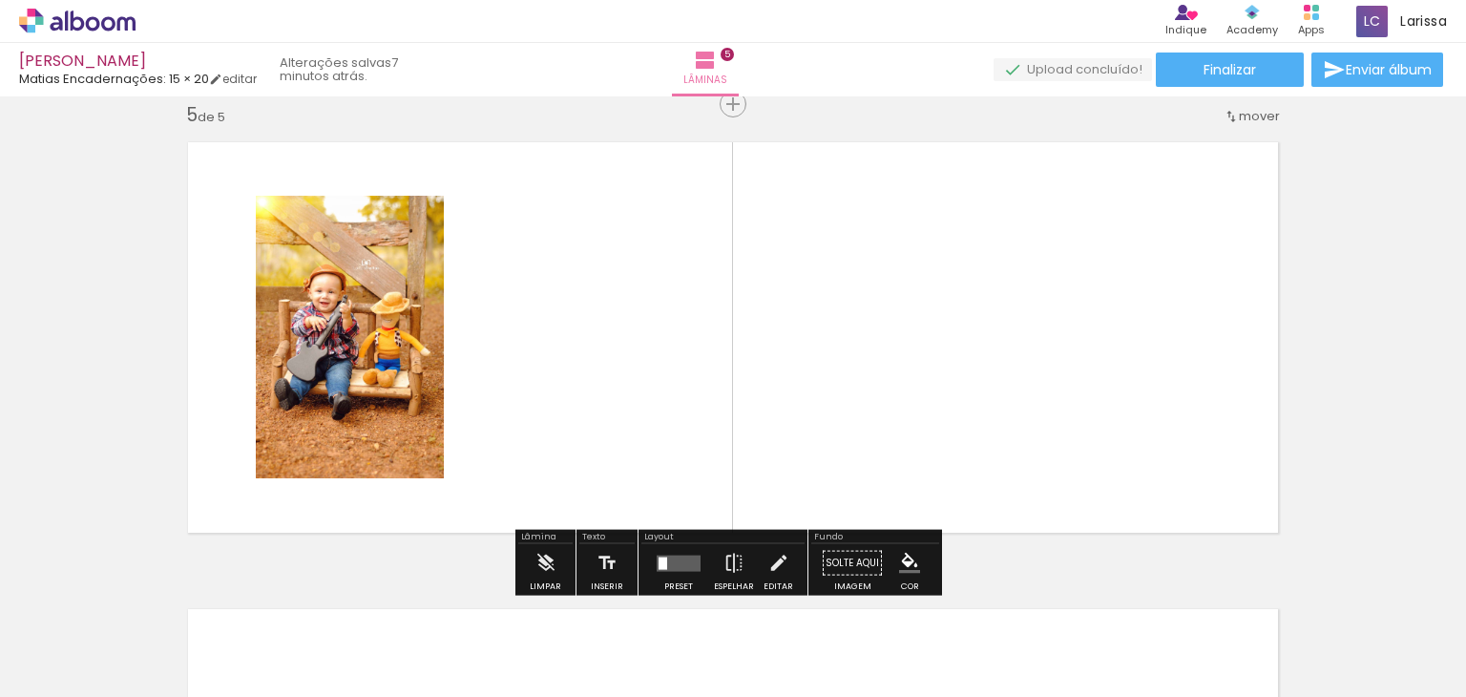
click at [356, 307] on quentale-photo at bounding box center [350, 337] width 188 height 283
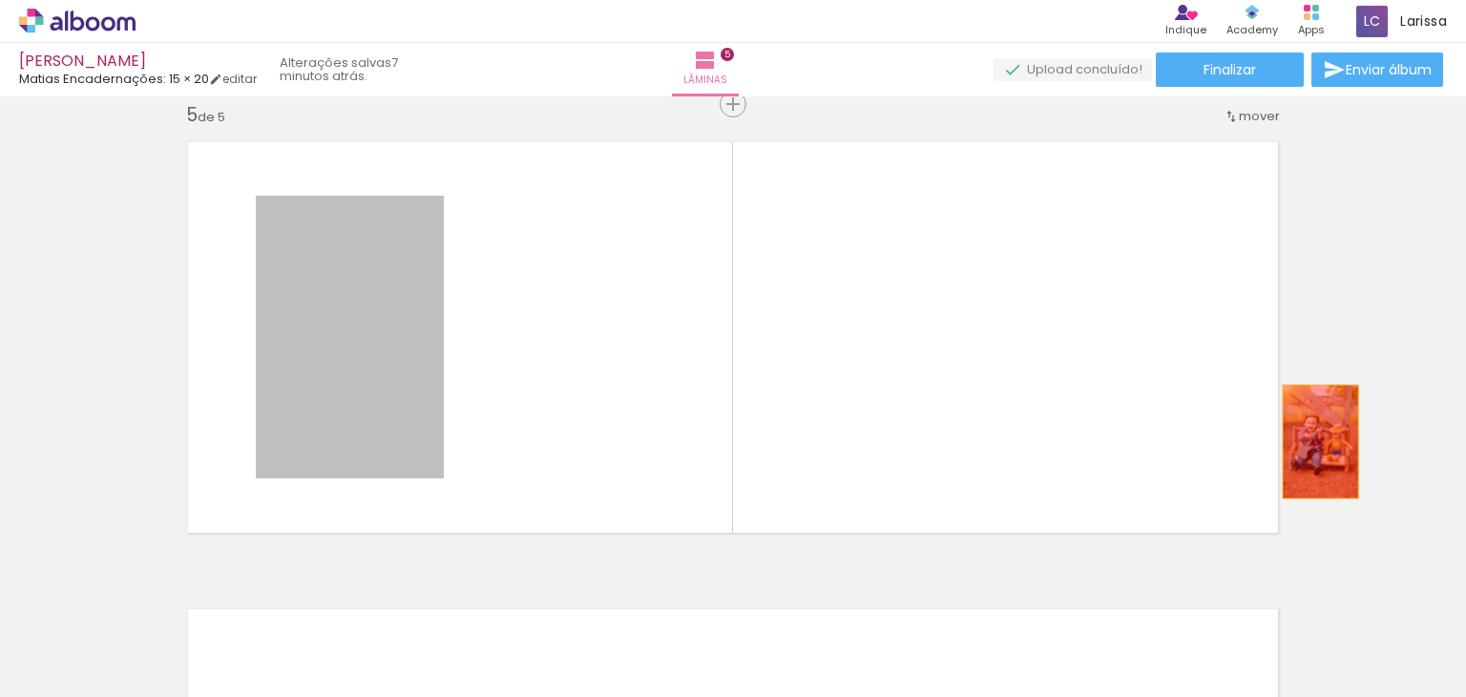
drag, startPoint x: 355, startPoint y: 320, endPoint x: 1352, endPoint y: 452, distance: 1005.3
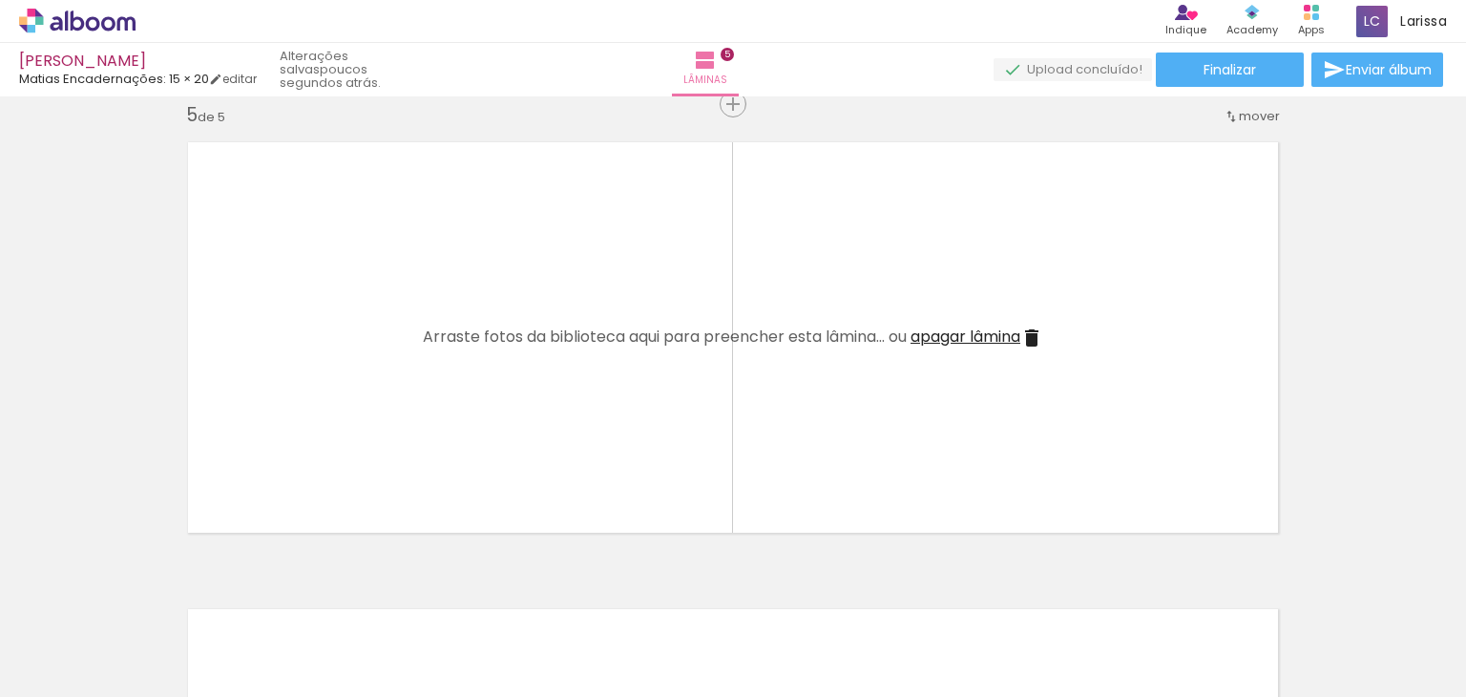
click at [58, 675] on span "Adicionar Fotos" at bounding box center [67, 671] width 57 height 21
click at [0, 0] on input "file" at bounding box center [0, 0] width 0 height 0
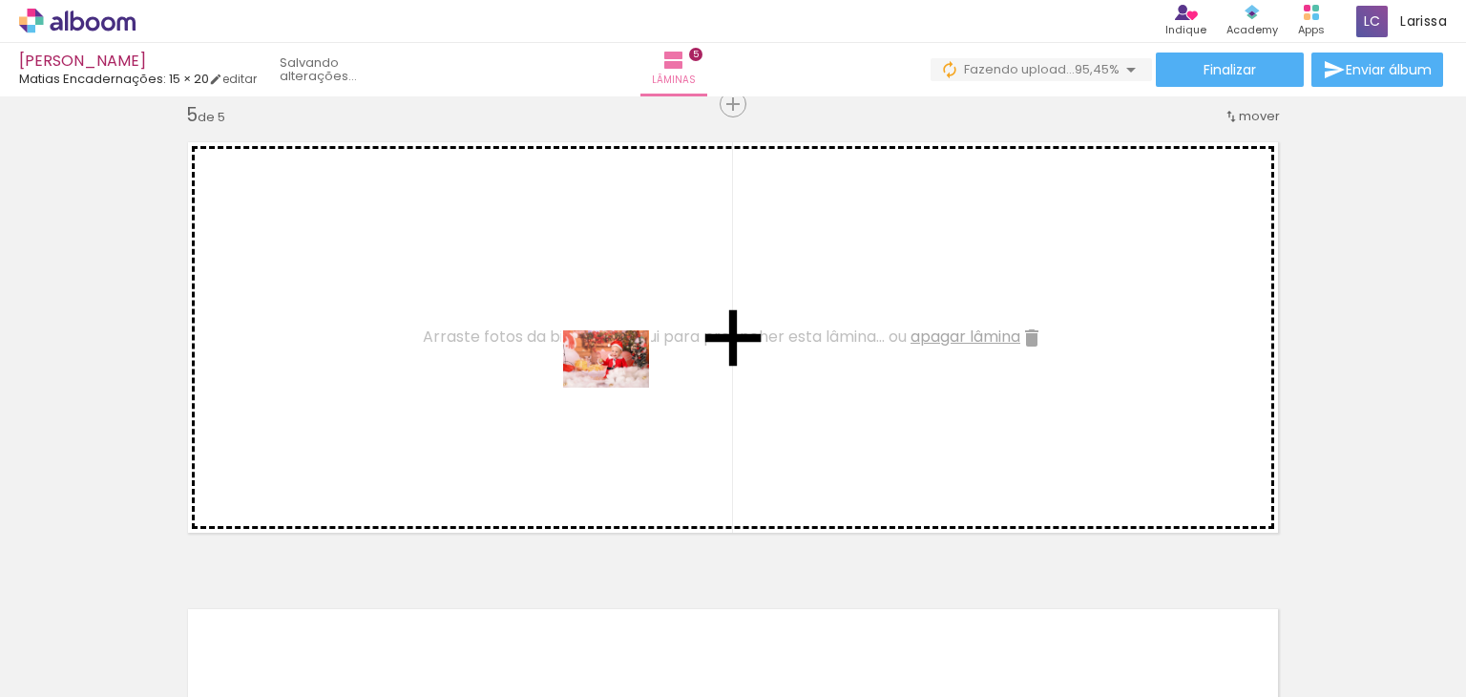
drag, startPoint x: 1291, startPoint y: 641, endPoint x: 608, endPoint y: 379, distance: 730.9
click at [608, 379] on quentale-workspace at bounding box center [733, 348] width 1466 height 697
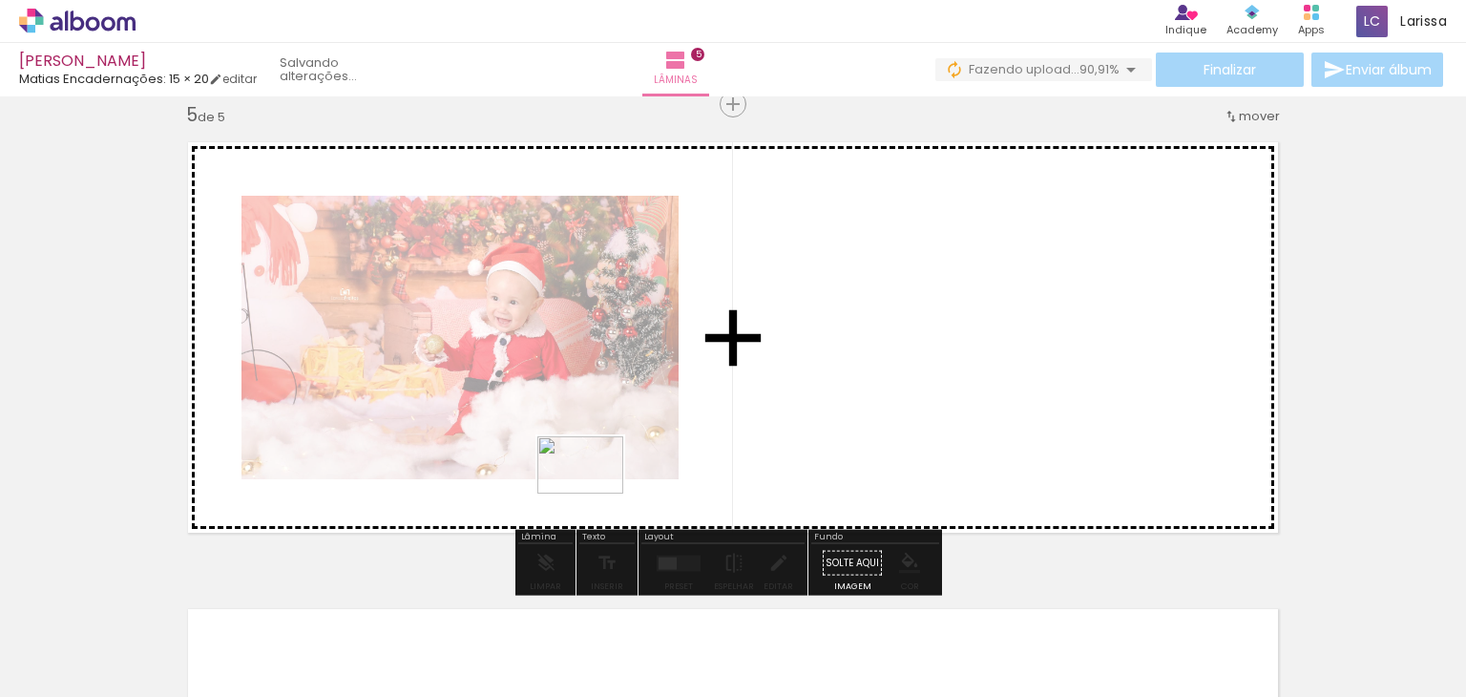
drag, startPoint x: 1394, startPoint y: 642, endPoint x: 510, endPoint y: 458, distance: 902.9
click at [510, 458] on quentale-workspace at bounding box center [733, 348] width 1466 height 697
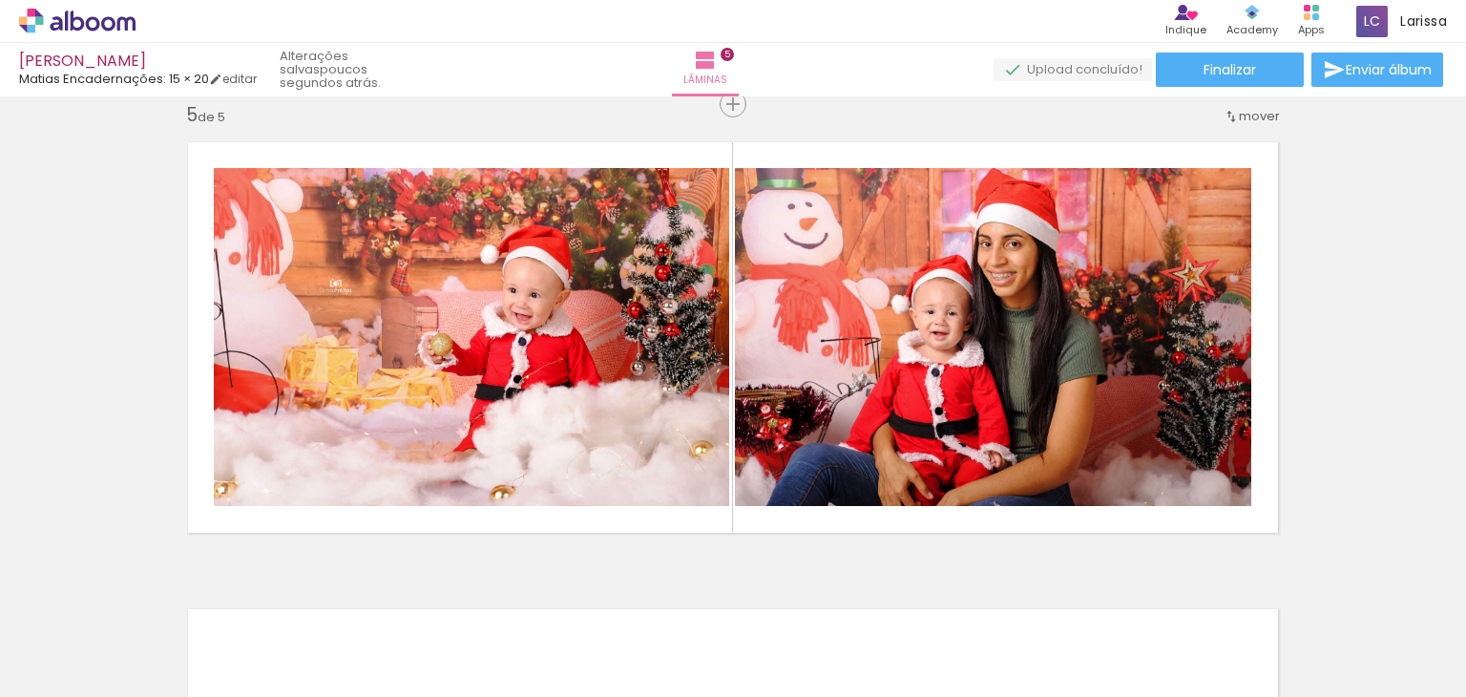
click at [68, 662] on span "Adicionar Fotos" at bounding box center [67, 671] width 57 height 21
click at [0, 0] on input "file" at bounding box center [0, 0] width 0 height 0
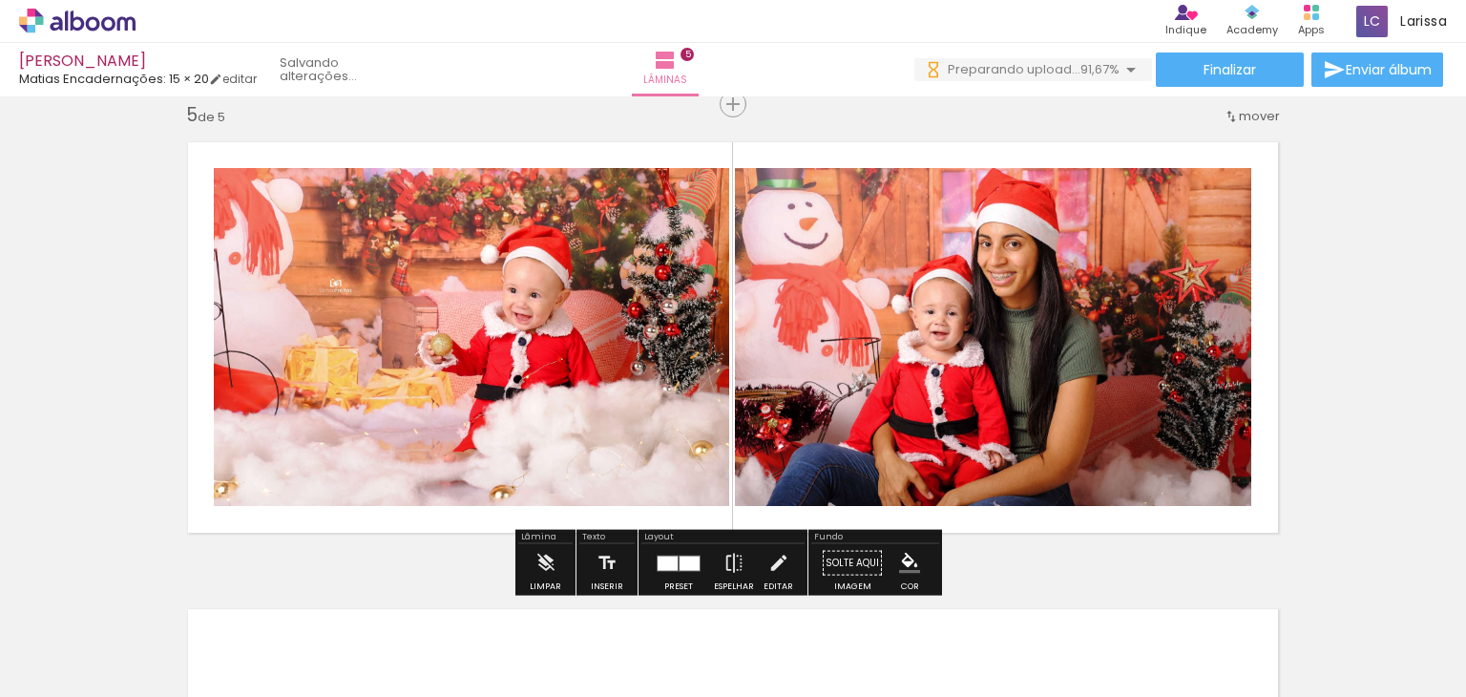
scroll to position [0, 1261]
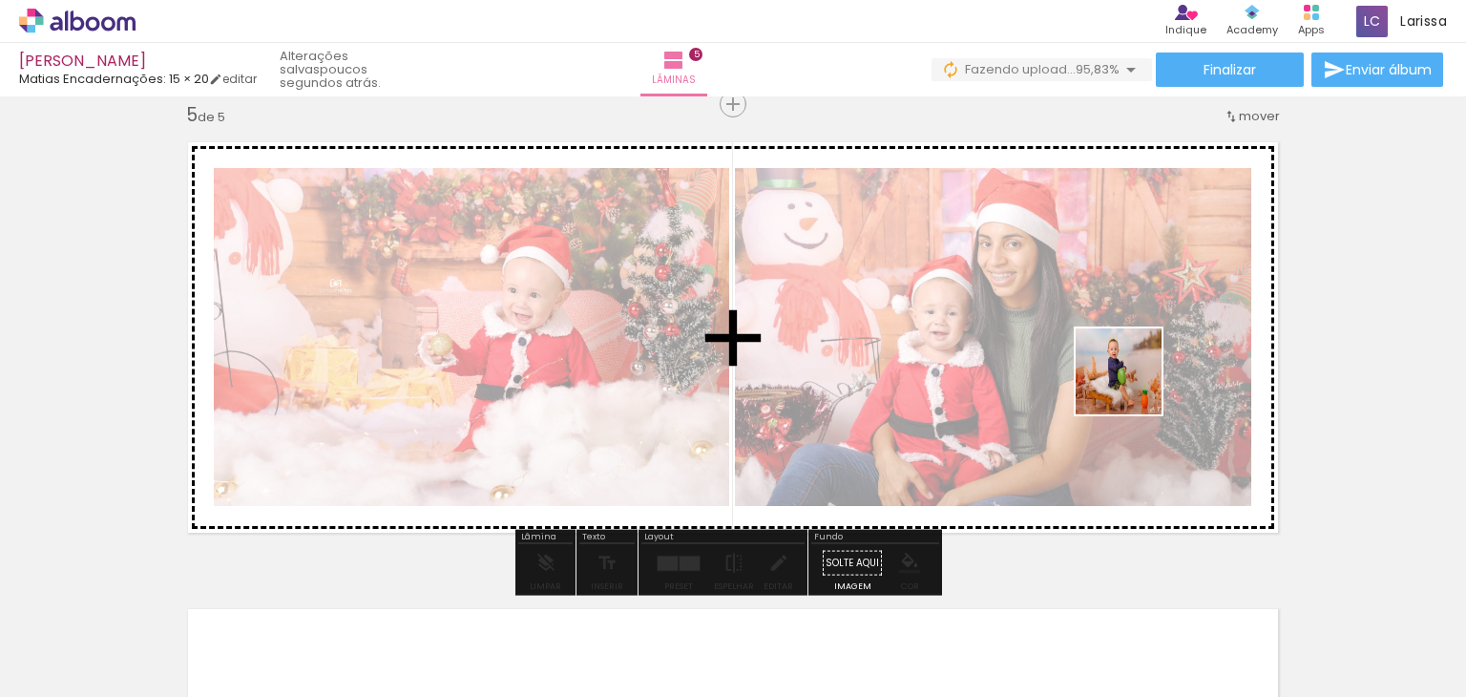
drag, startPoint x: 1291, startPoint y: 640, endPoint x: 1130, endPoint y: 375, distance: 309.3
click at [1130, 375] on quentale-workspace at bounding box center [733, 348] width 1466 height 697
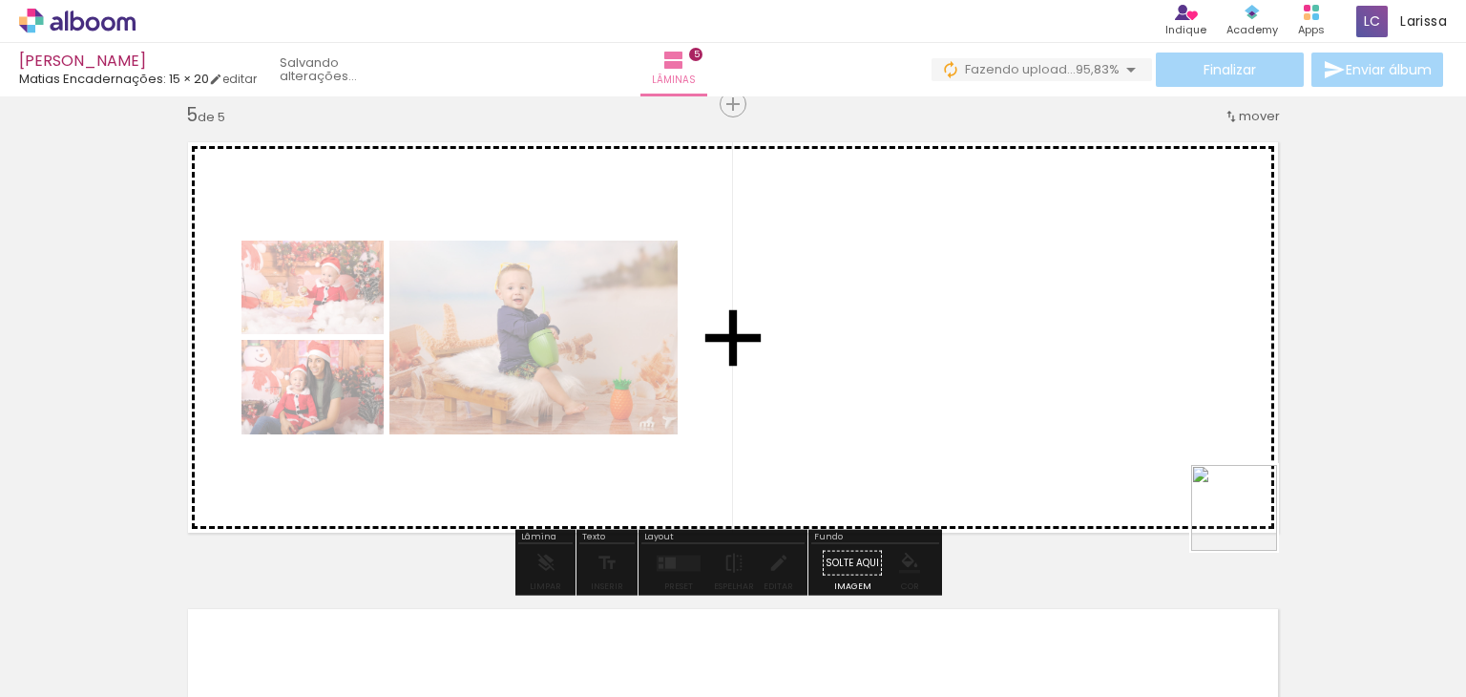
drag, startPoint x: 1384, startPoint y: 639, endPoint x: 1147, endPoint y: 398, distance: 337.5
click at [1147, 398] on quentale-workspace at bounding box center [733, 348] width 1466 height 697
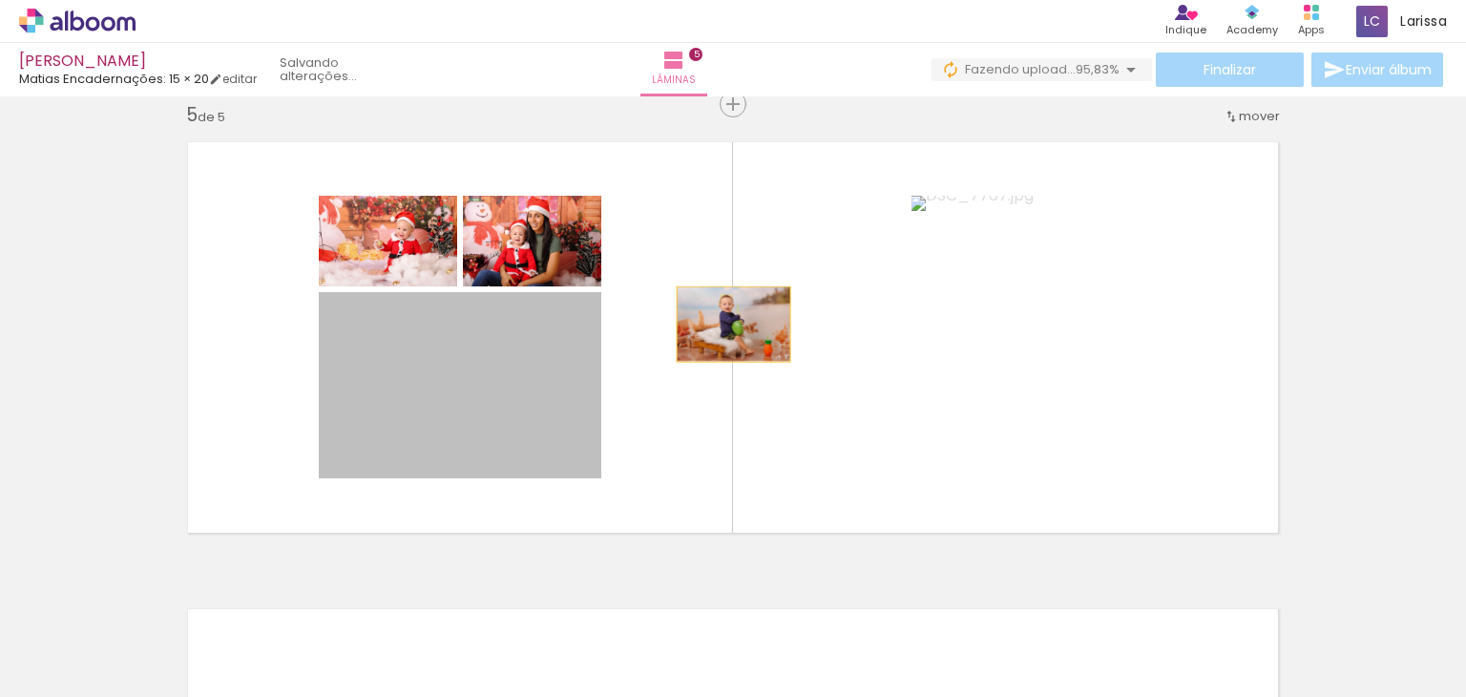
drag, startPoint x: 465, startPoint y: 390, endPoint x: 726, endPoint y: 324, distance: 270.0
click at [726, 324] on quentale-layouter at bounding box center [733, 337] width 1119 height 419
drag, startPoint x: 452, startPoint y: 386, endPoint x: 718, endPoint y: 326, distance: 271.9
click at [718, 326] on quentale-layouter at bounding box center [733, 337] width 1119 height 419
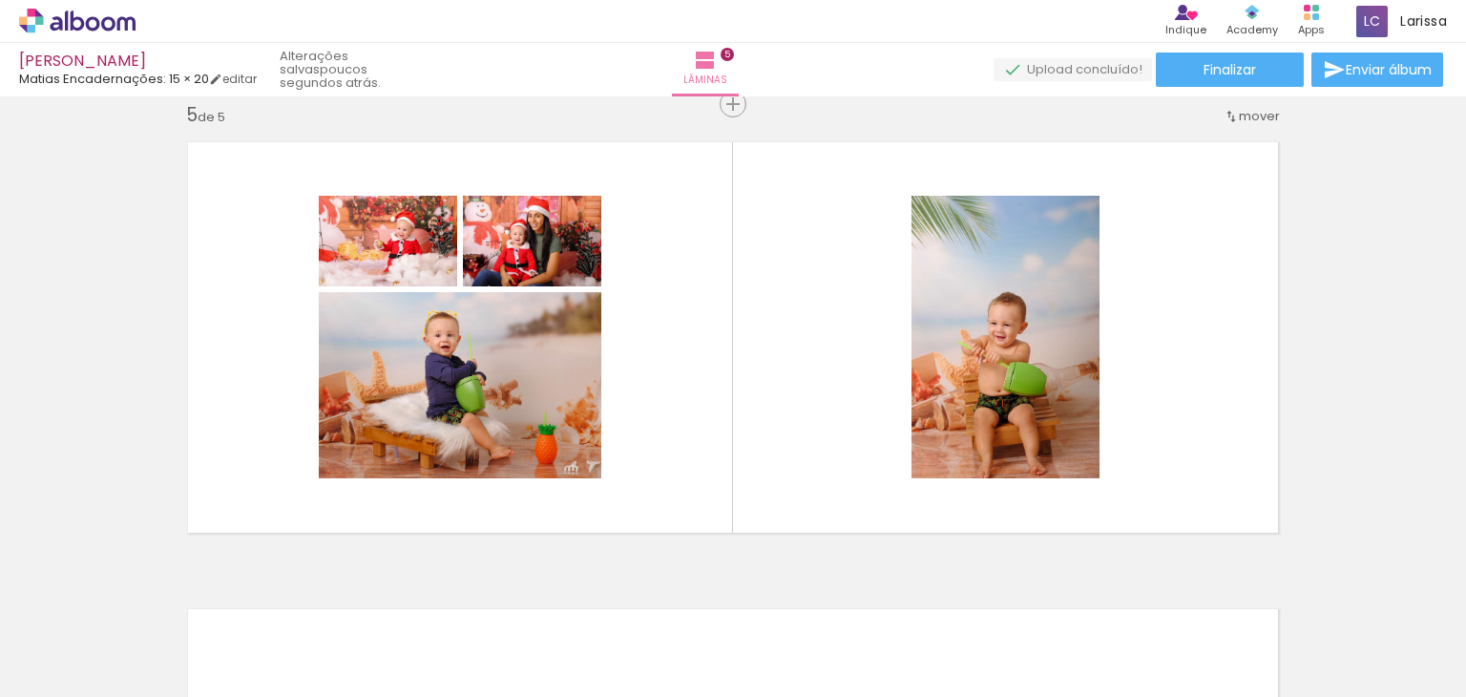
click at [76, 680] on span "Adicionar Fotos" at bounding box center [67, 671] width 57 height 21
click at [0, 0] on input "file" at bounding box center [0, 0] width 0 height 0
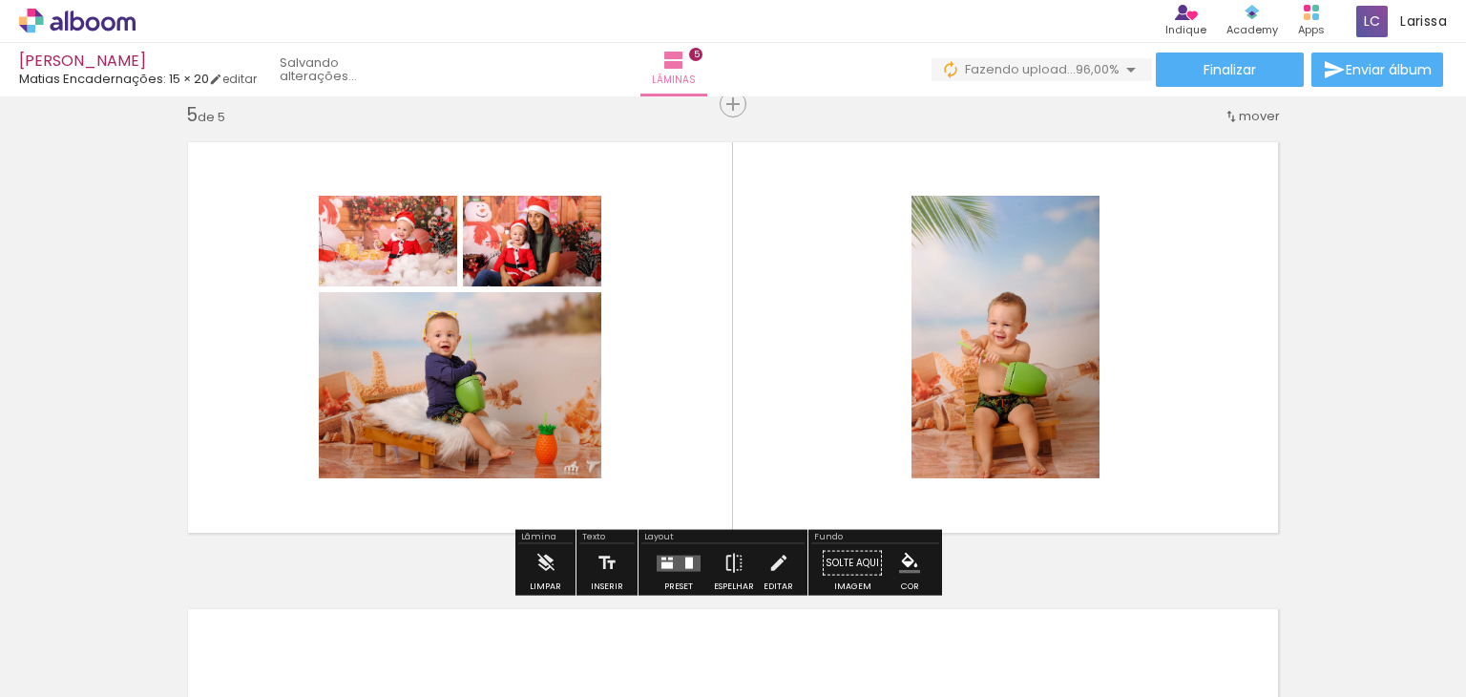
scroll to position [0, 1368]
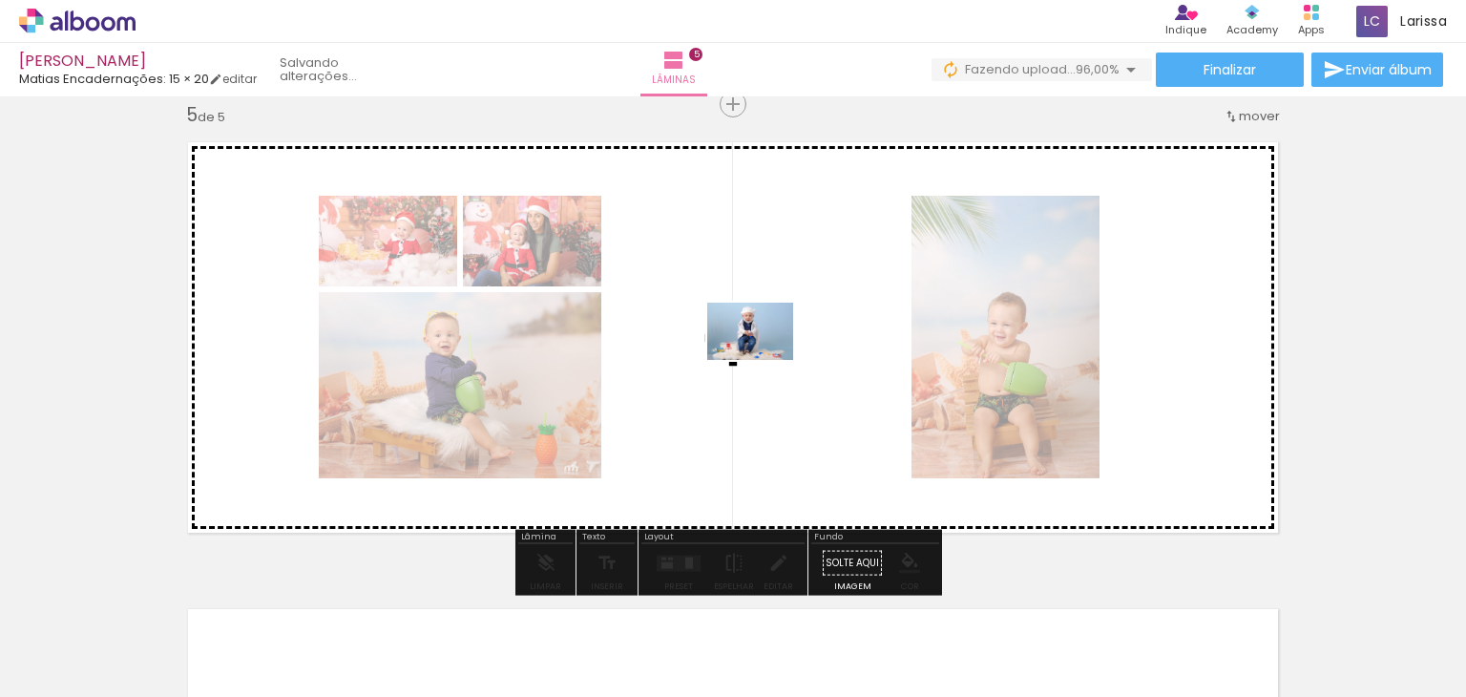
drag, startPoint x: 1417, startPoint y: 640, endPoint x: 764, endPoint y: 358, distance: 711.1
click at [764, 358] on quentale-workspace at bounding box center [733, 348] width 1466 height 697
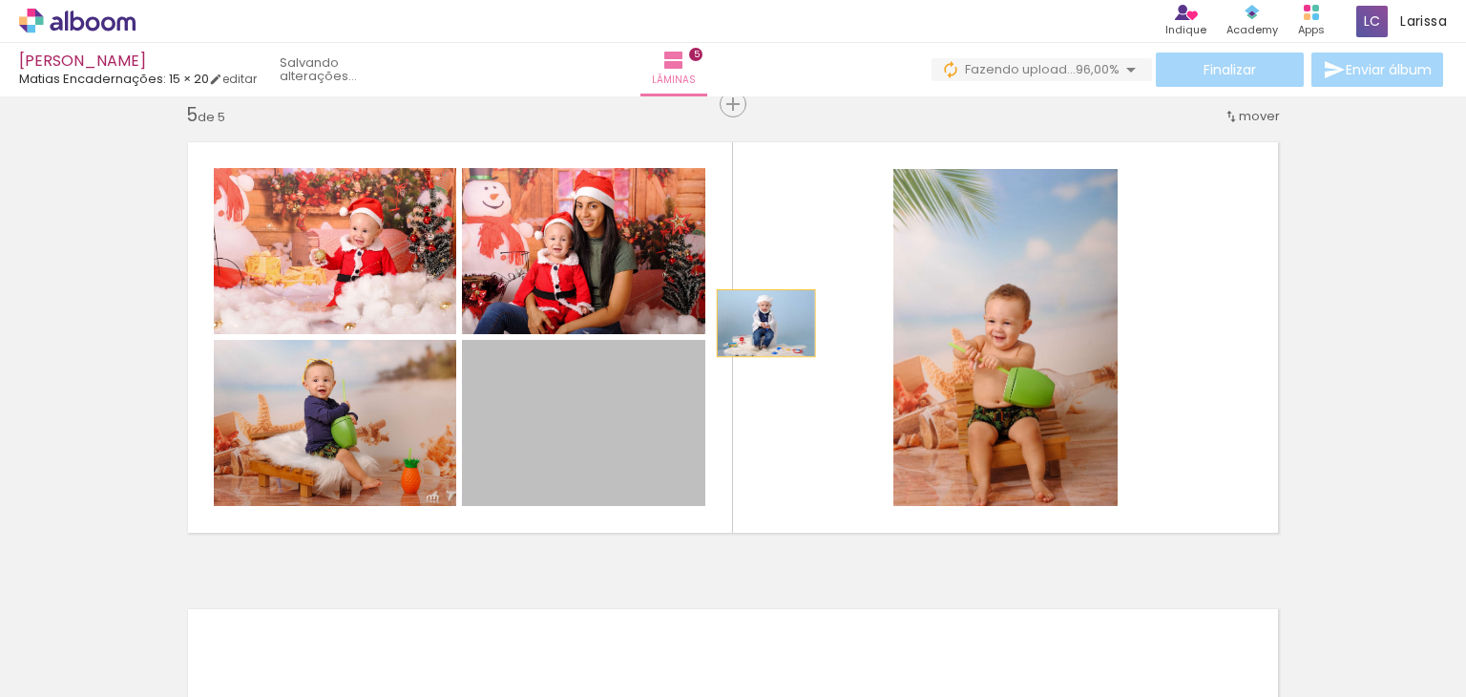
drag, startPoint x: 618, startPoint y: 420, endPoint x: 758, endPoint y: 323, distance: 170.8
click at [758, 323] on quentale-layouter at bounding box center [733, 337] width 1119 height 419
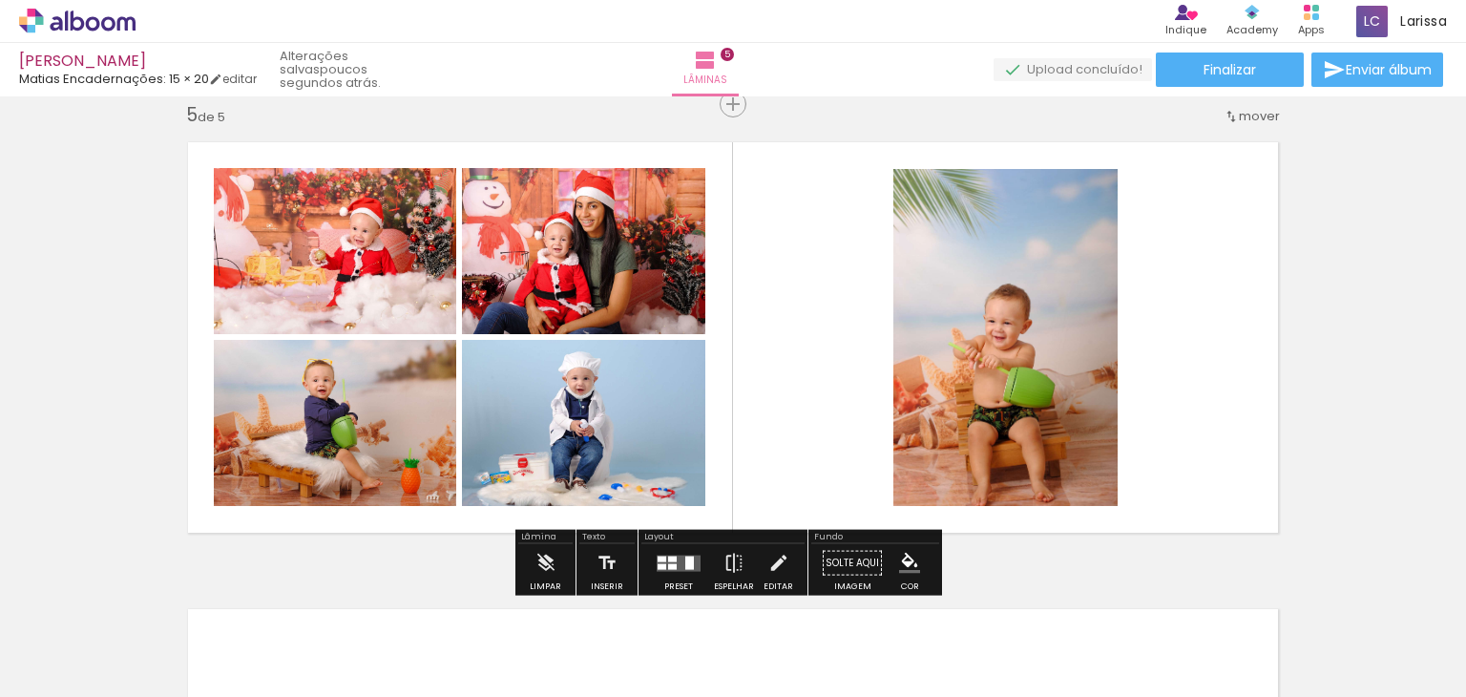
click at [69, 669] on span "Adicionar Fotos" at bounding box center [67, 671] width 57 height 21
click at [0, 0] on input "file" at bounding box center [0, 0] width 0 height 0
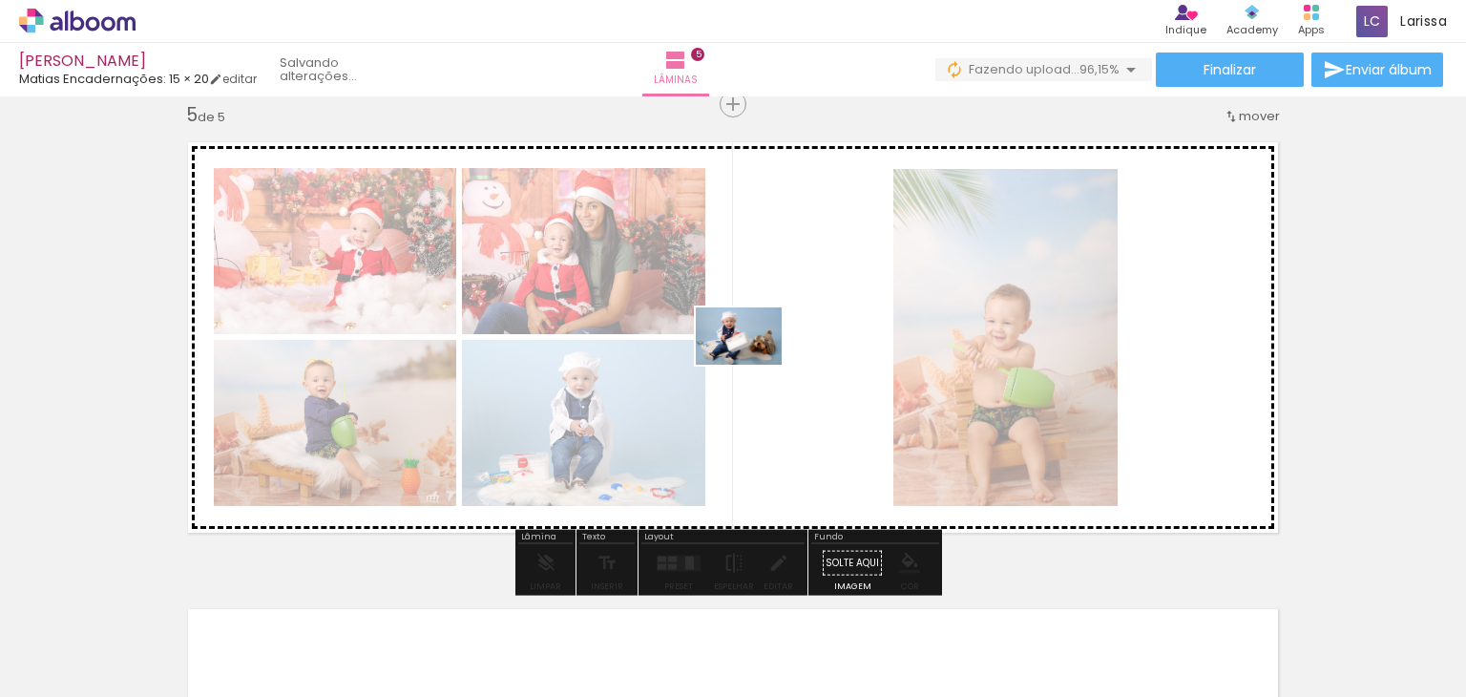
drag, startPoint x: 1410, startPoint y: 653, endPoint x: 754, endPoint y: 365, distance: 716.4
click at [754, 365] on quentale-workspace at bounding box center [733, 348] width 1466 height 697
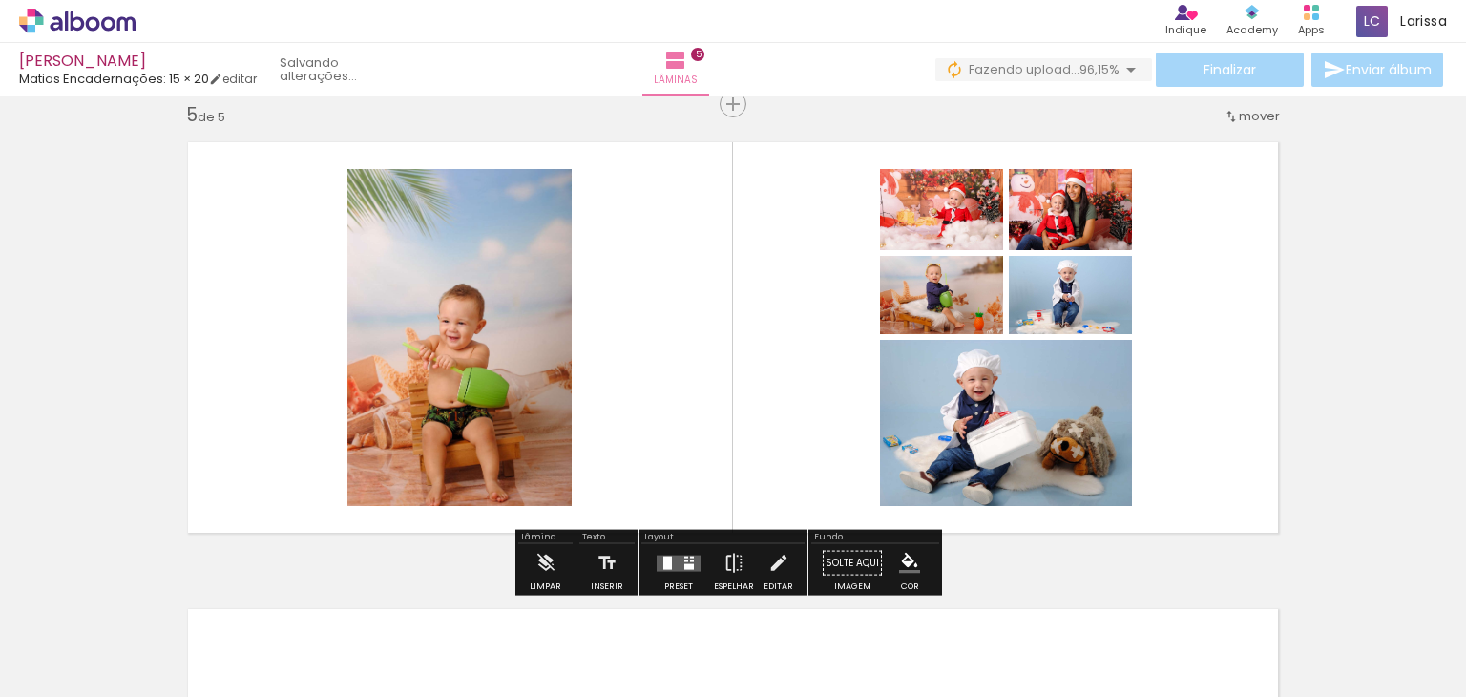
scroll to position [0, 1475]
click at [783, 557] on iron-icon at bounding box center [778, 563] width 21 height 38
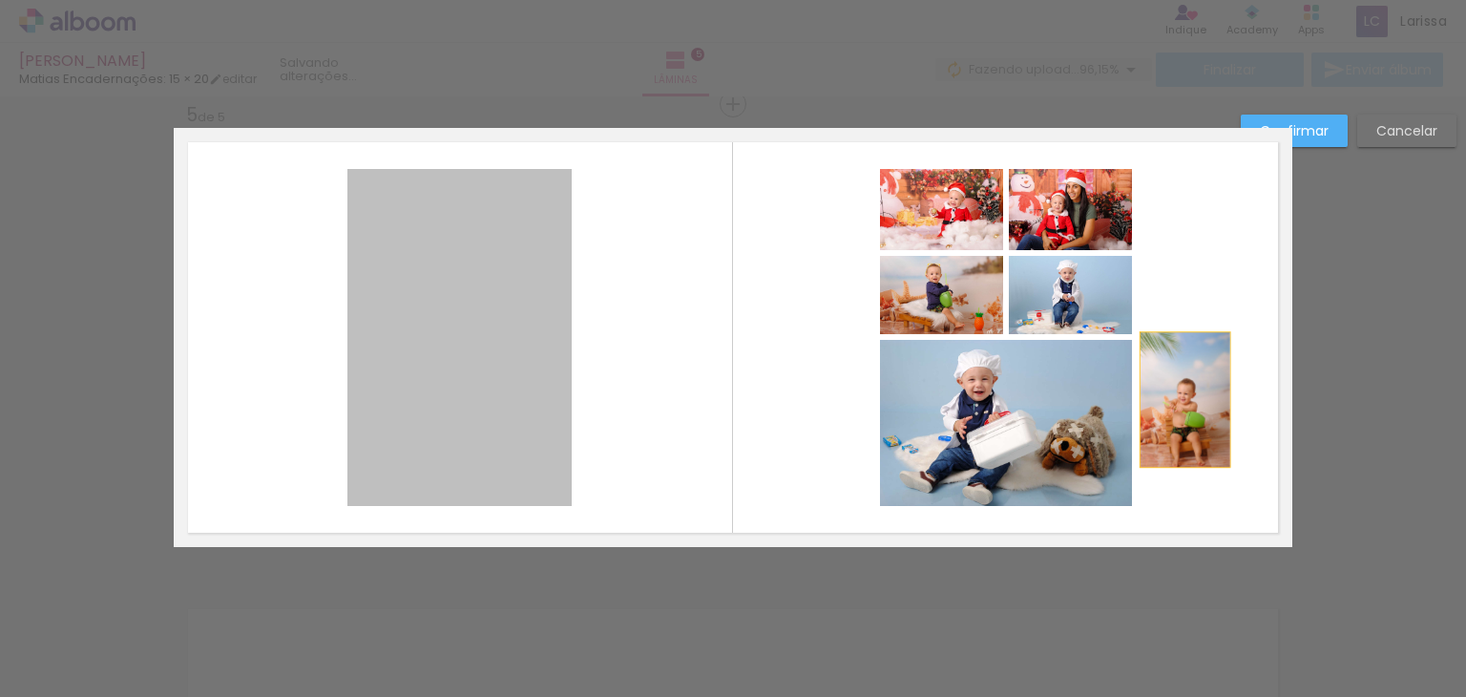
drag, startPoint x: 429, startPoint y: 338, endPoint x: 1185, endPoint y: 398, distance: 758.4
click at [1185, 398] on quentale-layouter at bounding box center [733, 337] width 1119 height 419
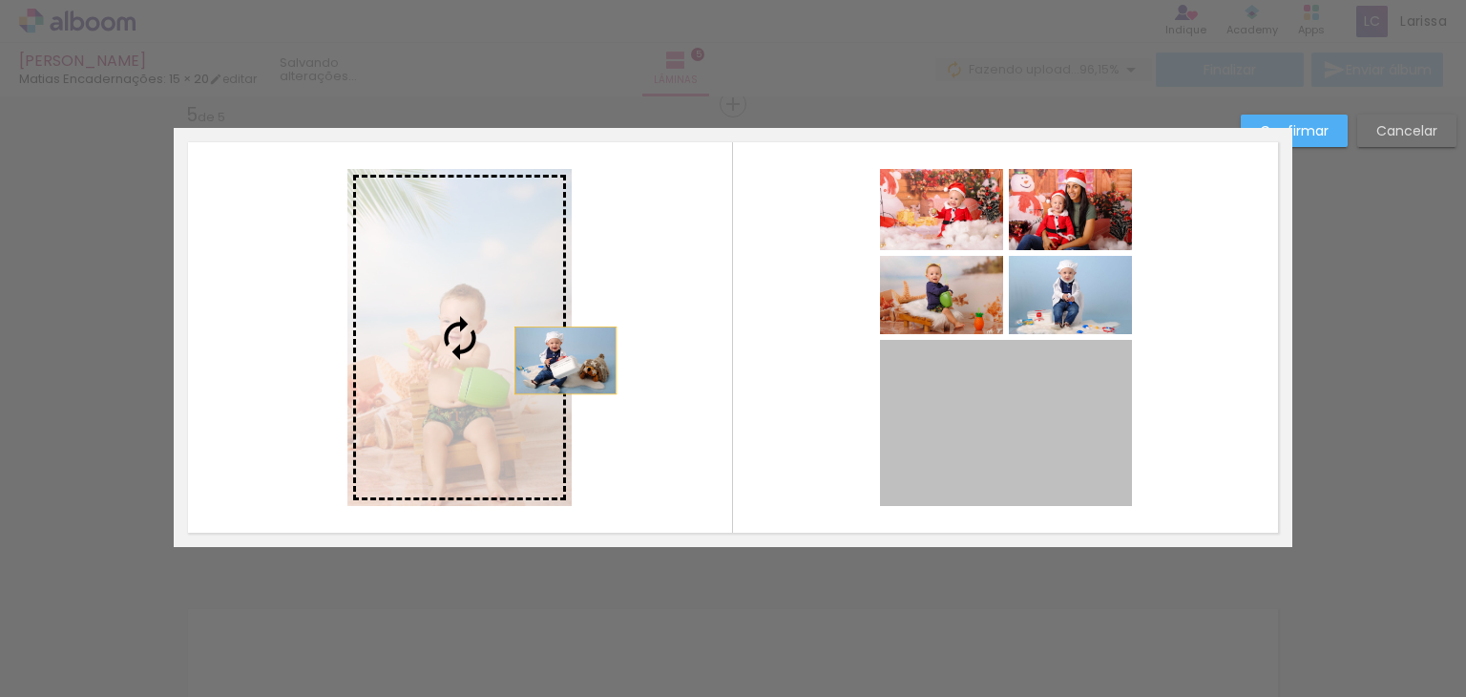
drag, startPoint x: 1014, startPoint y: 413, endPoint x: 334, endPoint y: 316, distance: 686.6
click at [334, 316] on album-spread "5 de 5" at bounding box center [733, 337] width 1119 height 419
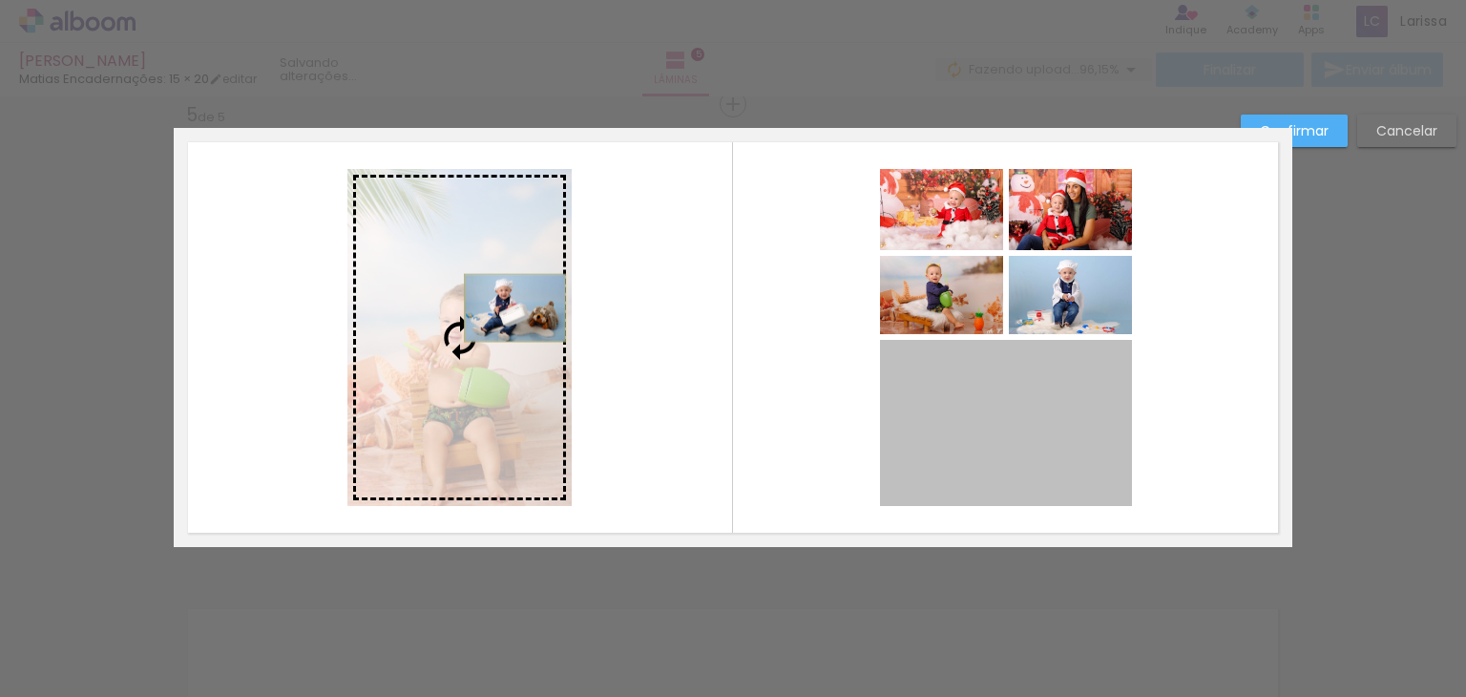
drag, startPoint x: 896, startPoint y: 389, endPoint x: 508, endPoint y: 307, distance: 397.1
click at [0, 0] on slot at bounding box center [0, 0] width 0 height 0
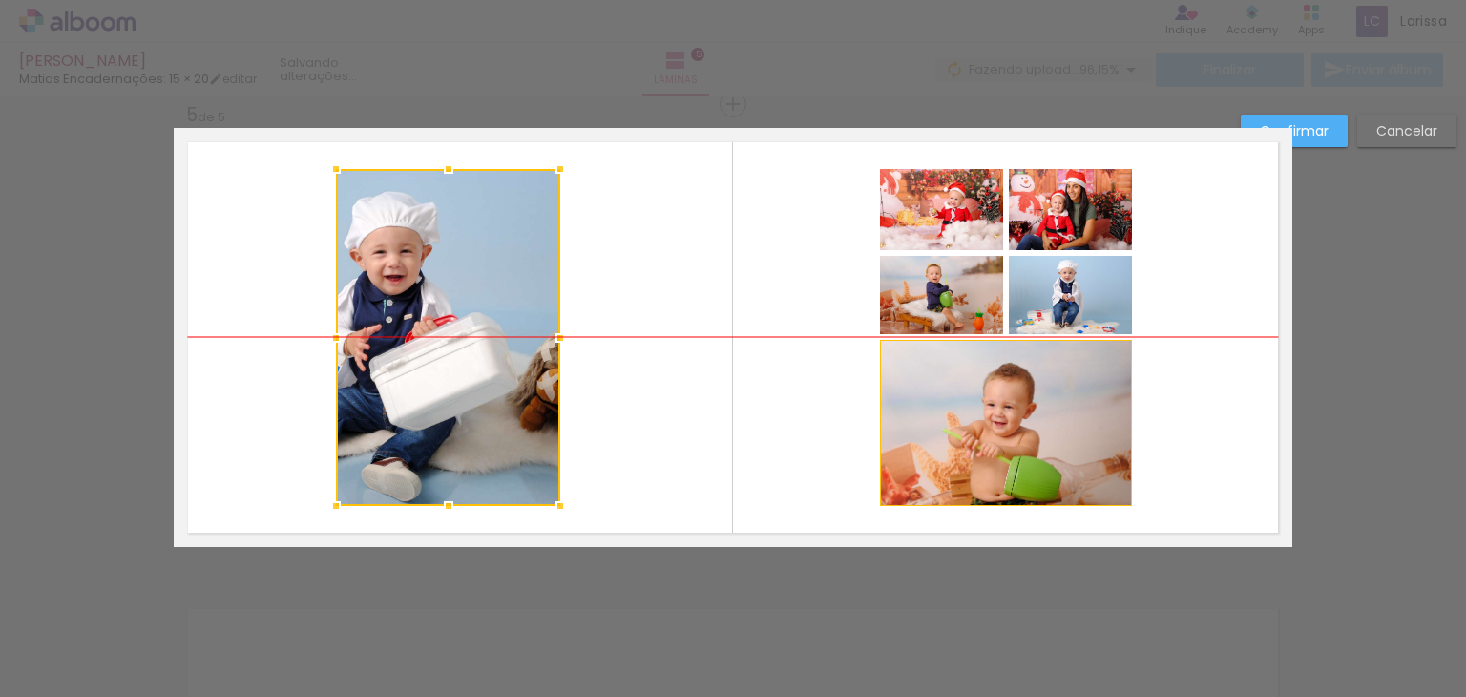
drag, startPoint x: 450, startPoint y: 316, endPoint x: 435, endPoint y: 314, distance: 14.4
click at [435, 314] on div at bounding box center [448, 337] width 224 height 337
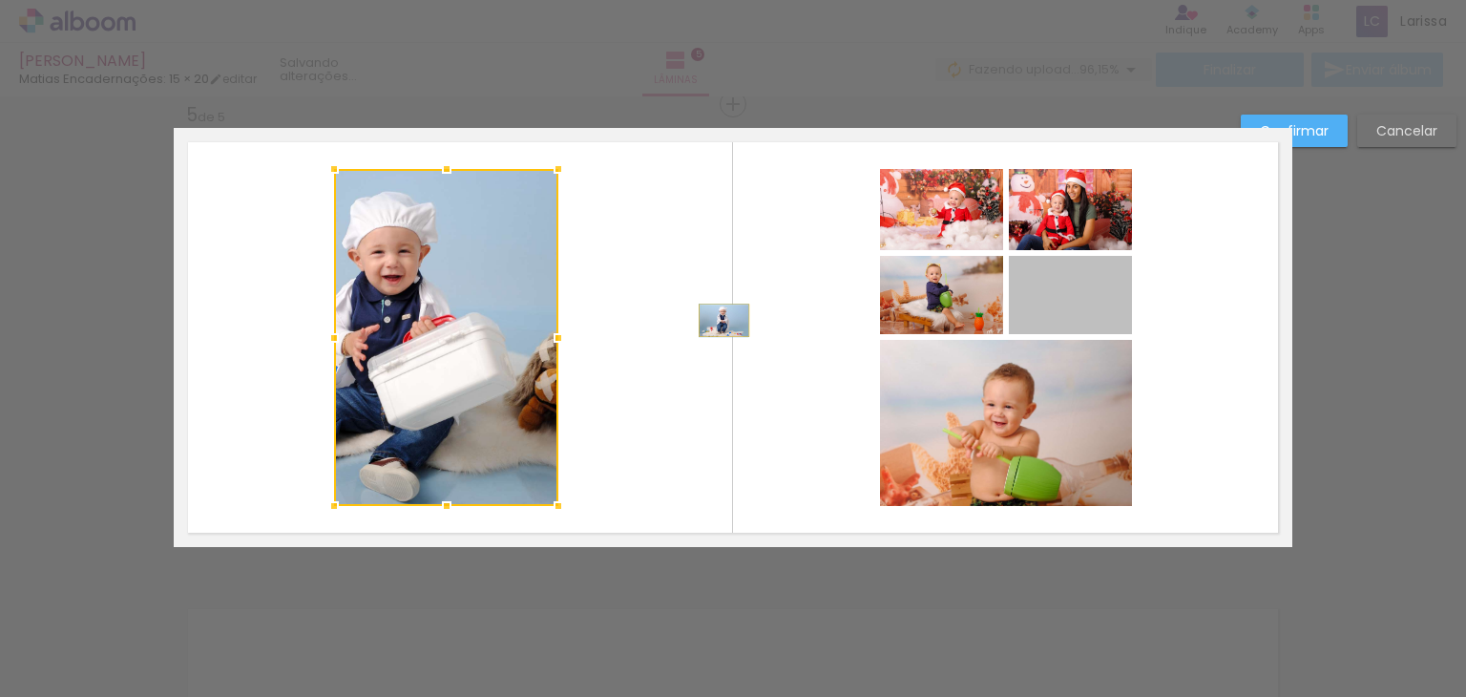
drag, startPoint x: 1058, startPoint y: 302, endPoint x: 645, endPoint y: 309, distance: 412.5
click at [645, 309] on quentale-layouter at bounding box center [733, 337] width 1119 height 419
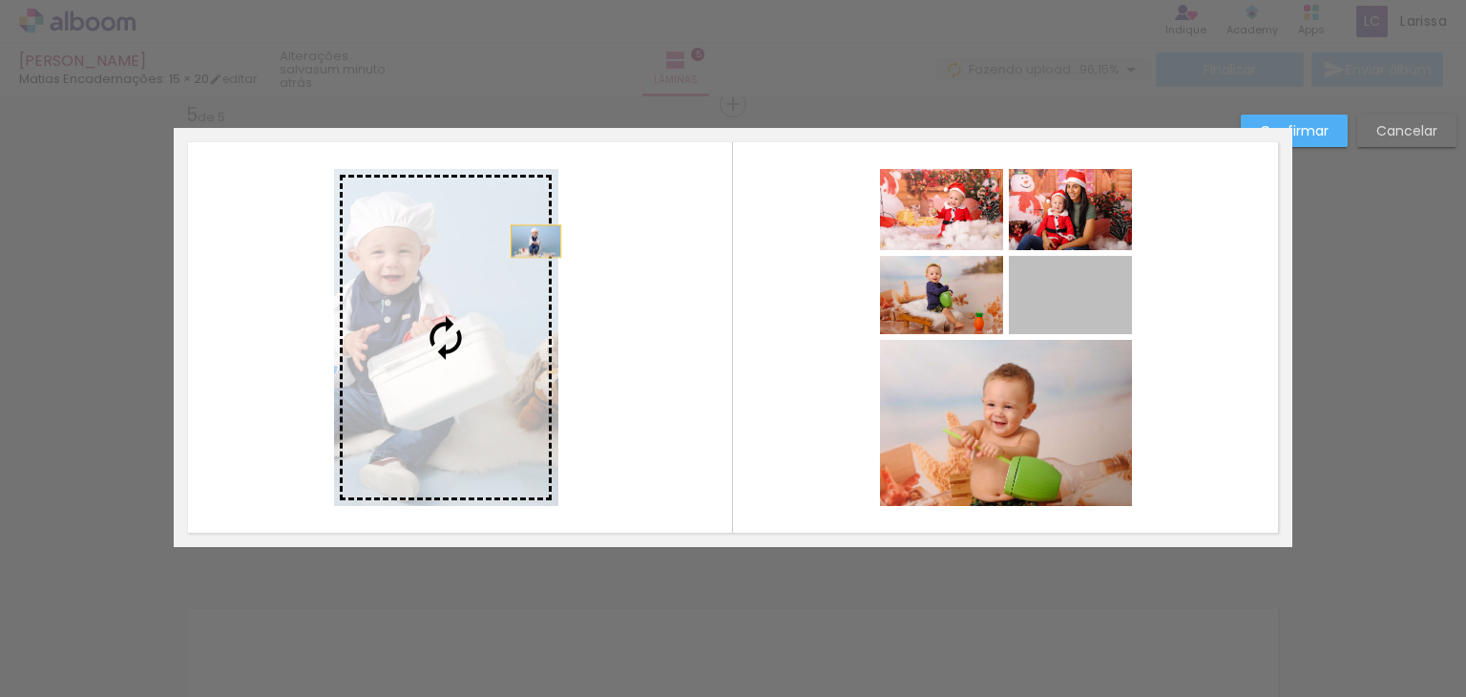
drag, startPoint x: 1100, startPoint y: 278, endPoint x: 521, endPoint y: 236, distance: 580.0
click at [0, 0] on slot at bounding box center [0, 0] width 0 height 0
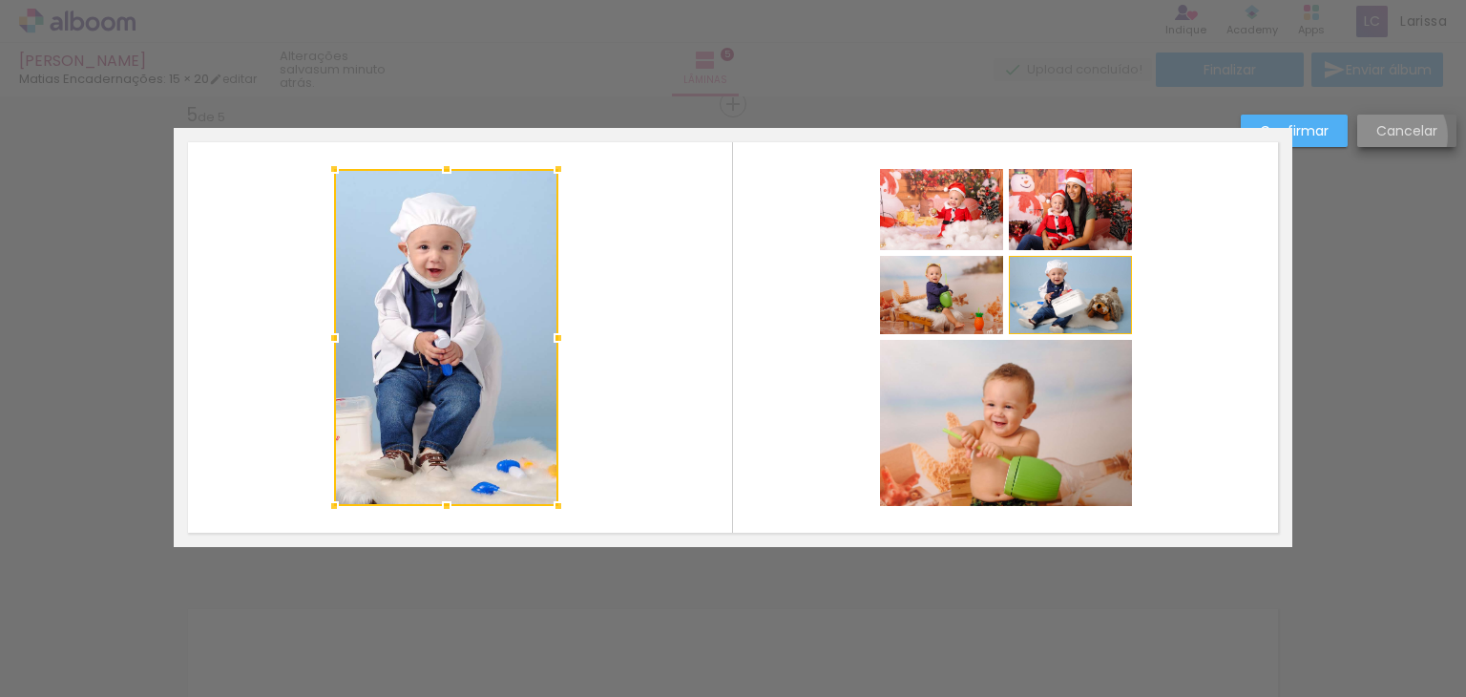
click at [0, 0] on slot "Cancelar" at bounding box center [0, 0] width 0 height 0
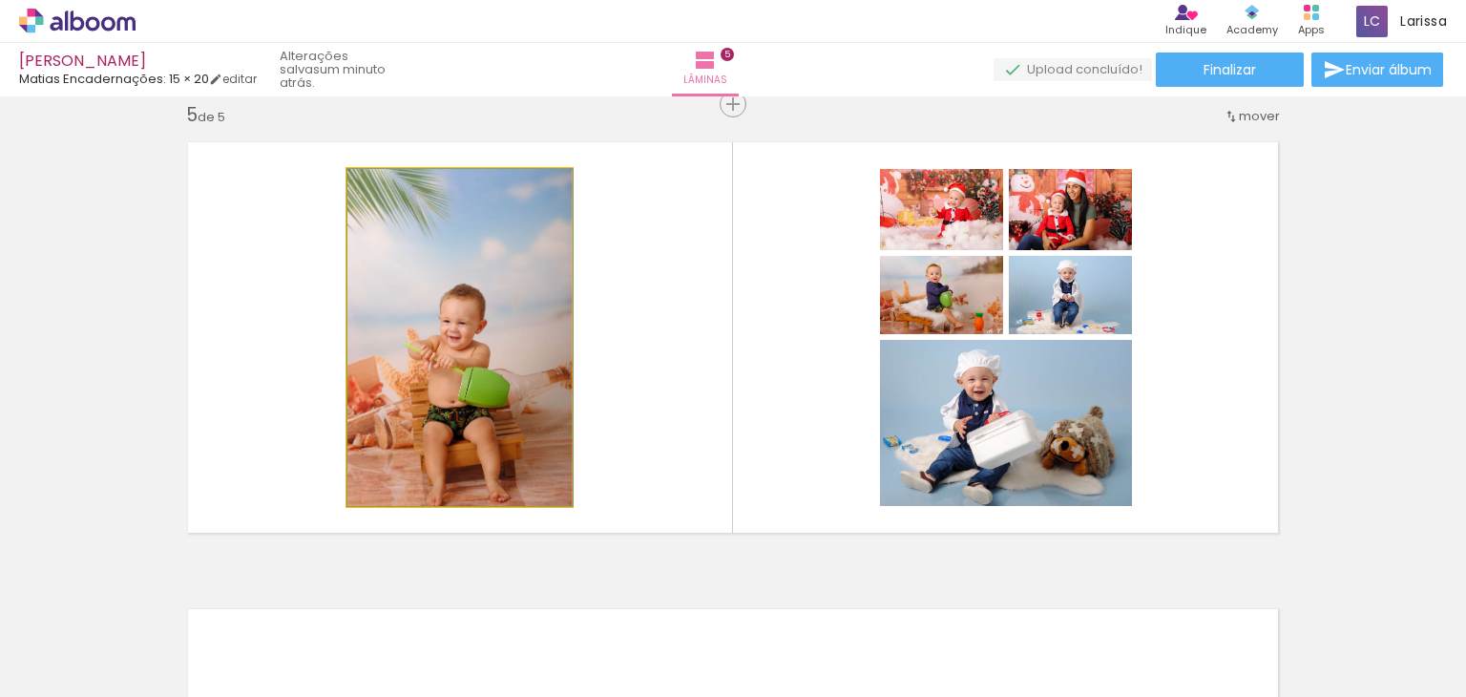
drag, startPoint x: 436, startPoint y: 310, endPoint x: 458, endPoint y: 276, distance: 40.8
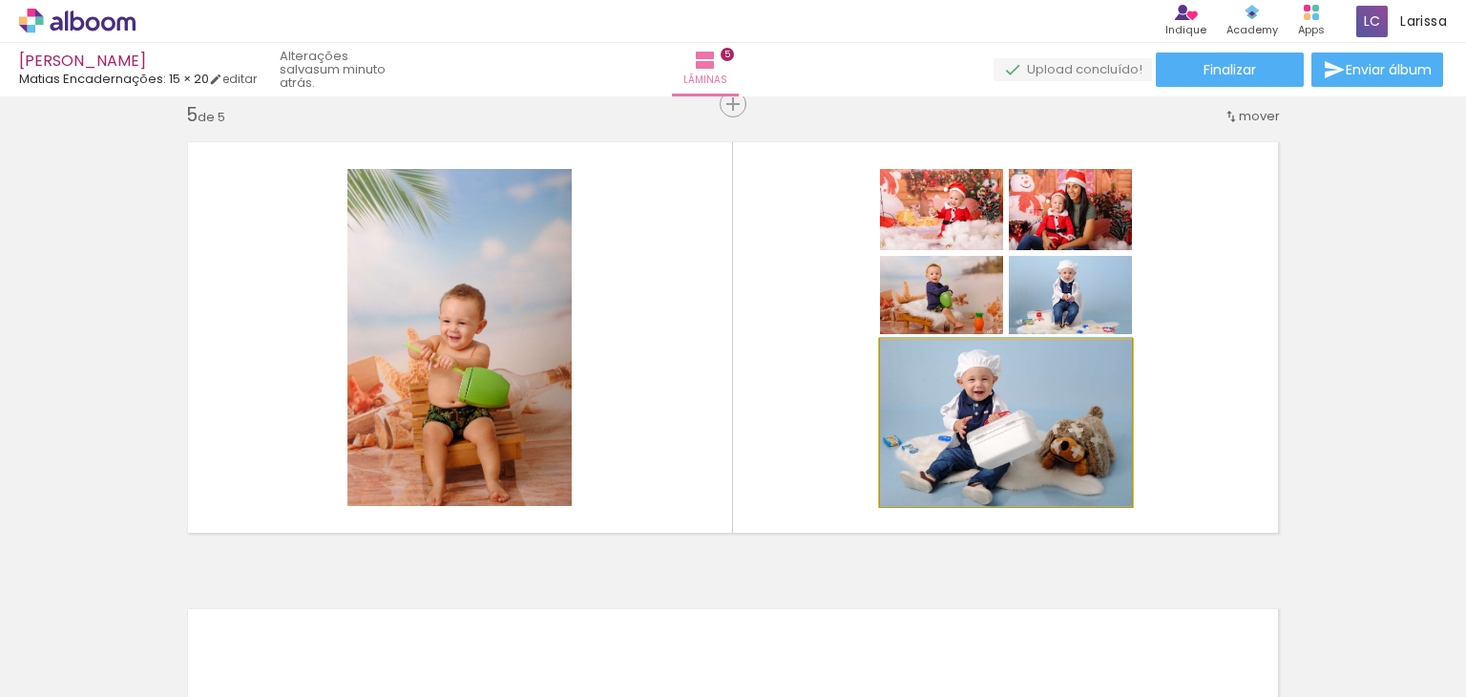
click at [1004, 410] on quentale-photo at bounding box center [1006, 423] width 252 height 166
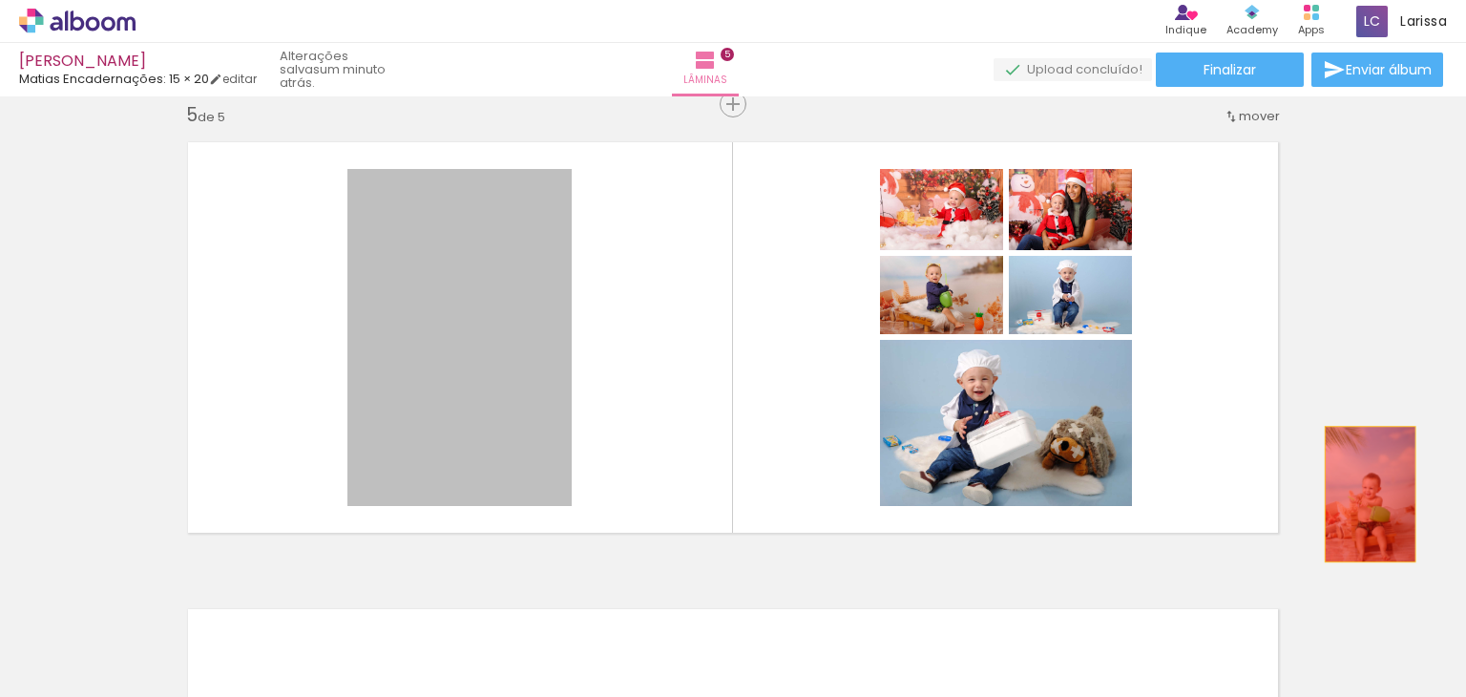
drag, startPoint x: 418, startPoint y: 293, endPoint x: 1364, endPoint y: 492, distance: 966.6
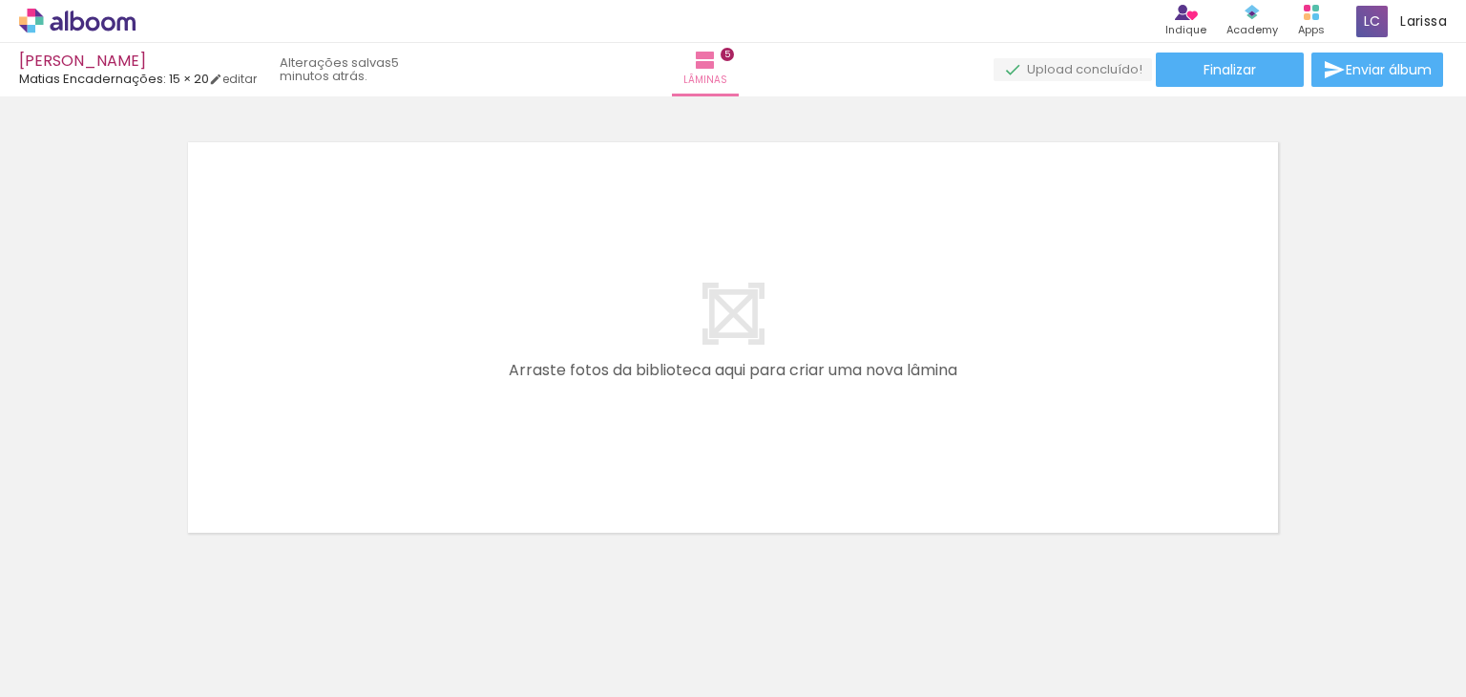
scroll to position [2378, 0]
